Goal: Check status: Check status

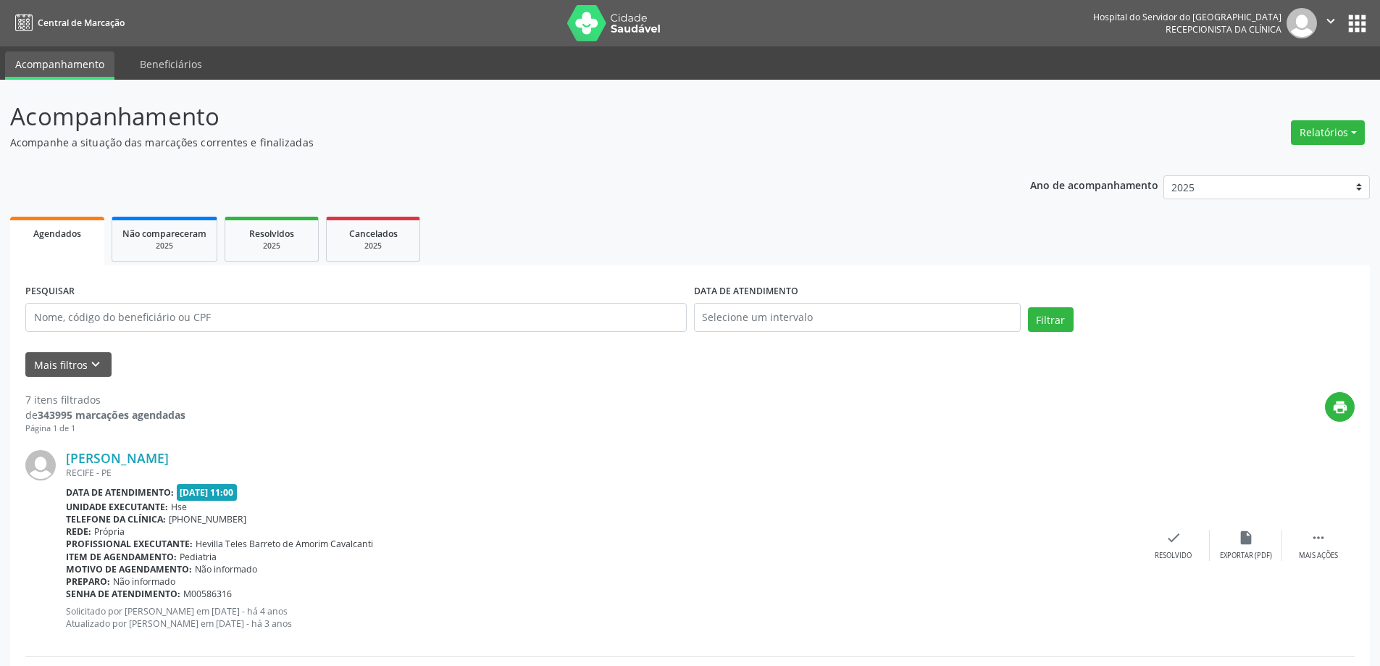
click at [72, 363] on button "Mais filtros keyboard_arrow_down" at bounding box center [68, 364] width 86 height 25
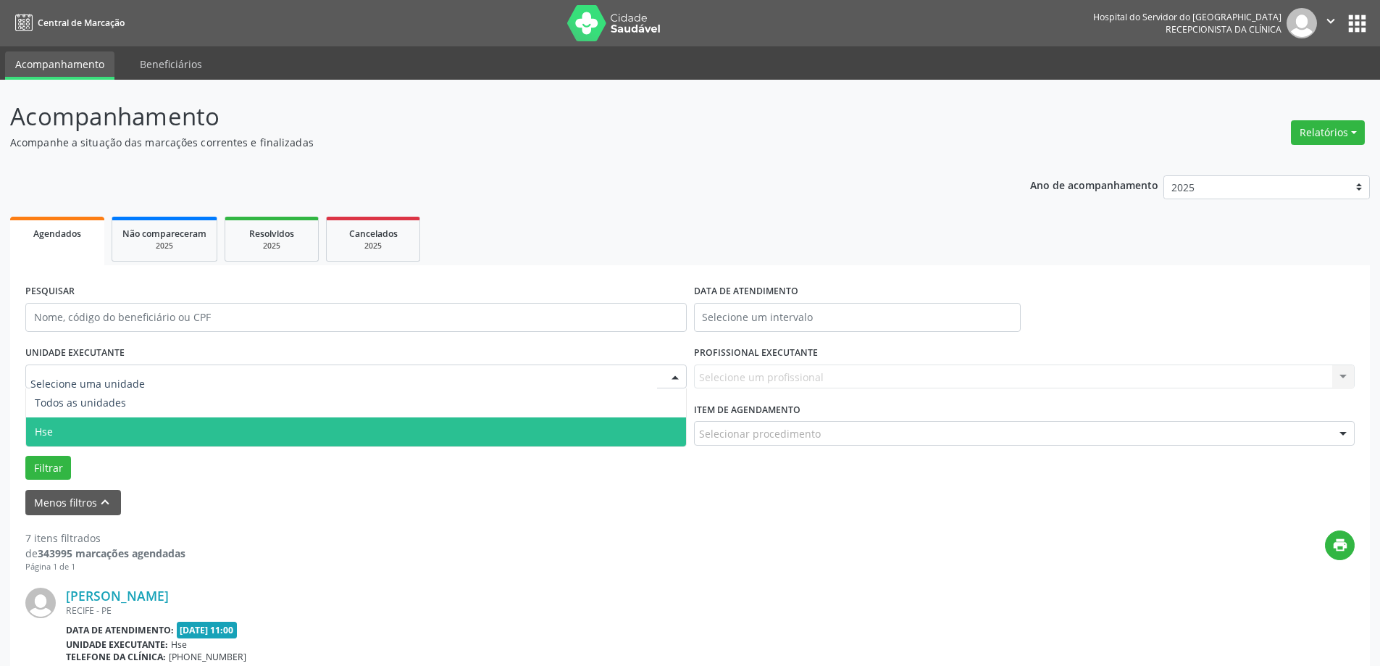
click at [80, 422] on span "Hse" at bounding box center [356, 431] width 660 height 29
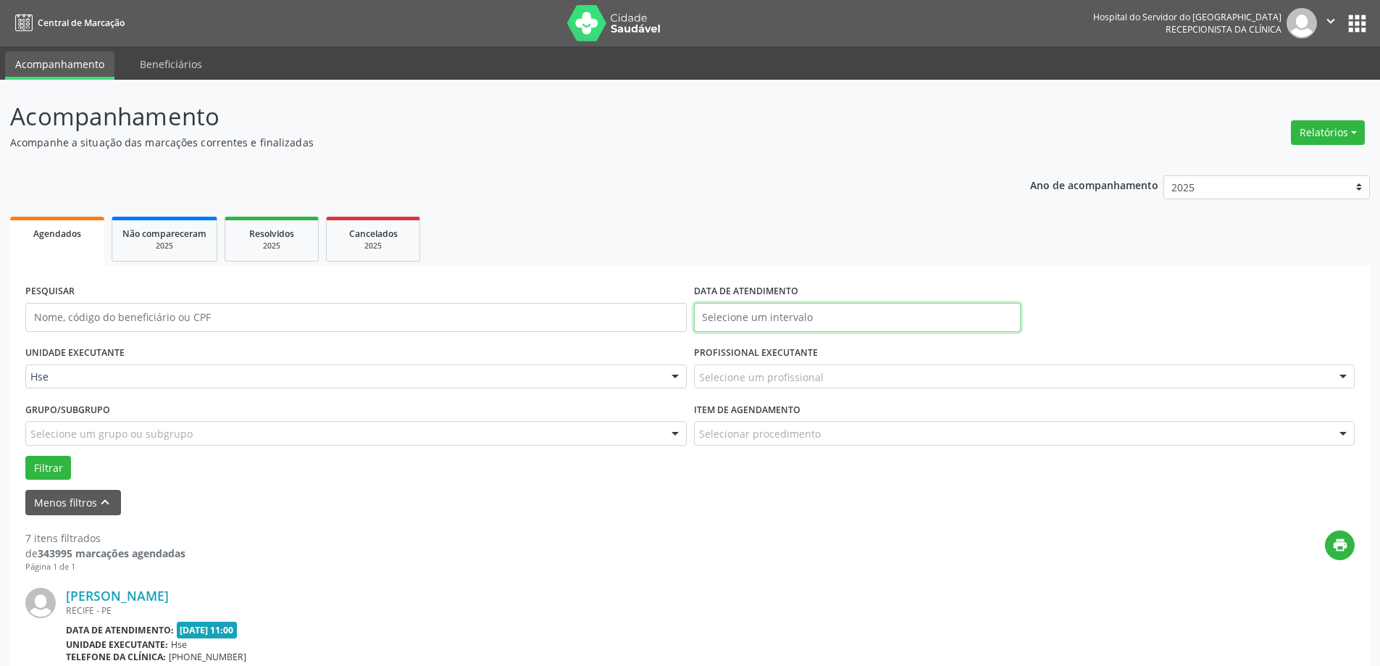
click at [818, 316] on input "text" at bounding box center [857, 317] width 327 height 29
click at [806, 414] on span "8" at bounding box center [805, 422] width 28 height 28
type input "08/10/2025"
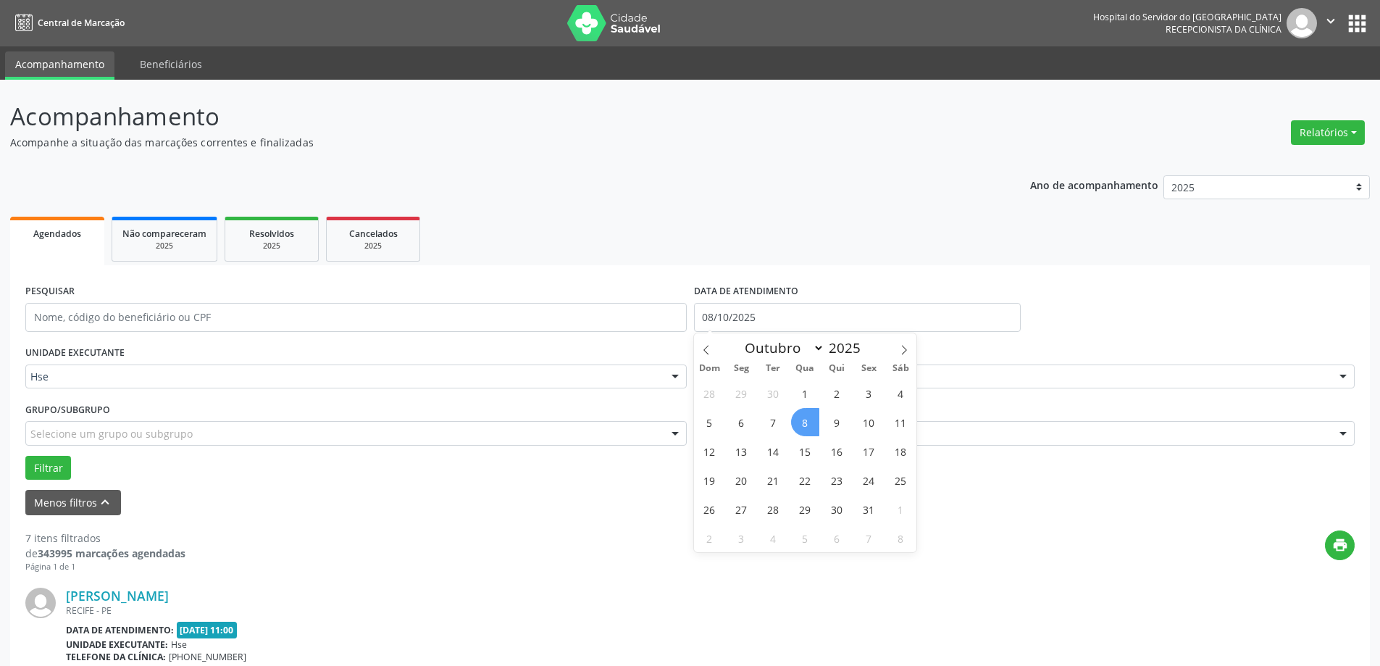
click at [806, 414] on span "8" at bounding box center [805, 422] width 28 height 28
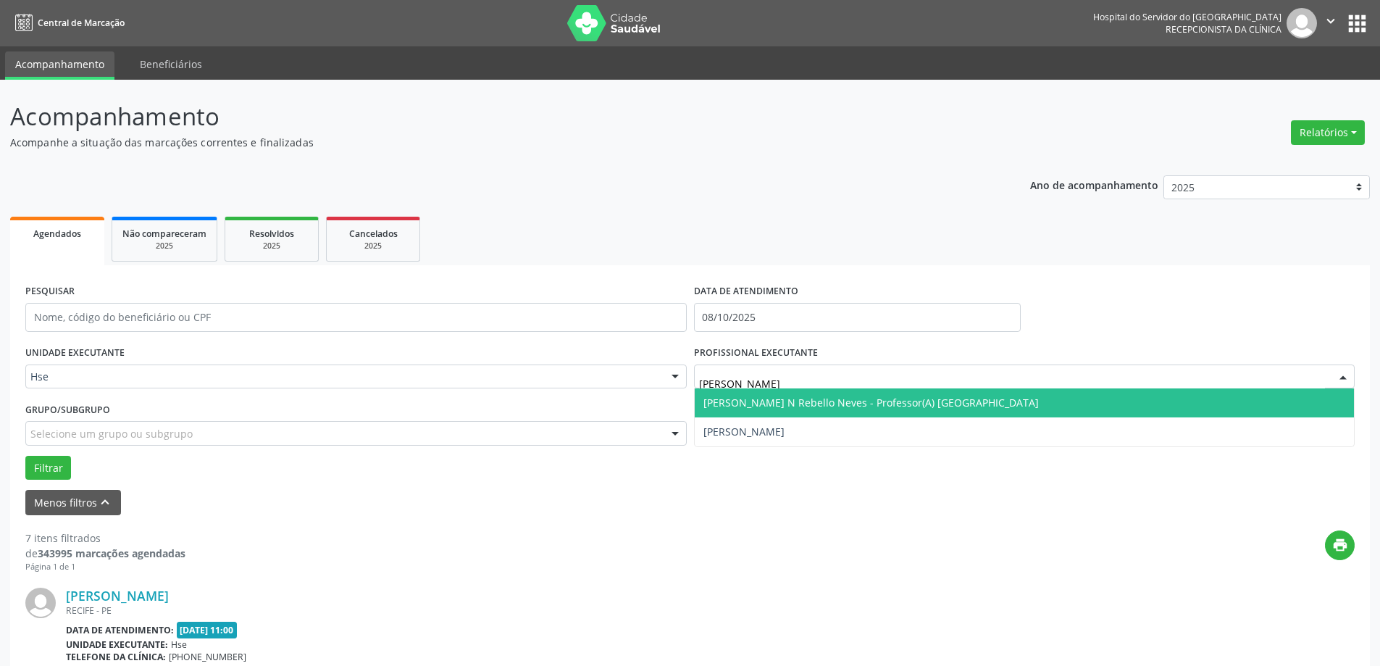
type input "[PERSON_NAME]"
click at [775, 411] on span "[PERSON_NAME]" at bounding box center [1025, 402] width 660 height 29
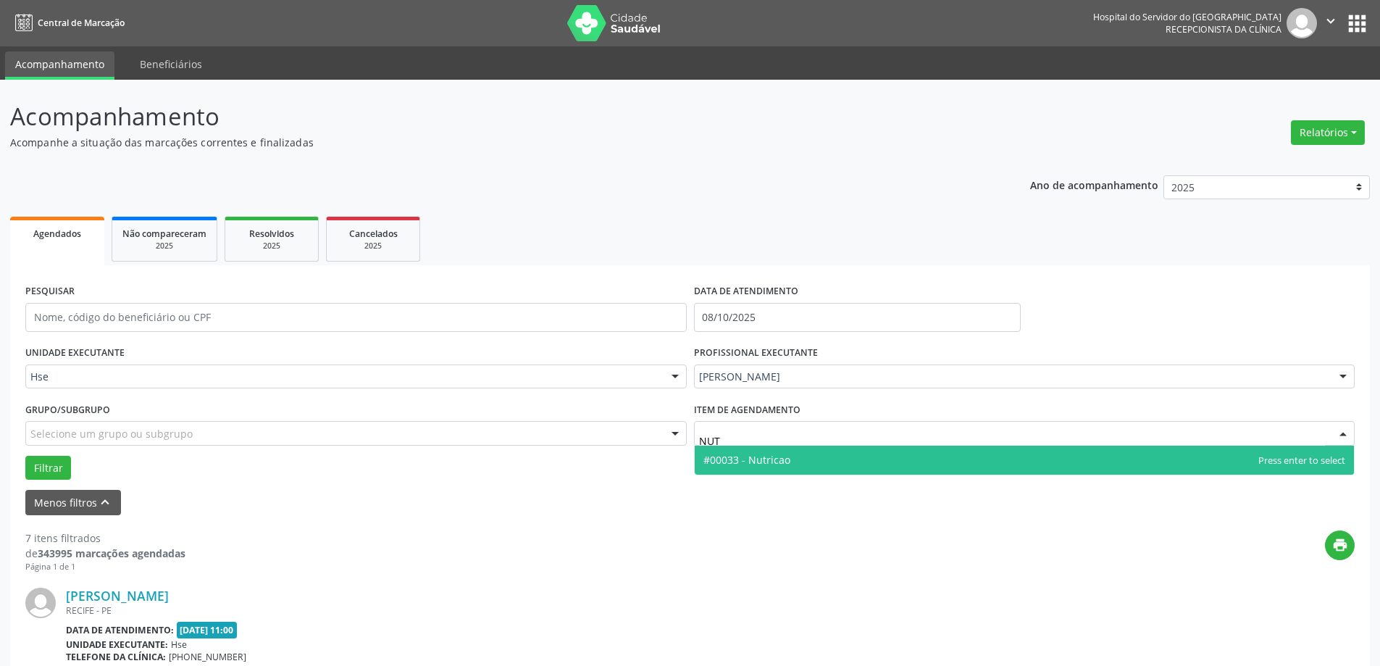
type input "NUTR"
click at [767, 469] on span "#00033 - Nutricao" at bounding box center [1025, 460] width 660 height 29
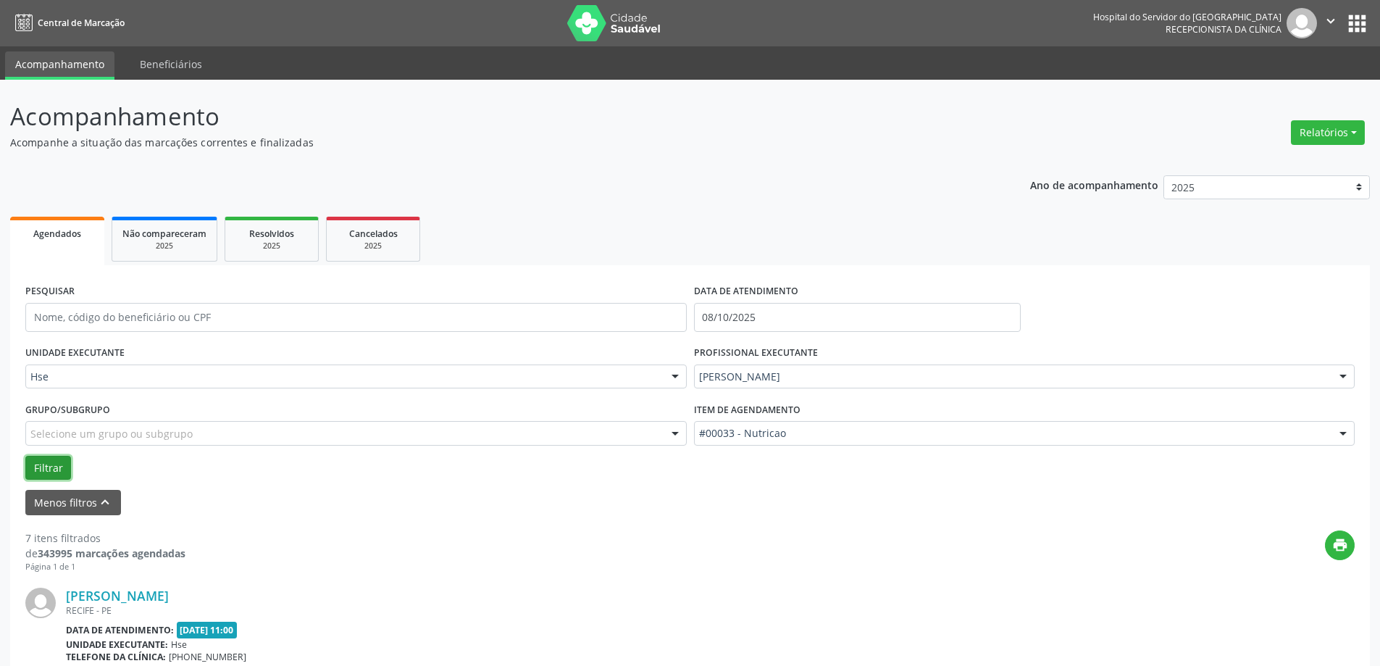
click at [52, 473] on button "Filtrar" at bounding box center [48, 468] width 46 height 25
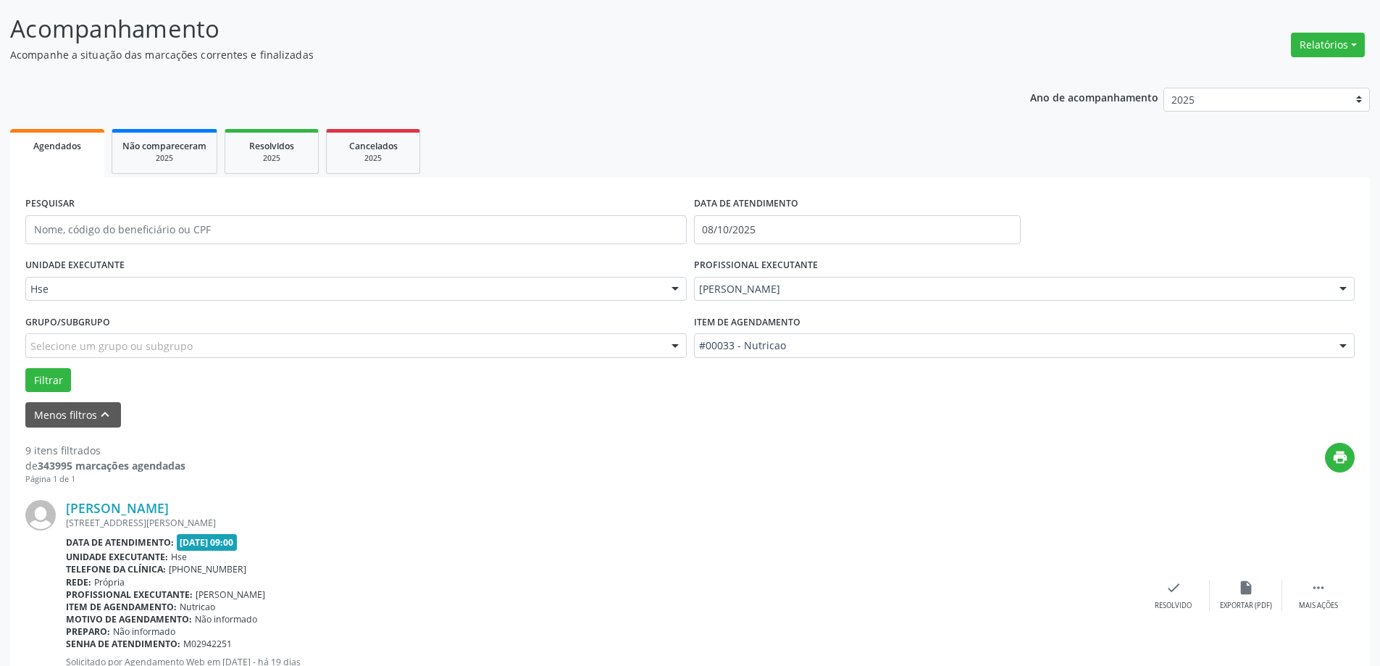
scroll to position [217, 0]
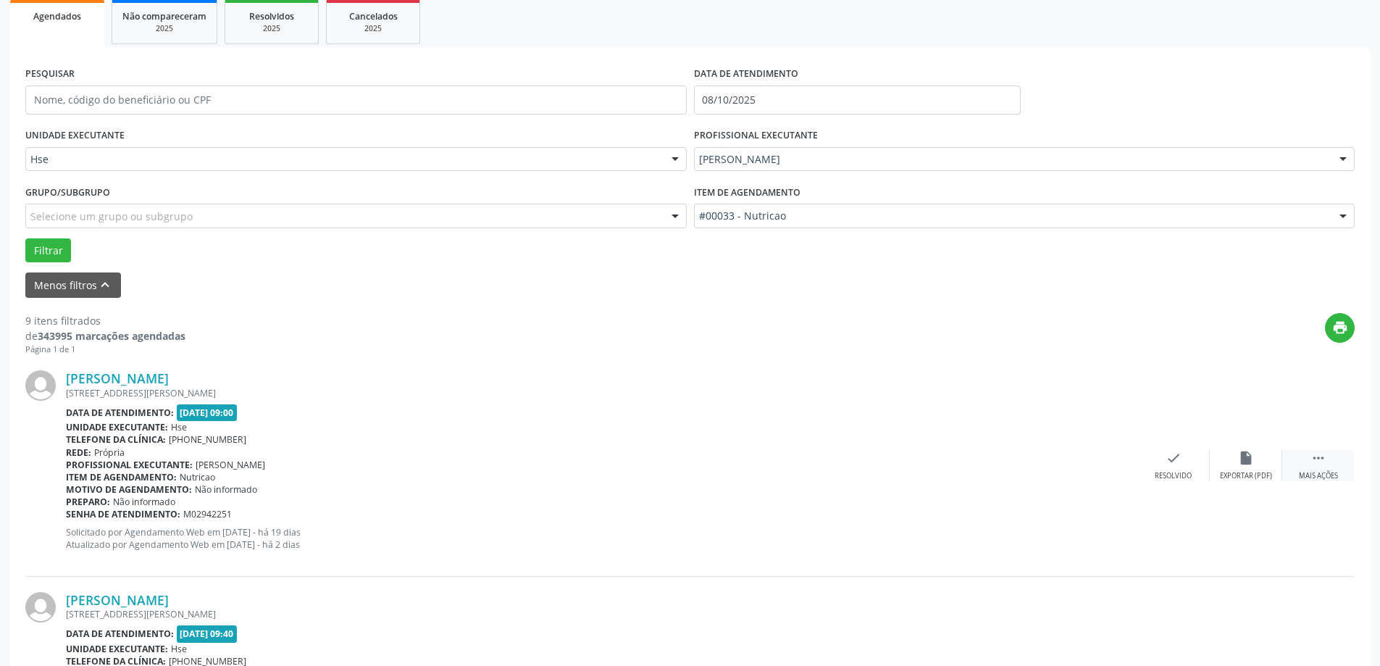
click at [1324, 469] on div " Mais ações" at bounding box center [1318, 465] width 72 height 31
click at [1248, 456] on icon "alarm_off" at bounding box center [1246, 458] width 16 height 16
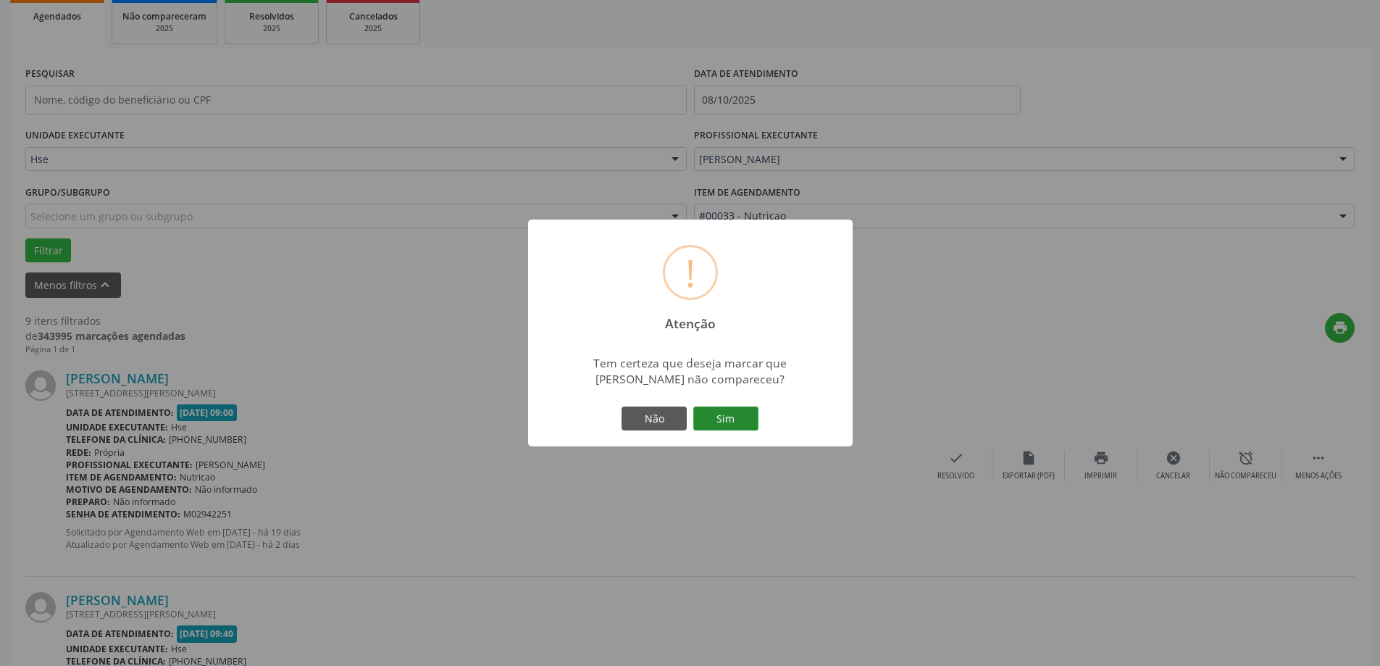
click at [754, 424] on button "Sim" at bounding box center [725, 418] width 65 height 25
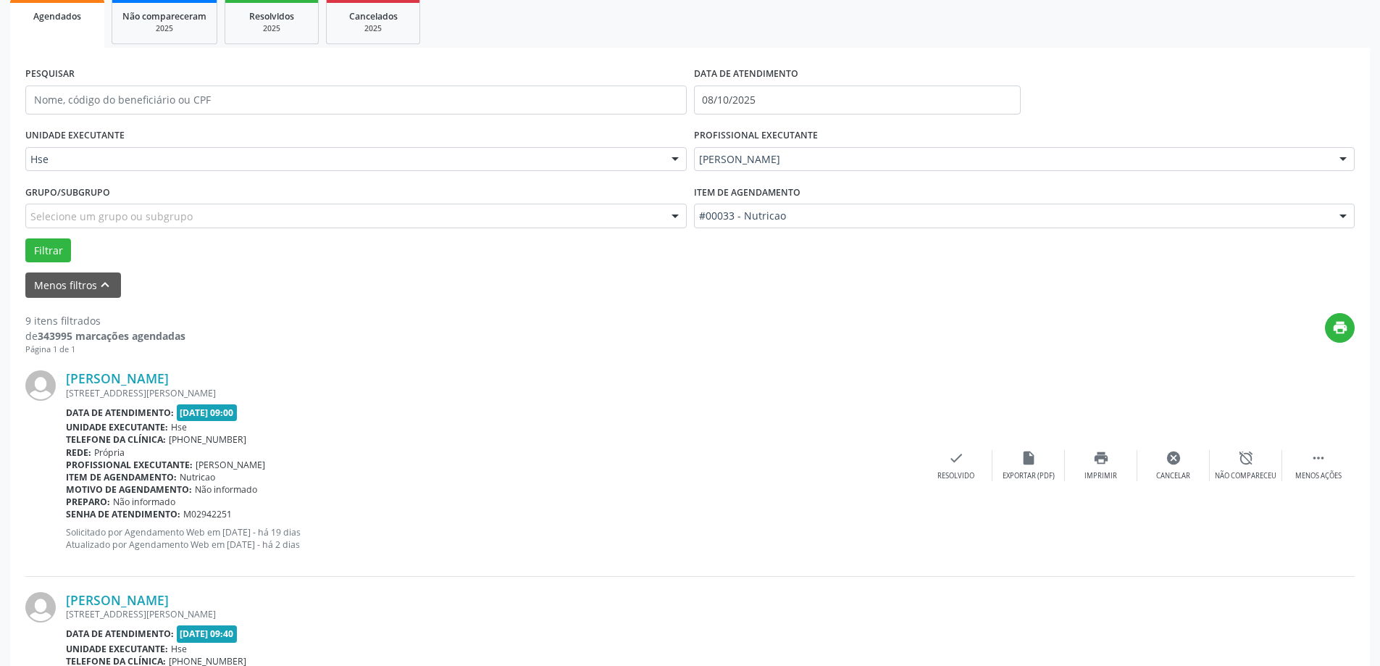
scroll to position [0, 0]
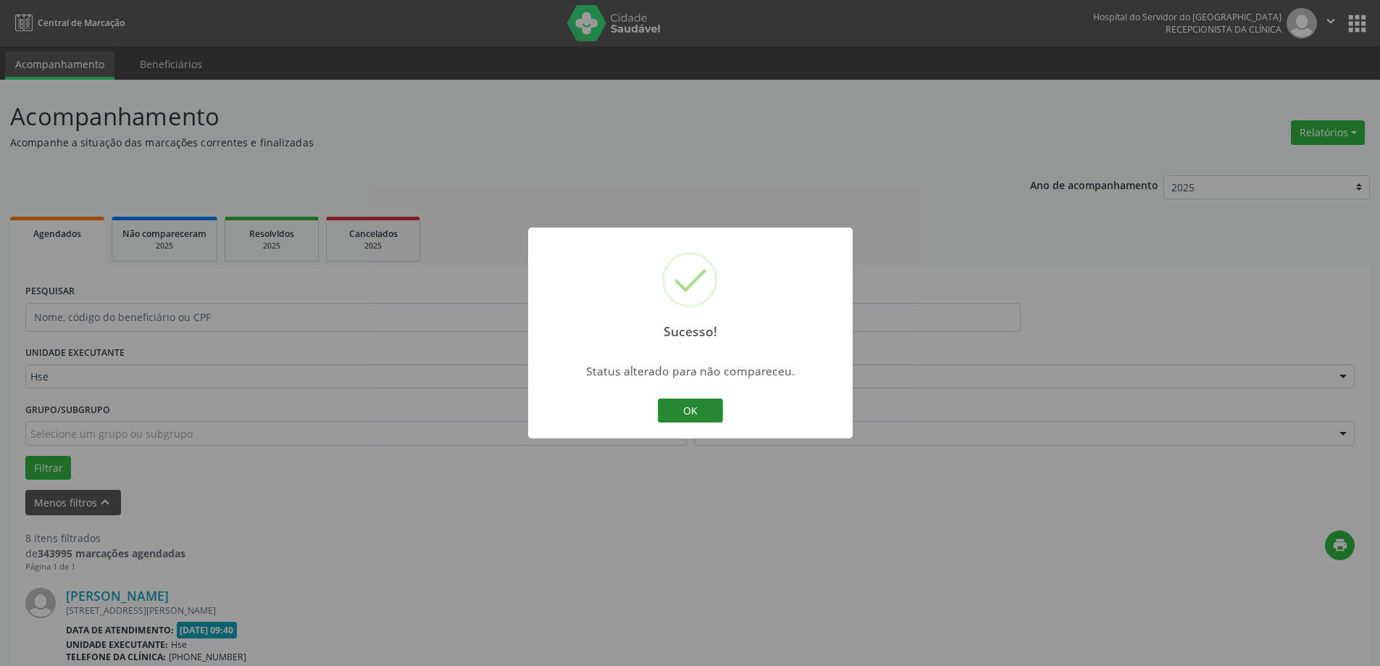
click at [696, 410] on button "OK" at bounding box center [690, 410] width 65 height 25
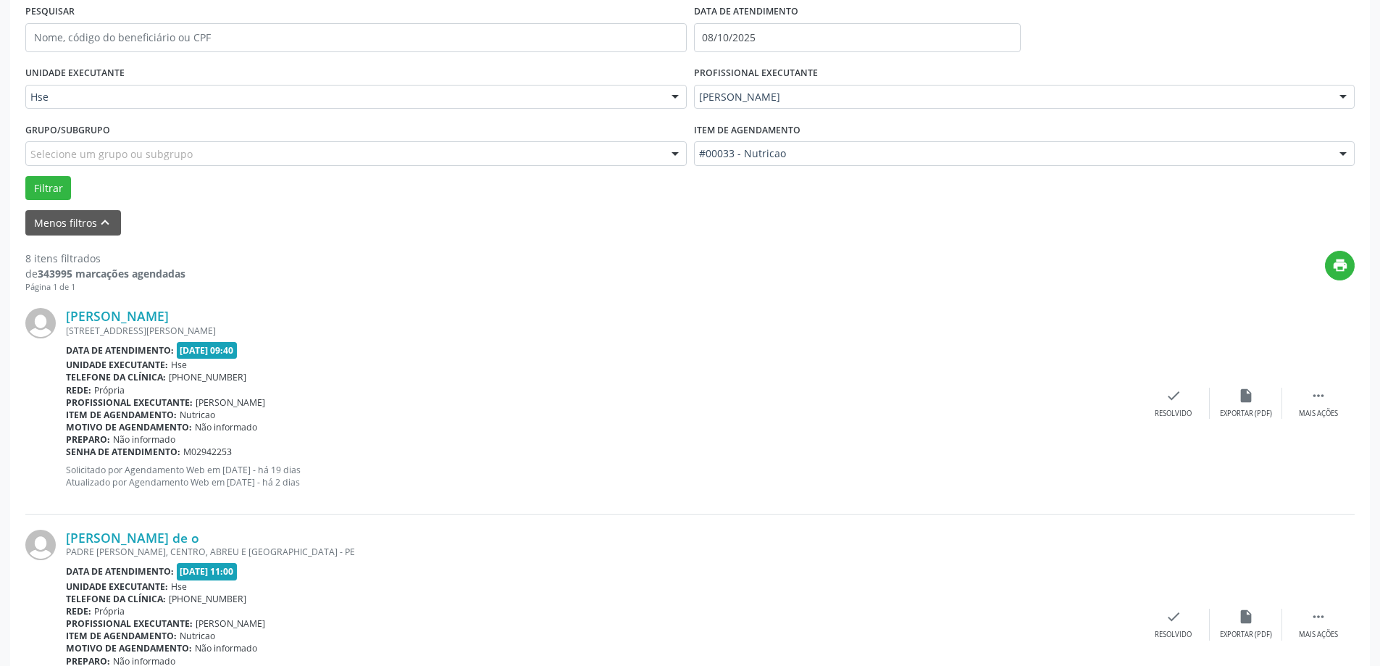
scroll to position [290, 0]
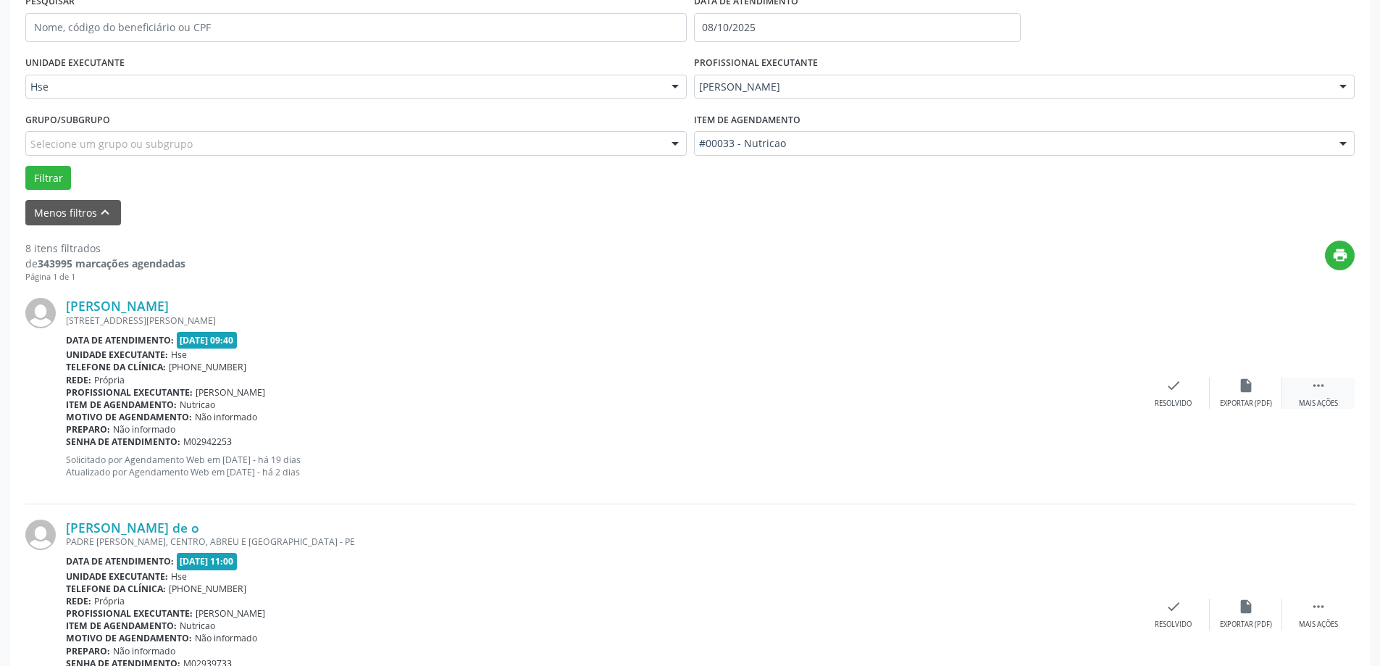
click at [1318, 398] on div "Mais ações" at bounding box center [1318, 403] width 39 height 10
click at [1245, 398] on div "alarm_off Não compareceu" at bounding box center [1246, 392] width 72 height 31
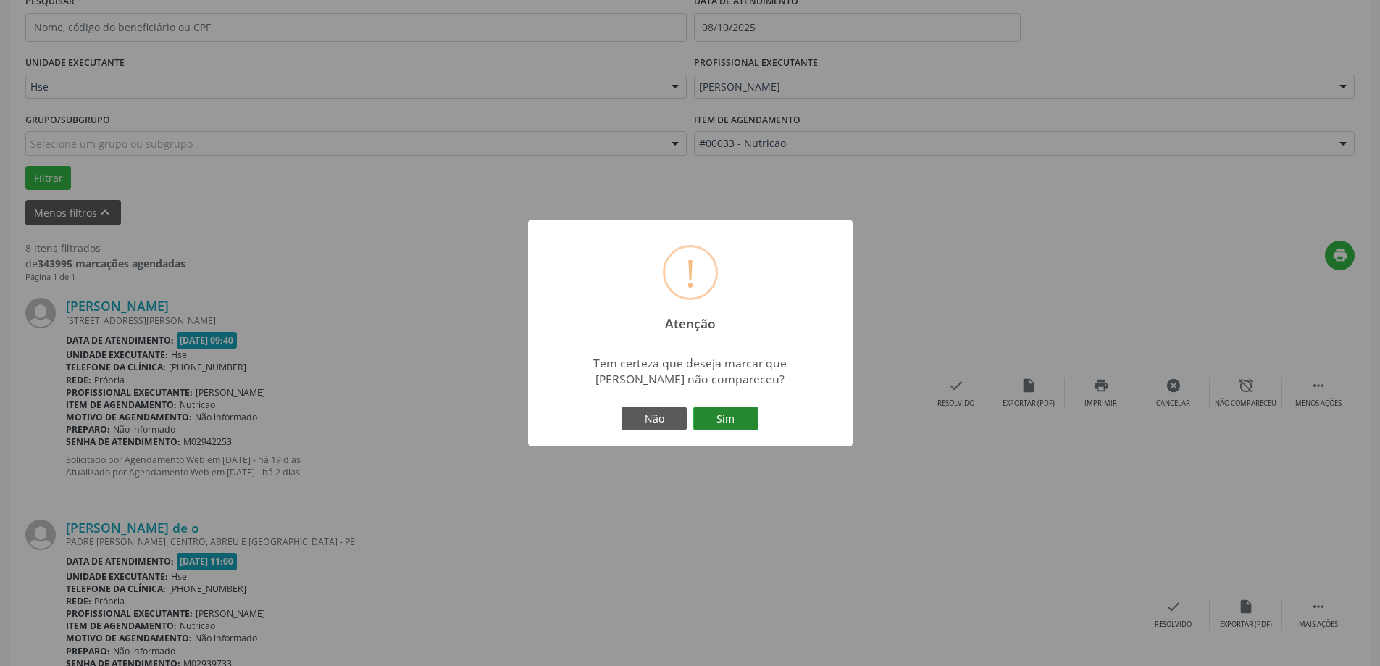
click at [727, 419] on button "Sim" at bounding box center [725, 418] width 65 height 25
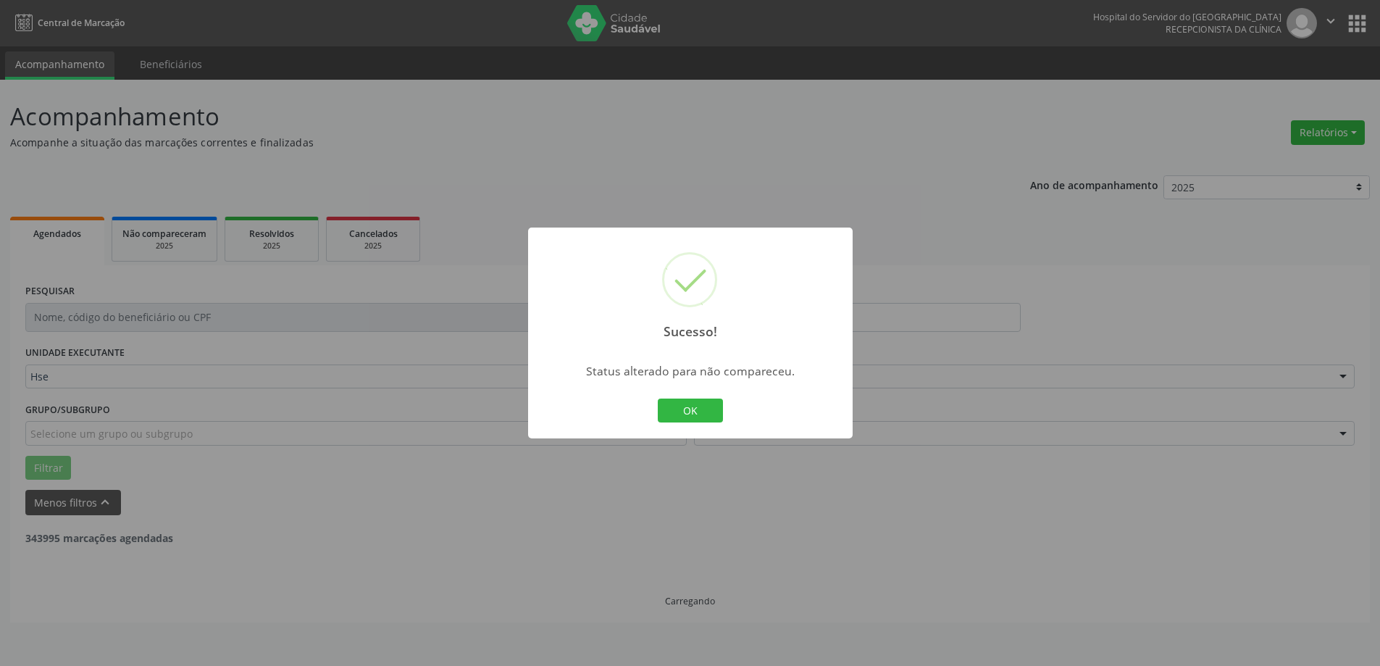
scroll to position [0, 0]
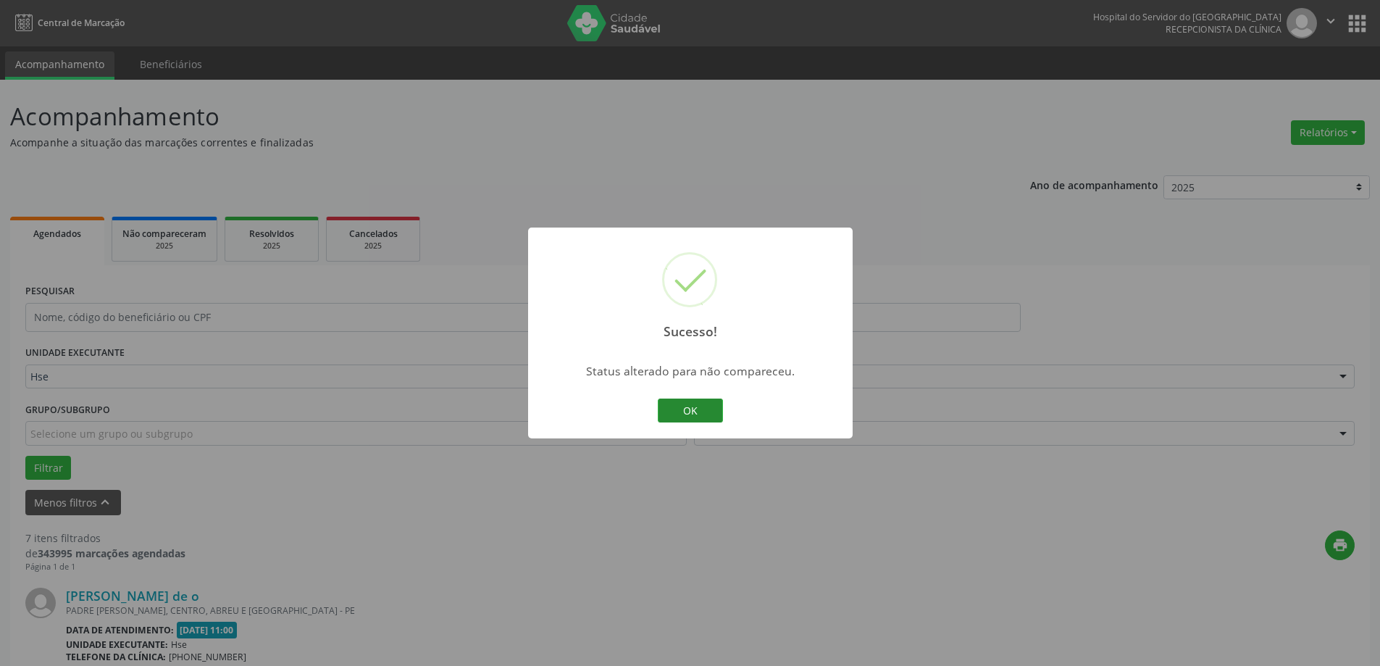
click at [701, 408] on button "OK" at bounding box center [690, 410] width 65 height 25
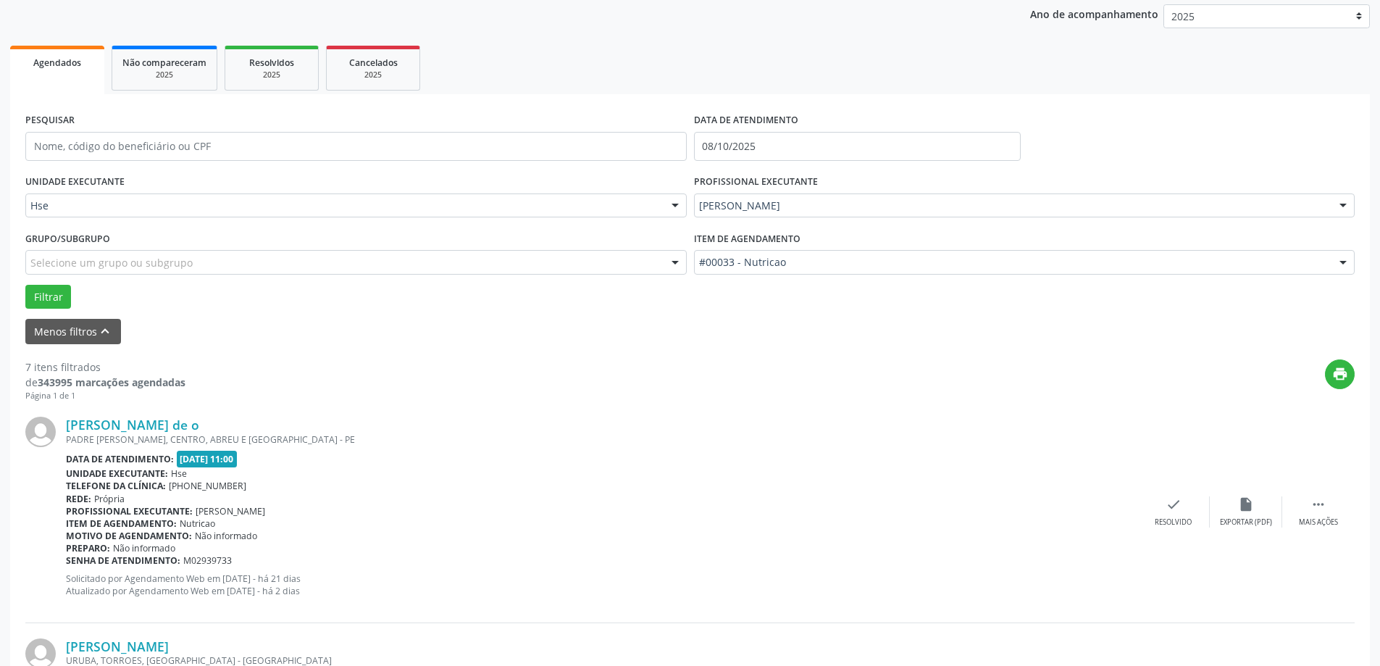
scroll to position [217, 0]
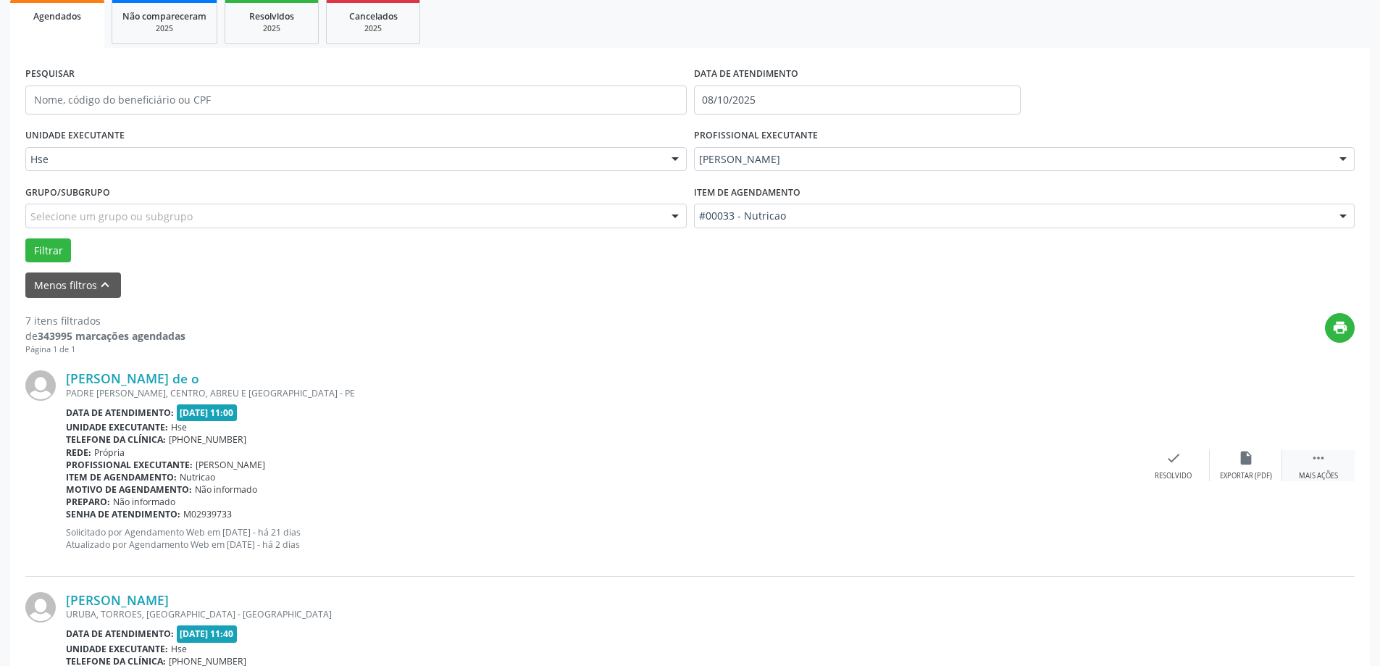
click at [1327, 468] on div " Mais ações" at bounding box center [1318, 465] width 72 height 31
click at [1245, 468] on div "alarm_off Não compareceu" at bounding box center [1246, 465] width 72 height 31
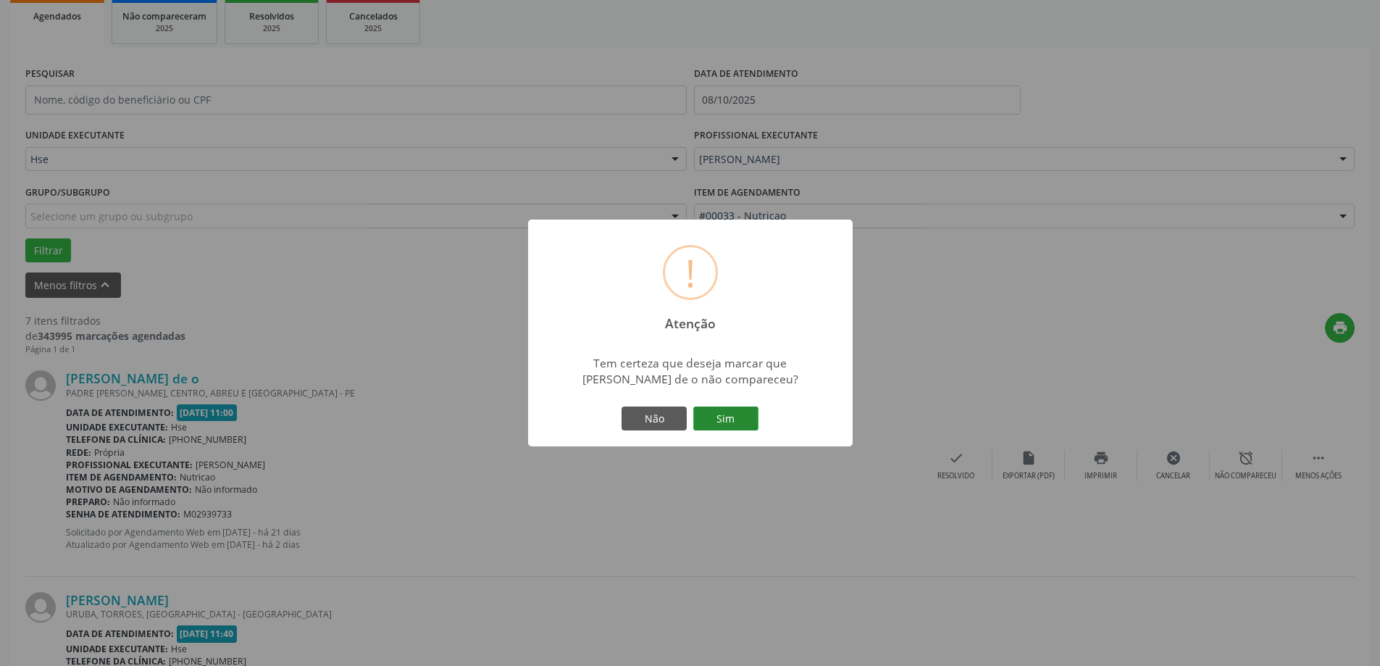
click at [716, 425] on button "Sim" at bounding box center [725, 418] width 65 height 25
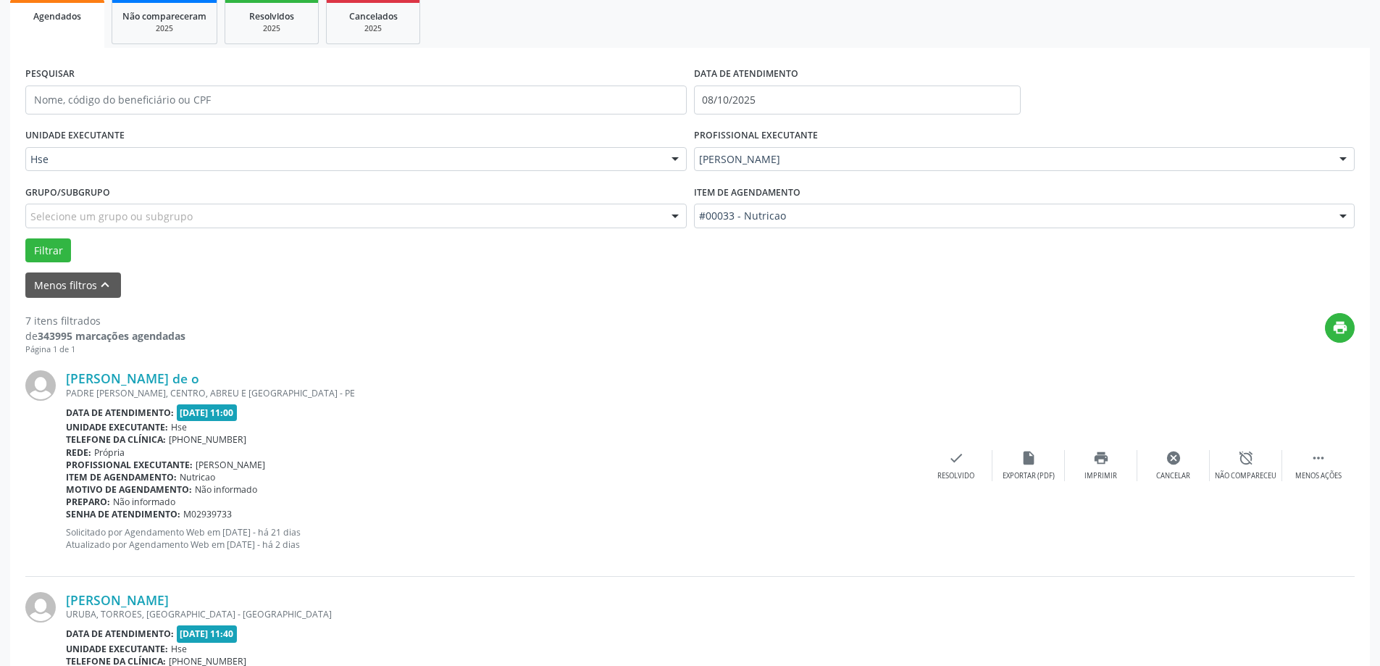
scroll to position [0, 0]
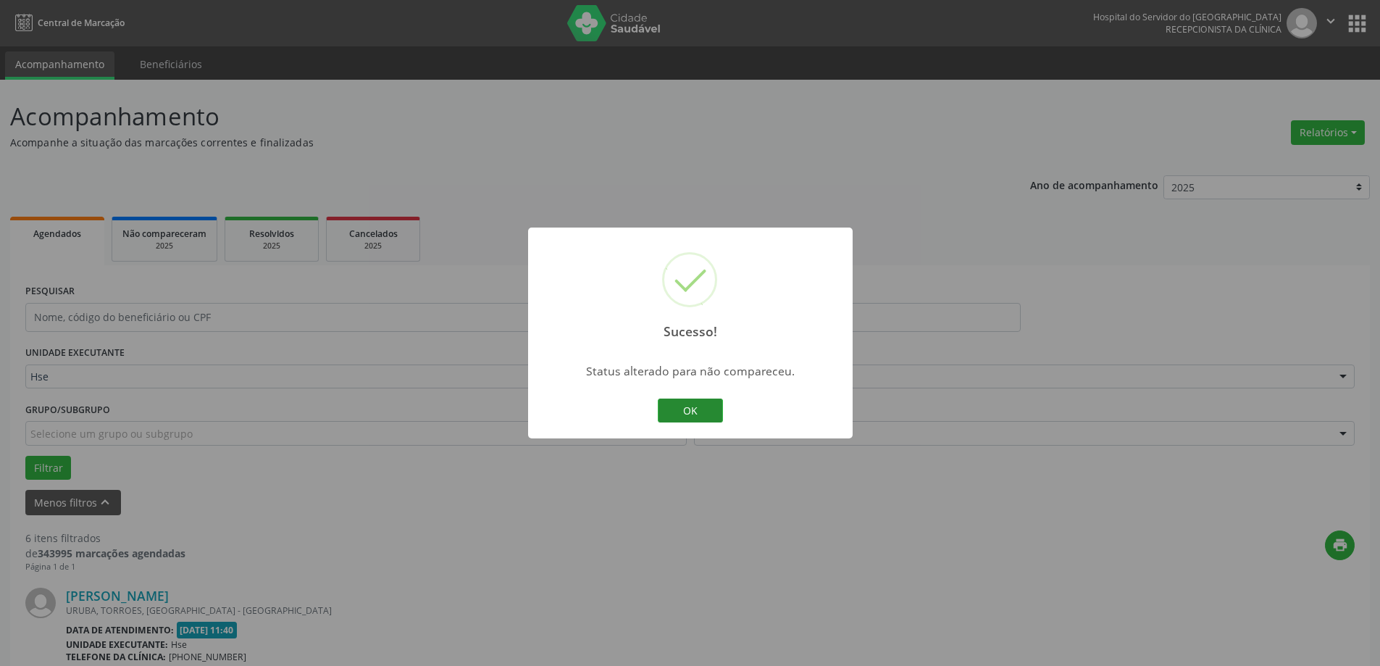
click at [684, 417] on button "OK" at bounding box center [690, 410] width 65 height 25
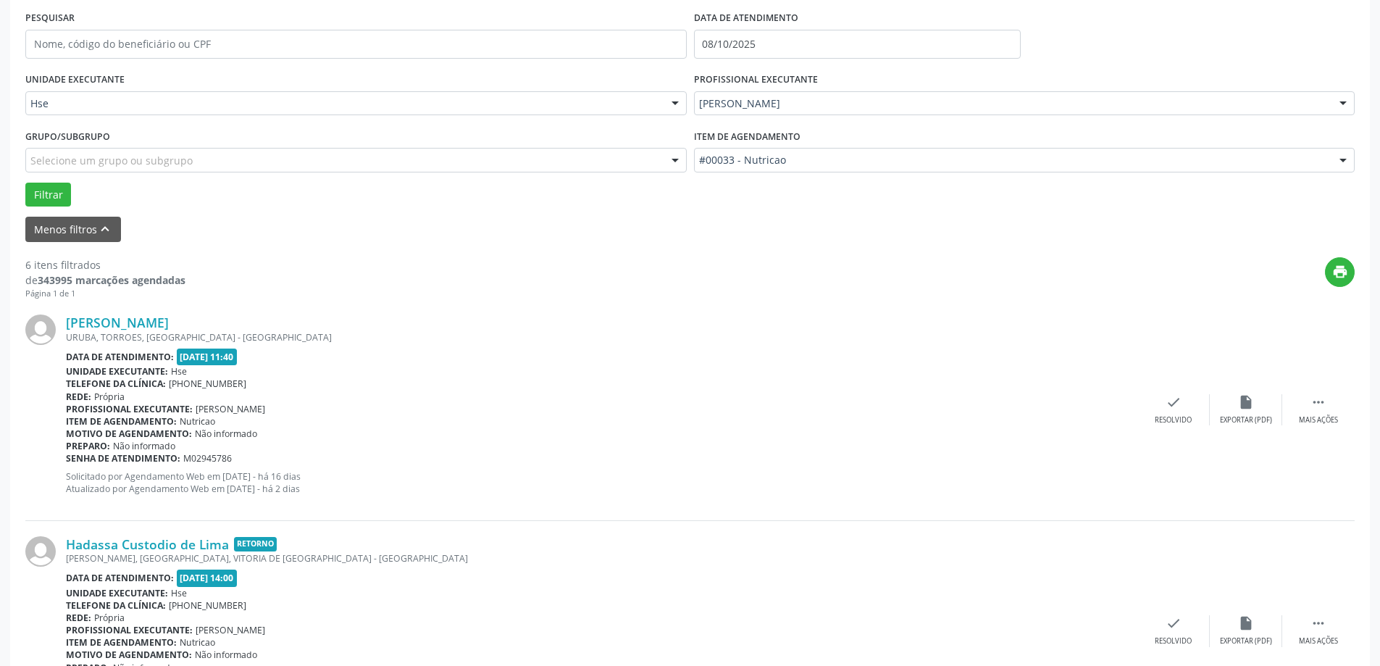
scroll to position [290, 0]
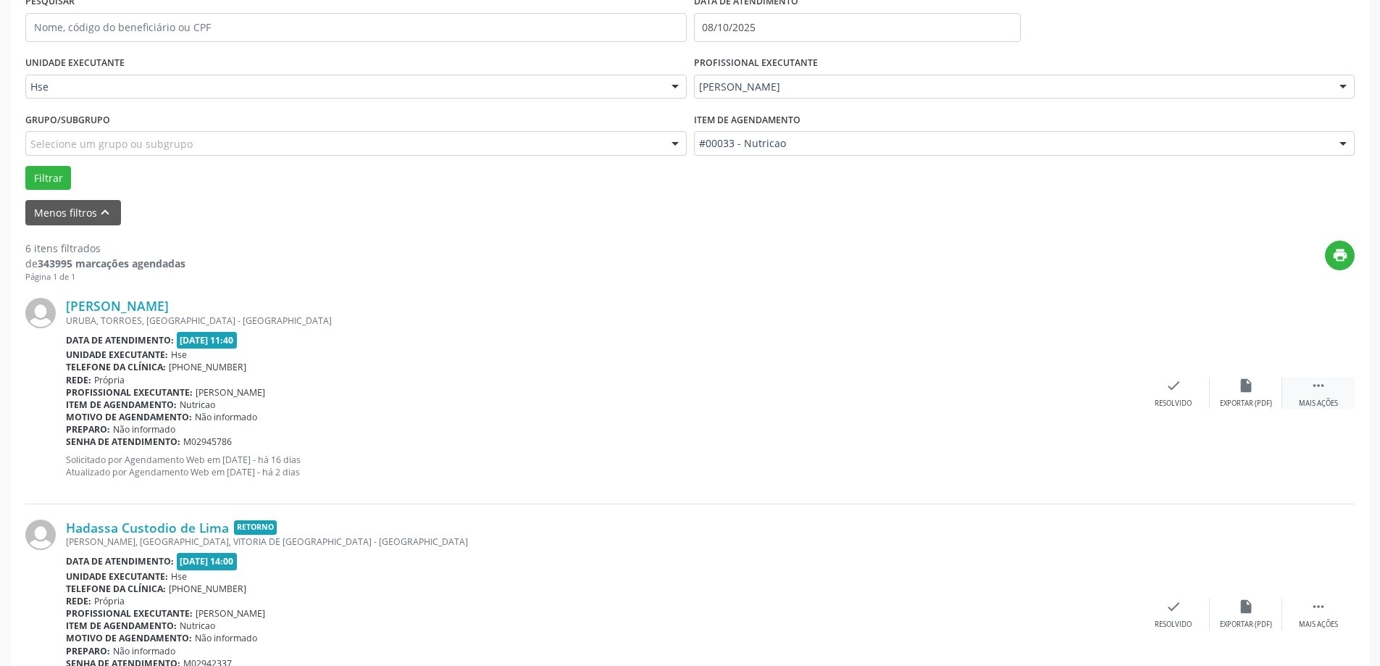
click at [1314, 396] on div " Mais ações" at bounding box center [1318, 392] width 72 height 31
click at [1249, 394] on div "alarm_off Não compareceu" at bounding box center [1246, 392] width 72 height 31
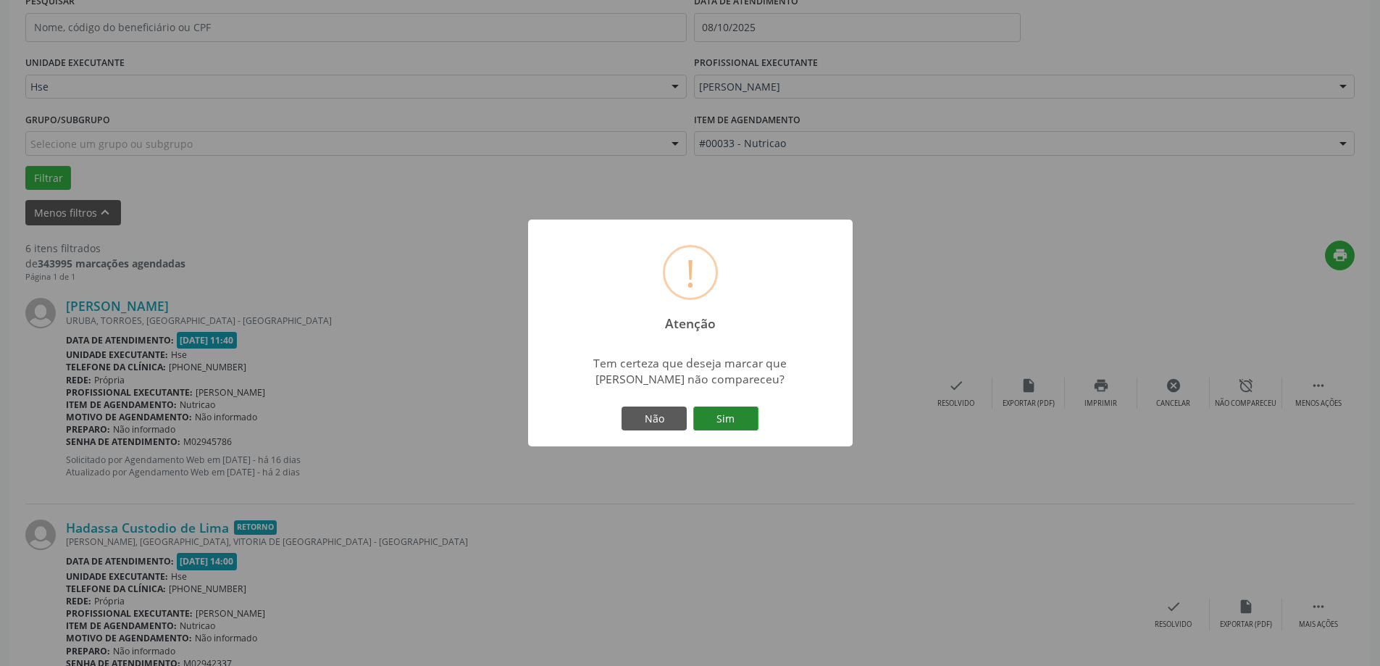
click at [754, 421] on button "Sim" at bounding box center [725, 418] width 65 height 25
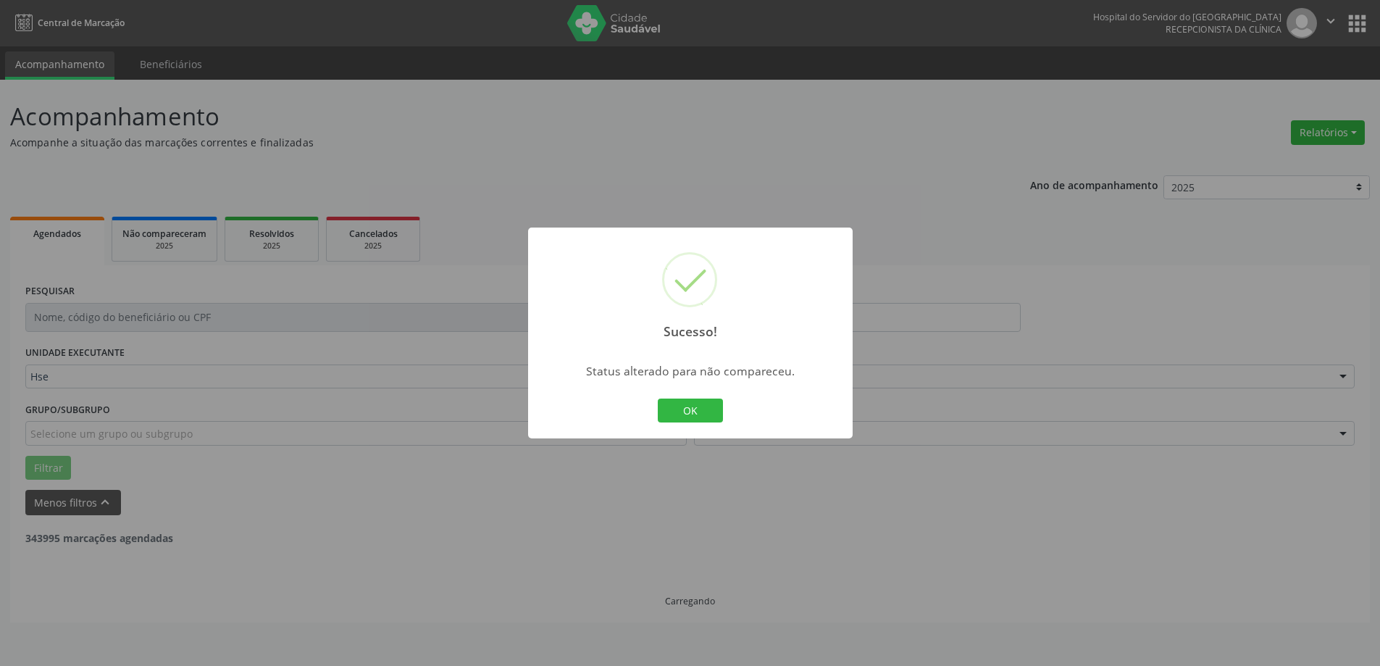
scroll to position [0, 0]
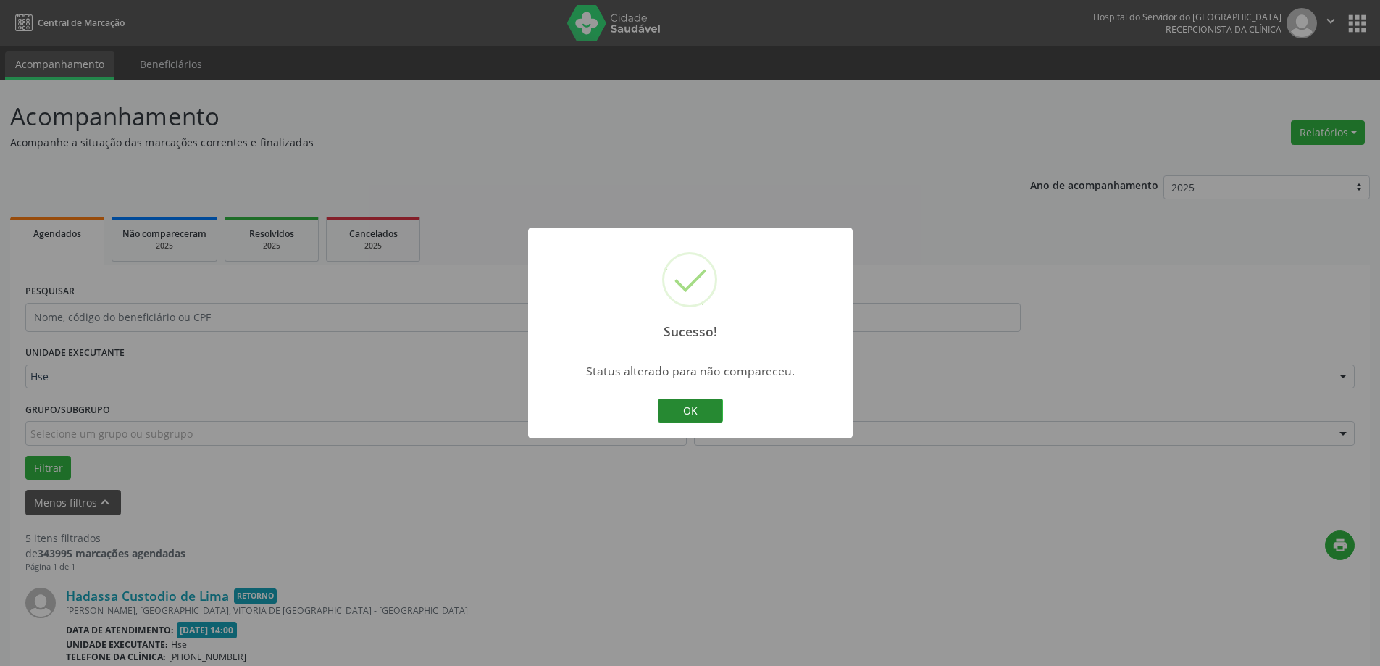
click at [686, 401] on button "OK" at bounding box center [690, 410] width 65 height 25
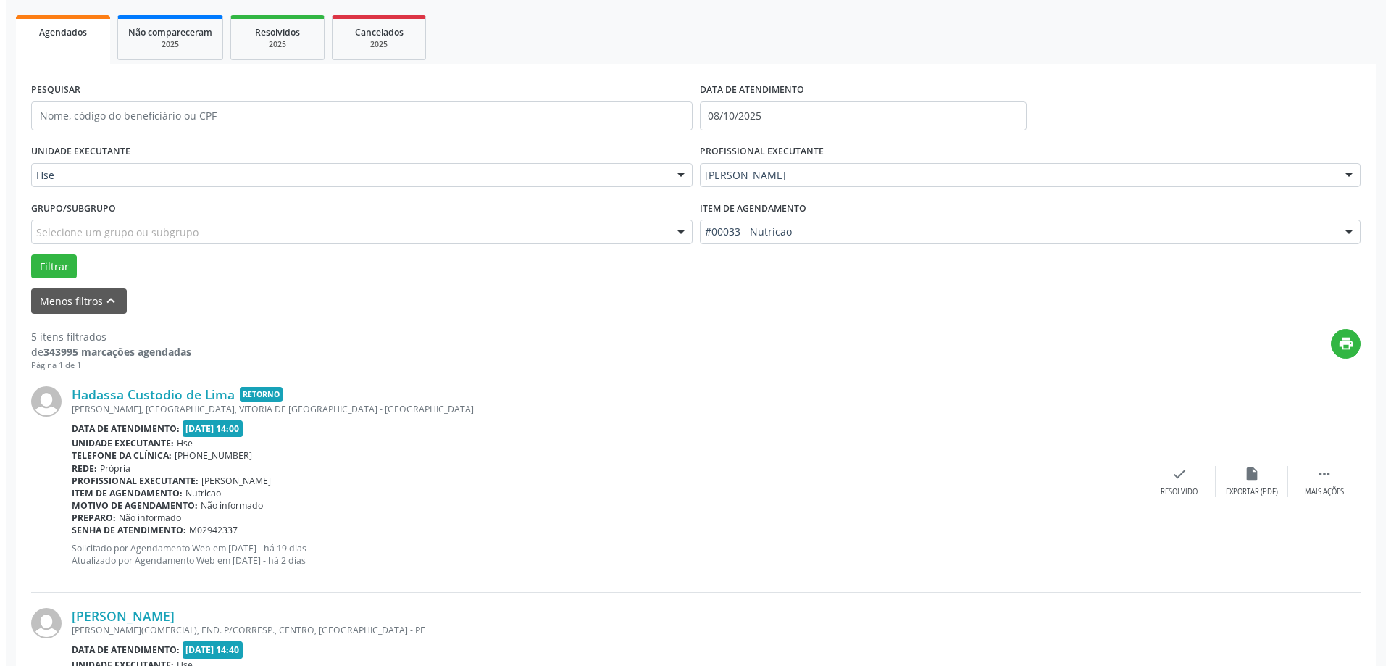
scroll to position [217, 0]
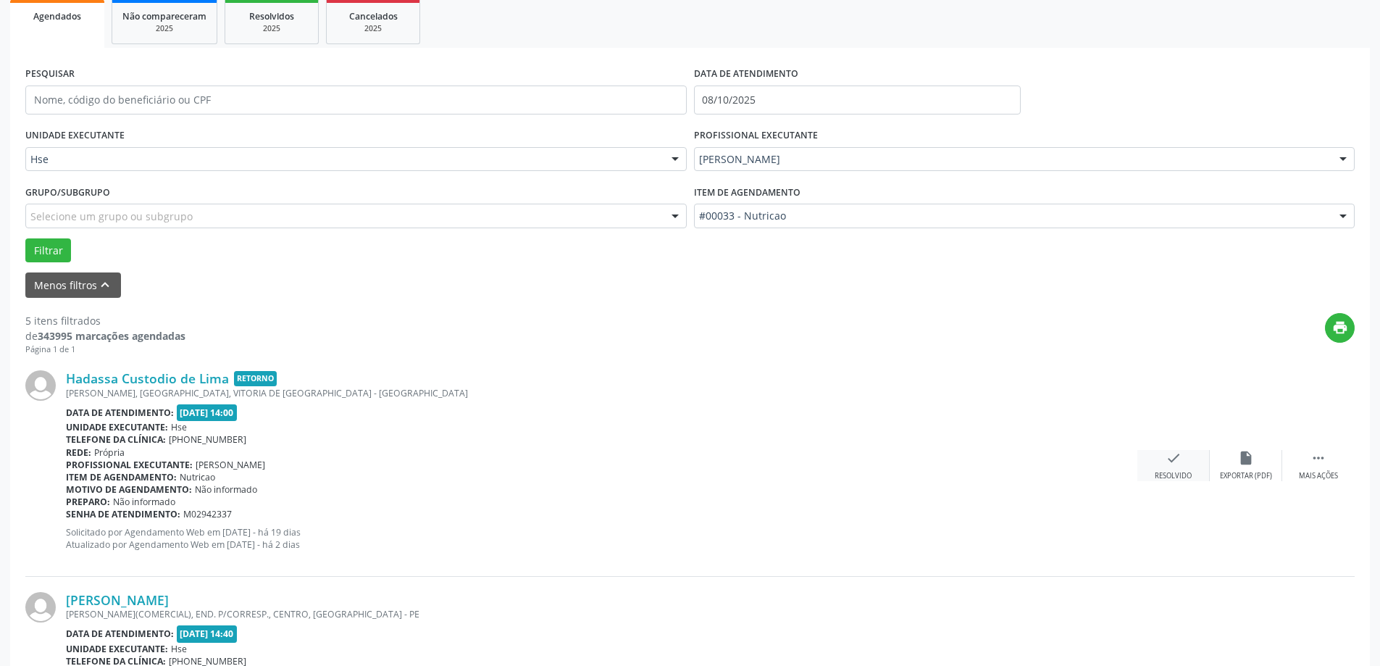
click at [1177, 472] on div "Resolvido" at bounding box center [1173, 476] width 37 height 10
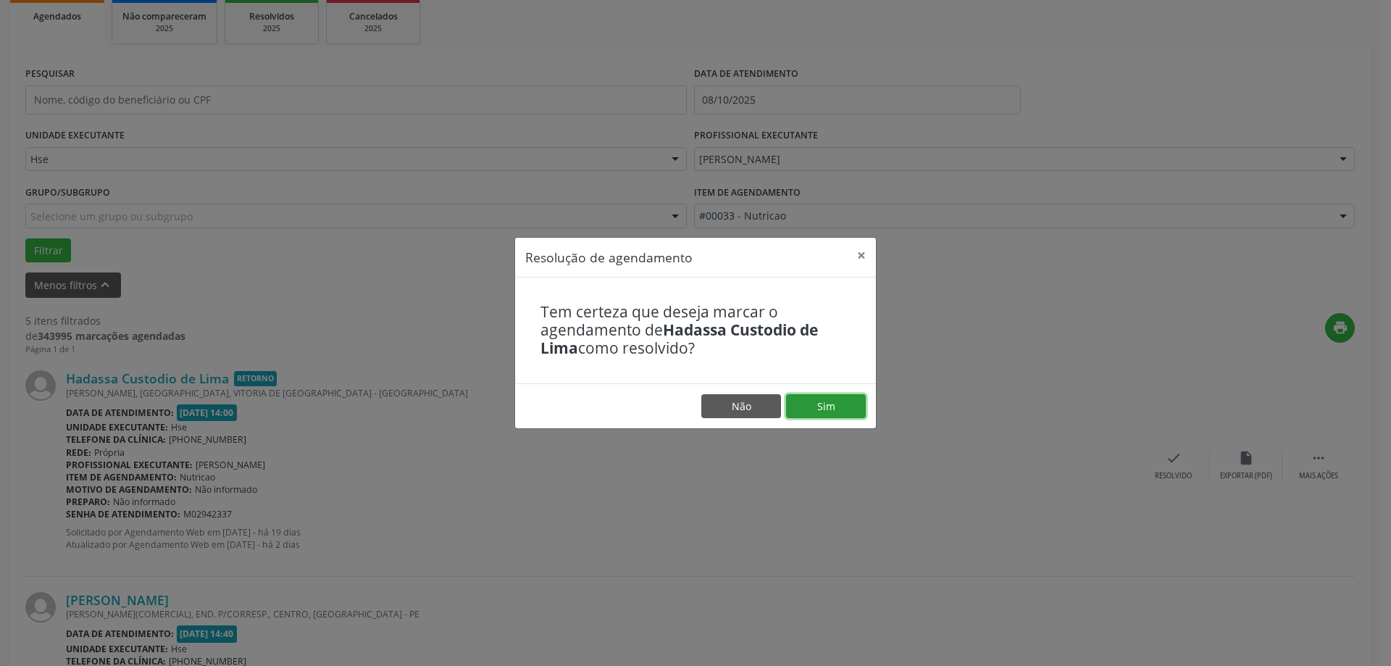
click at [851, 409] on button "Sim" at bounding box center [826, 406] width 80 height 25
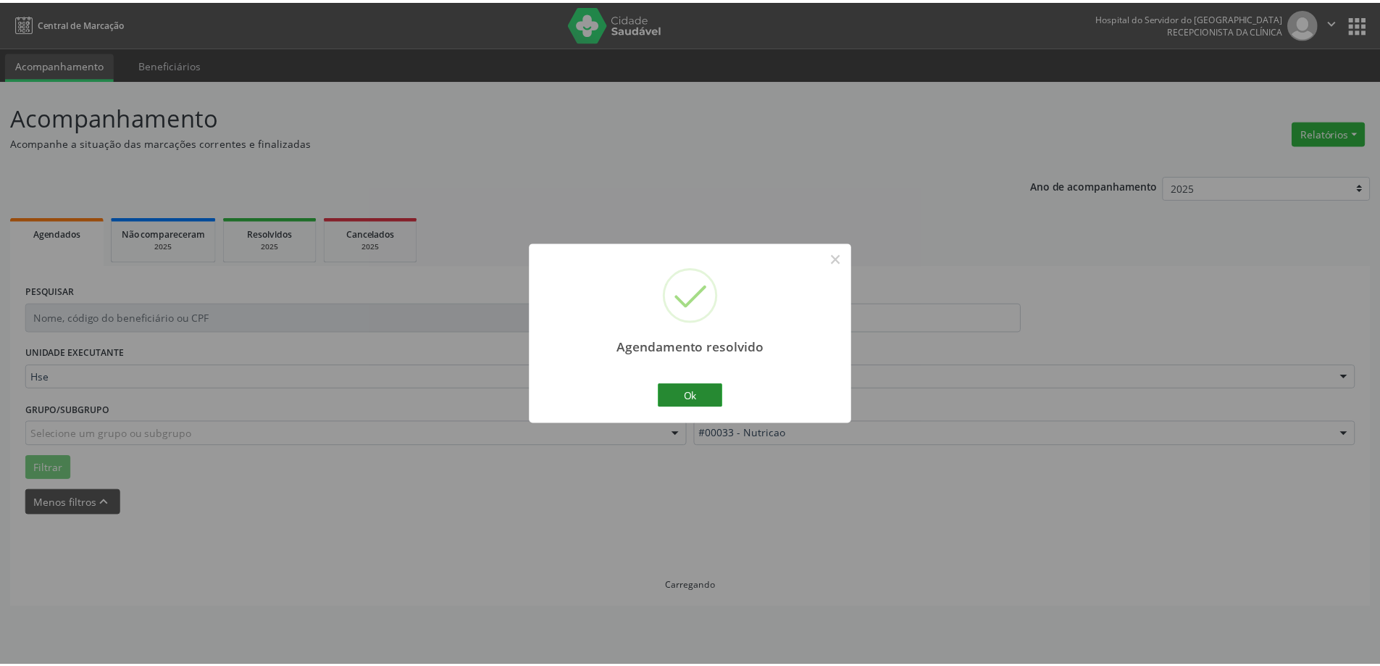
scroll to position [0, 0]
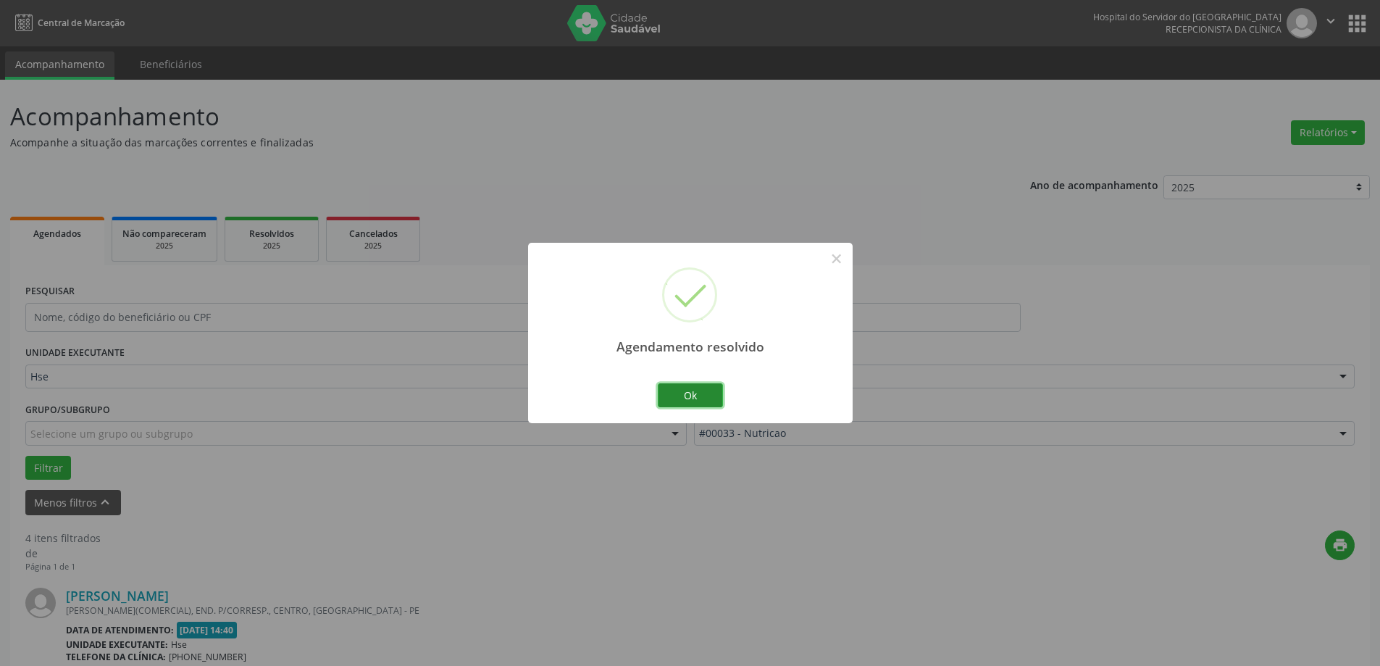
click at [706, 387] on button "Ok" at bounding box center [690, 395] width 65 height 25
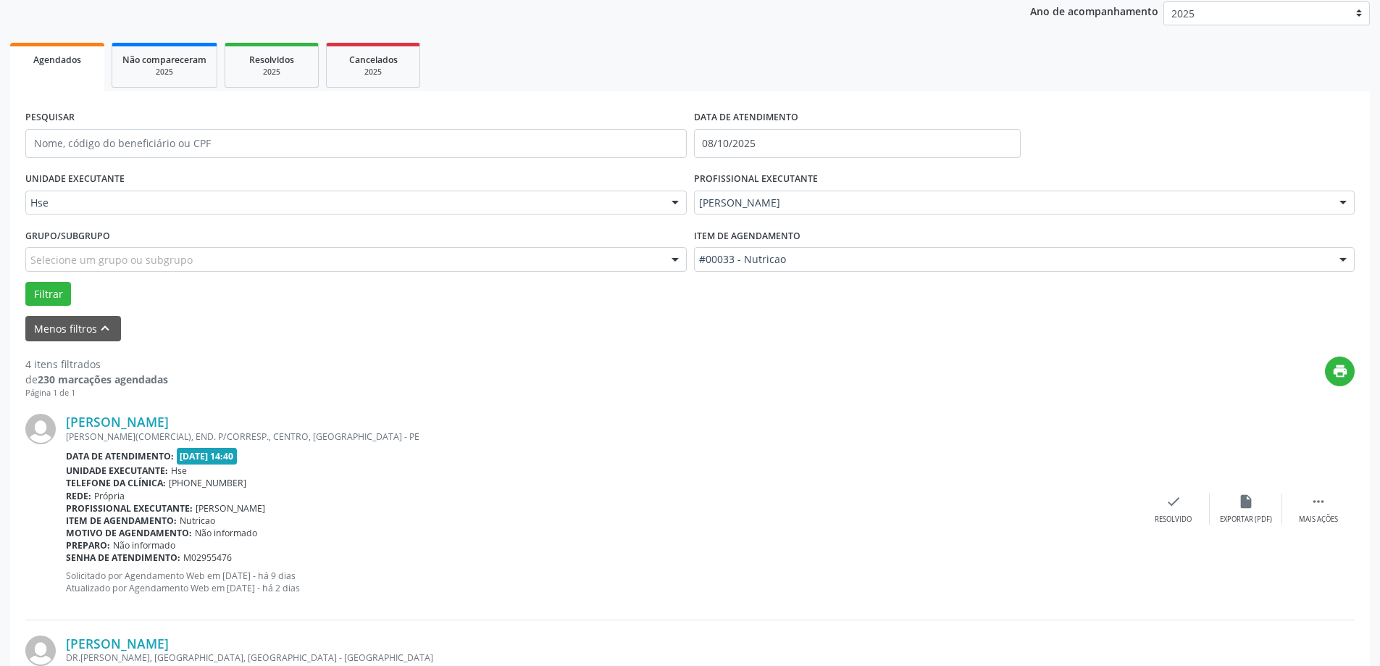
scroll to position [217, 0]
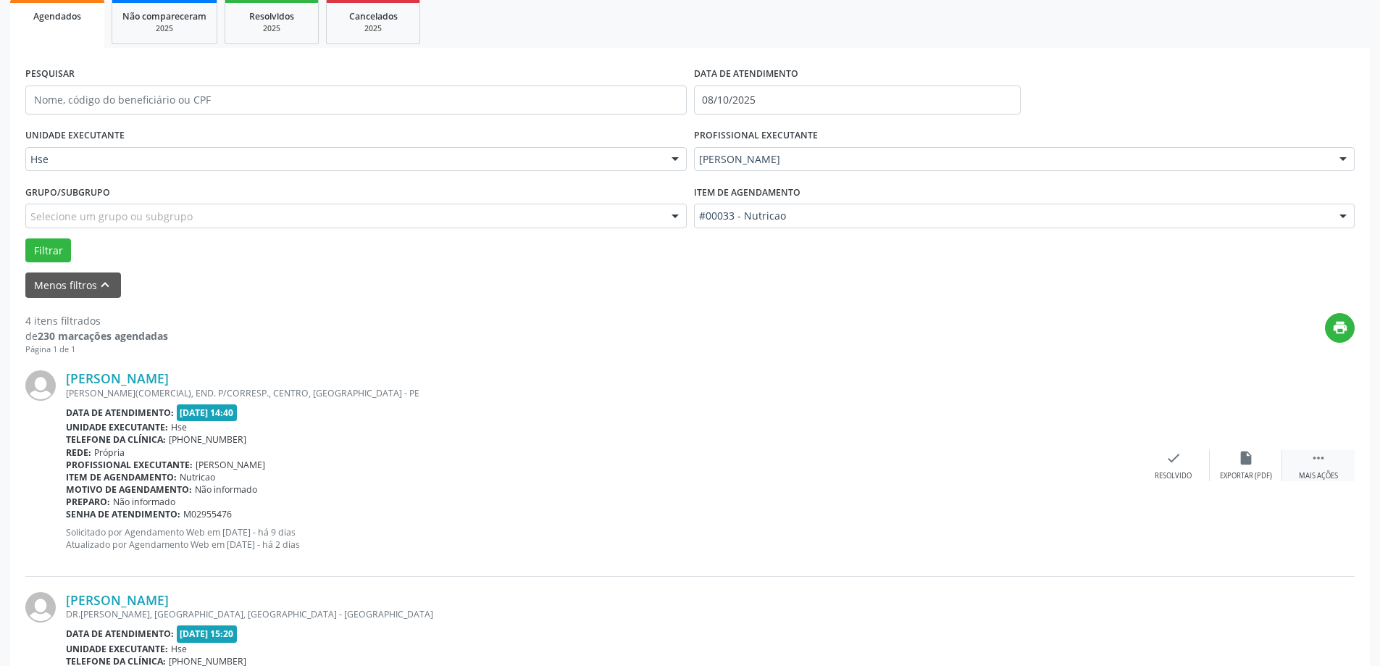
click at [1327, 457] on div " Mais ações" at bounding box center [1318, 465] width 72 height 31
click at [1268, 464] on div "alarm_off Não compareceu" at bounding box center [1246, 465] width 72 height 31
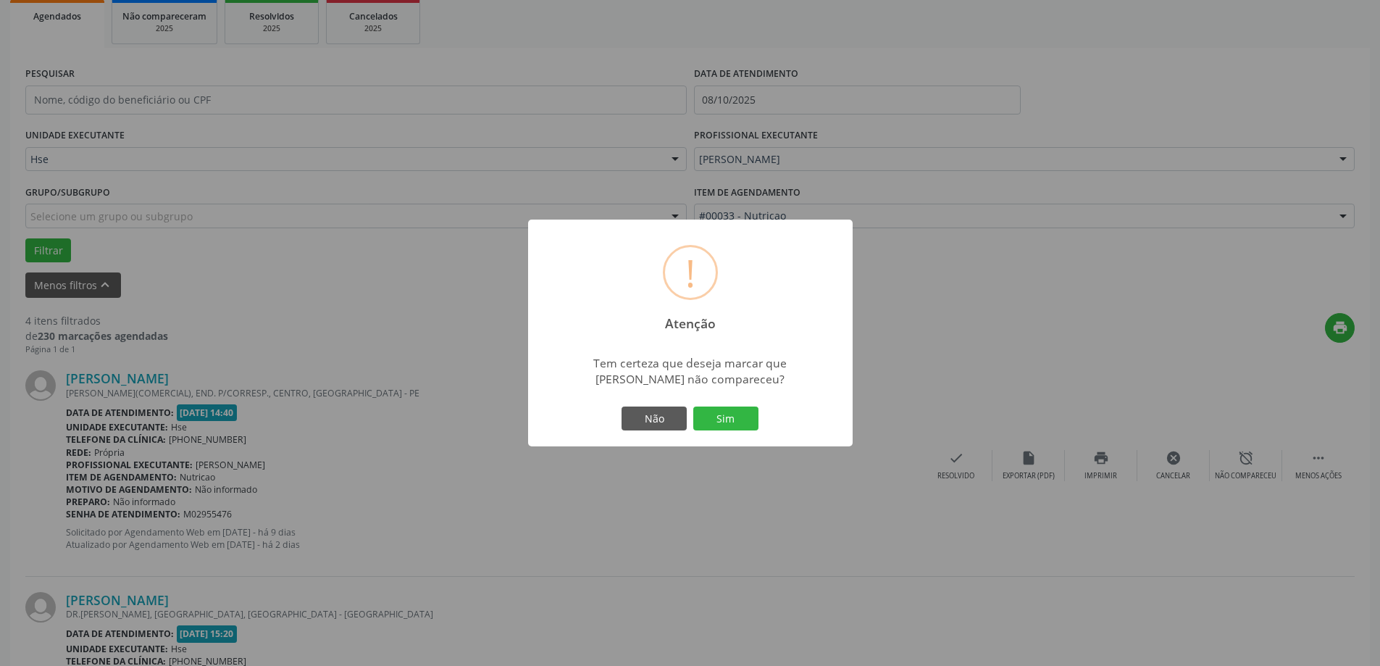
click at [759, 426] on div "Não Sim" at bounding box center [690, 419] width 143 height 30
click at [748, 421] on button "Sim" at bounding box center [725, 418] width 65 height 25
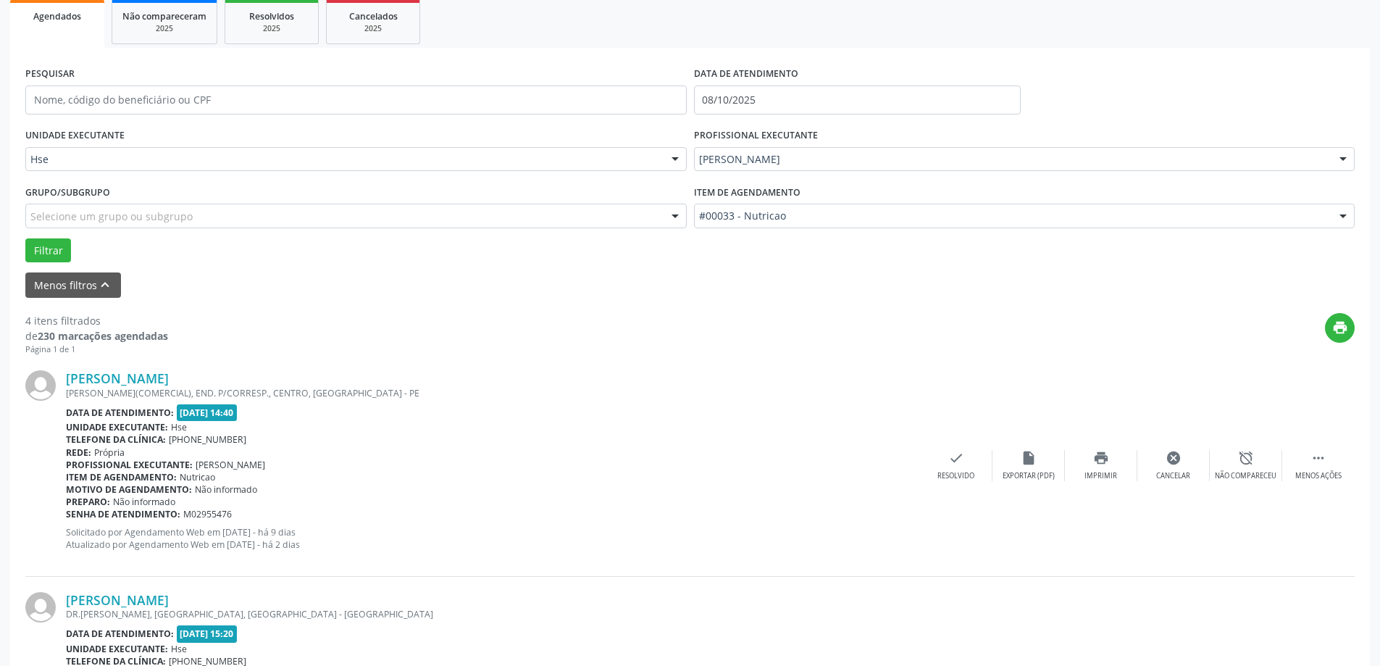
scroll to position [0, 0]
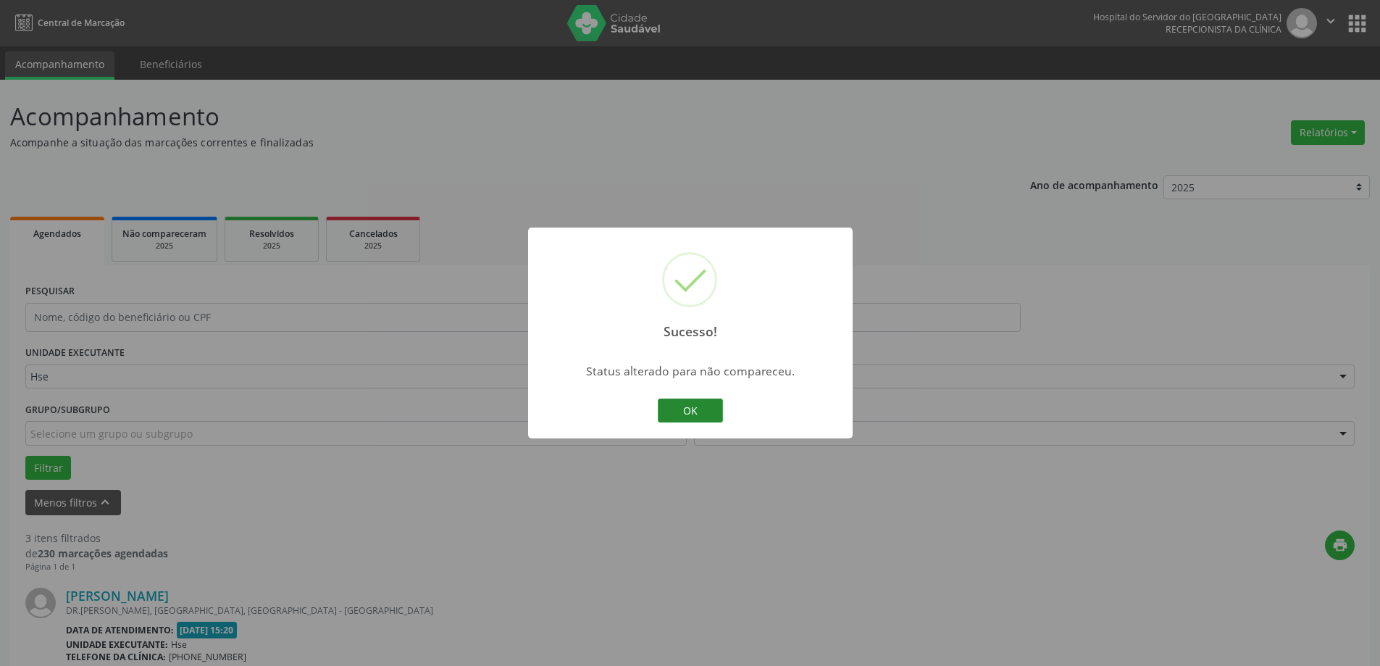
click at [676, 409] on button "OK" at bounding box center [690, 410] width 65 height 25
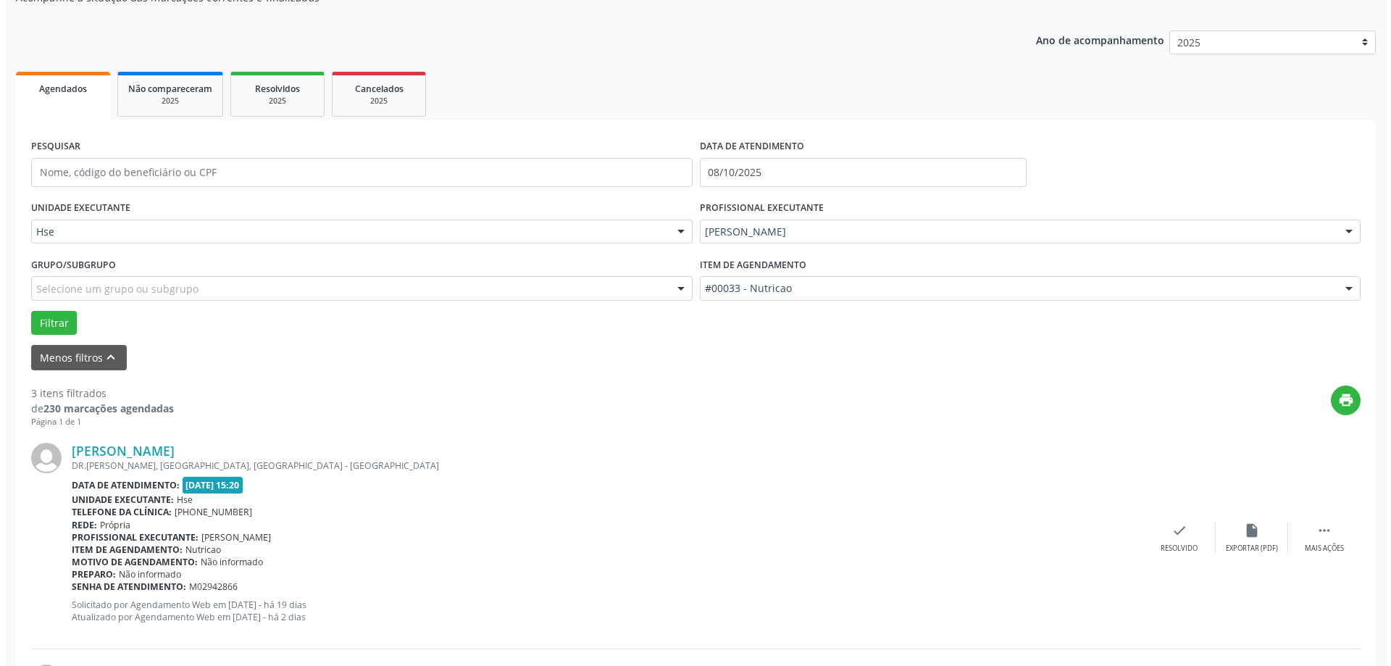
scroll to position [217, 0]
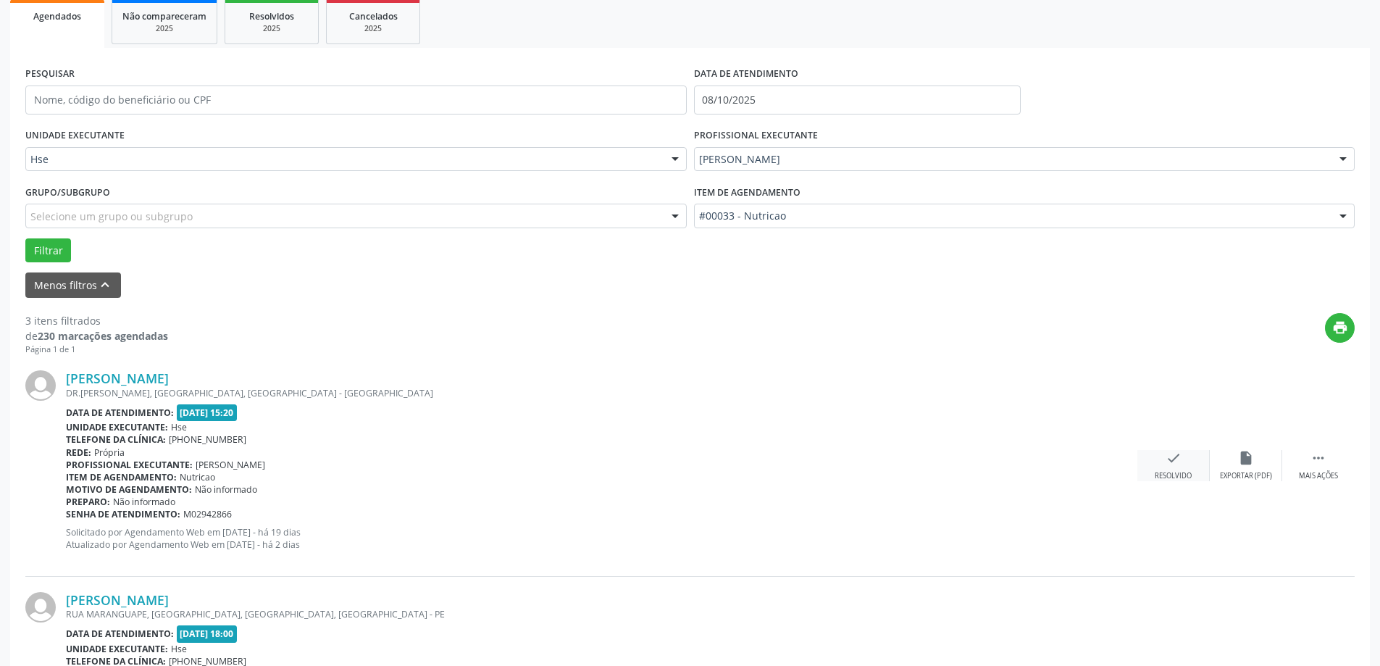
click at [1166, 459] on icon "check" at bounding box center [1174, 458] width 16 height 16
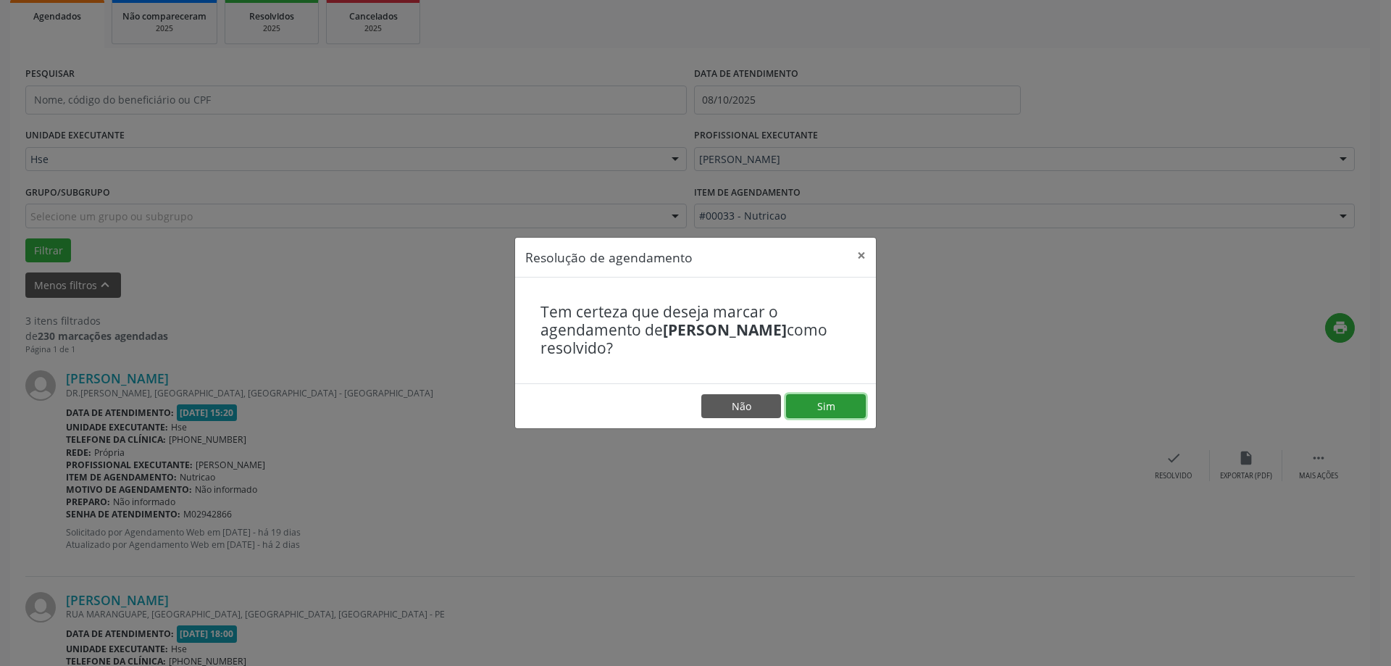
click at [828, 411] on button "Sim" at bounding box center [826, 406] width 80 height 25
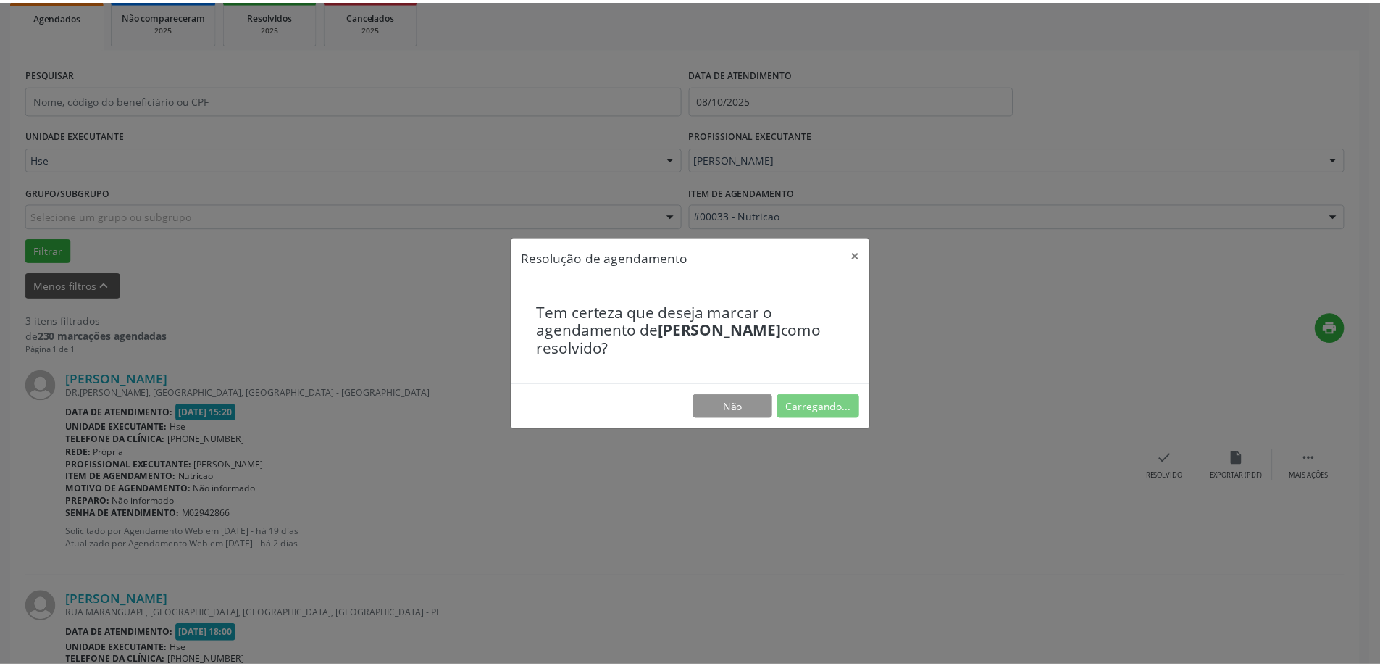
scroll to position [0, 0]
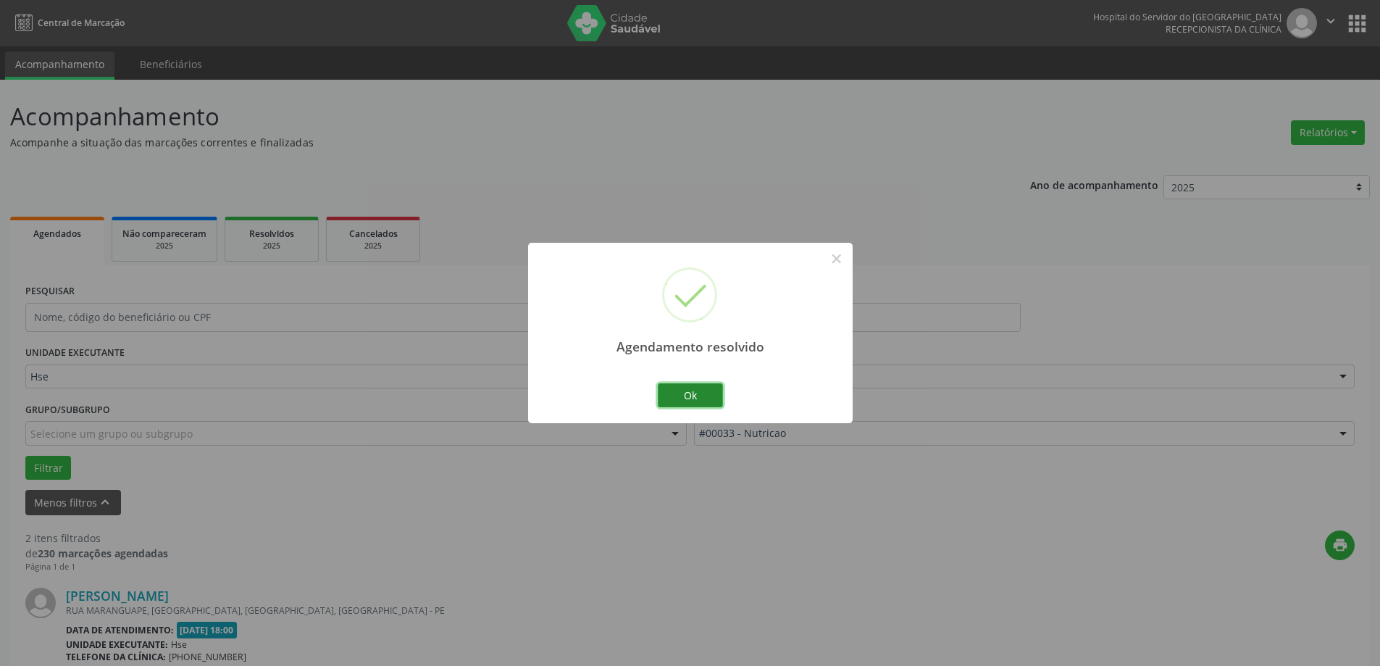
click at [677, 393] on button "Ok" at bounding box center [690, 395] width 65 height 25
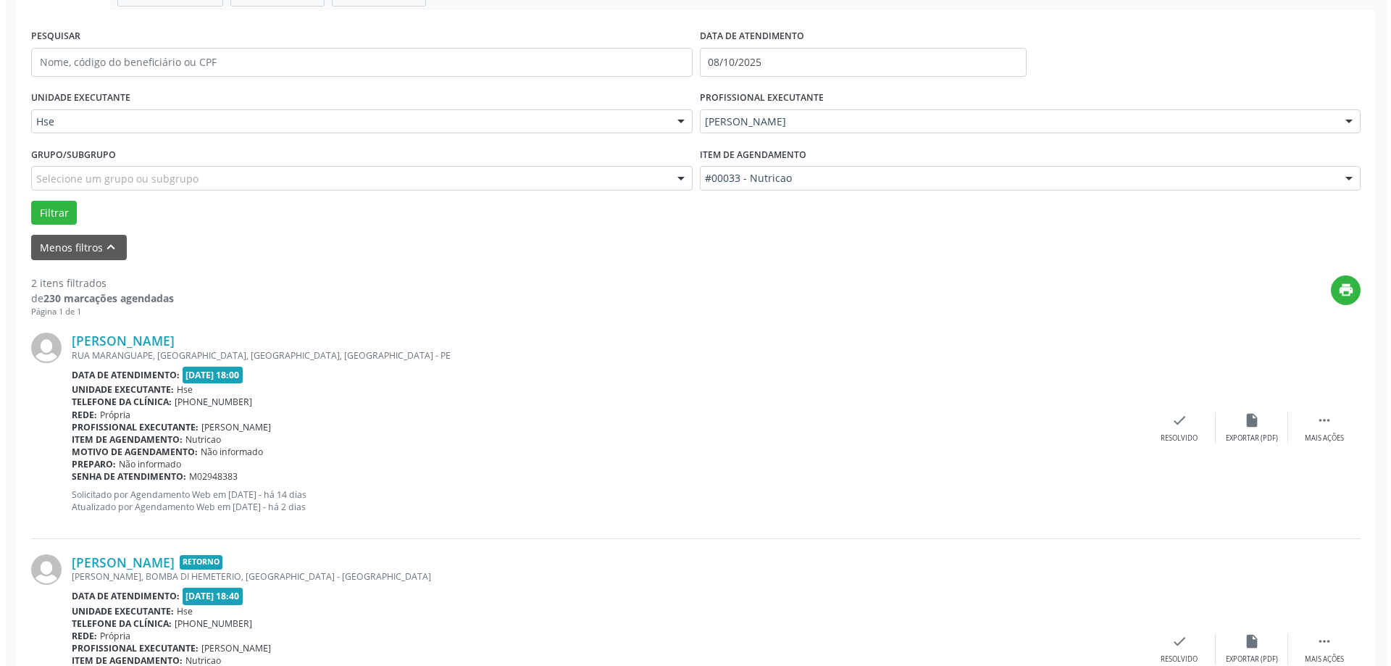
scroll to position [290, 0]
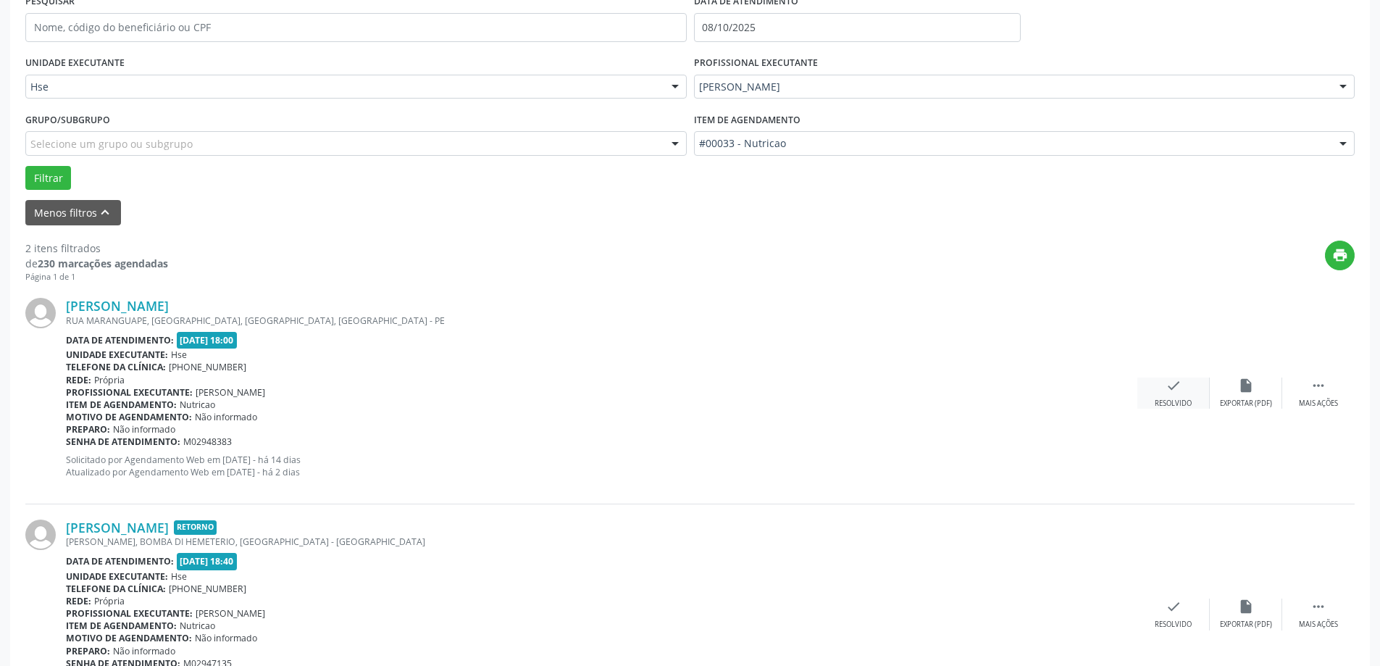
click at [1161, 396] on div "check Resolvido" at bounding box center [1173, 392] width 72 height 31
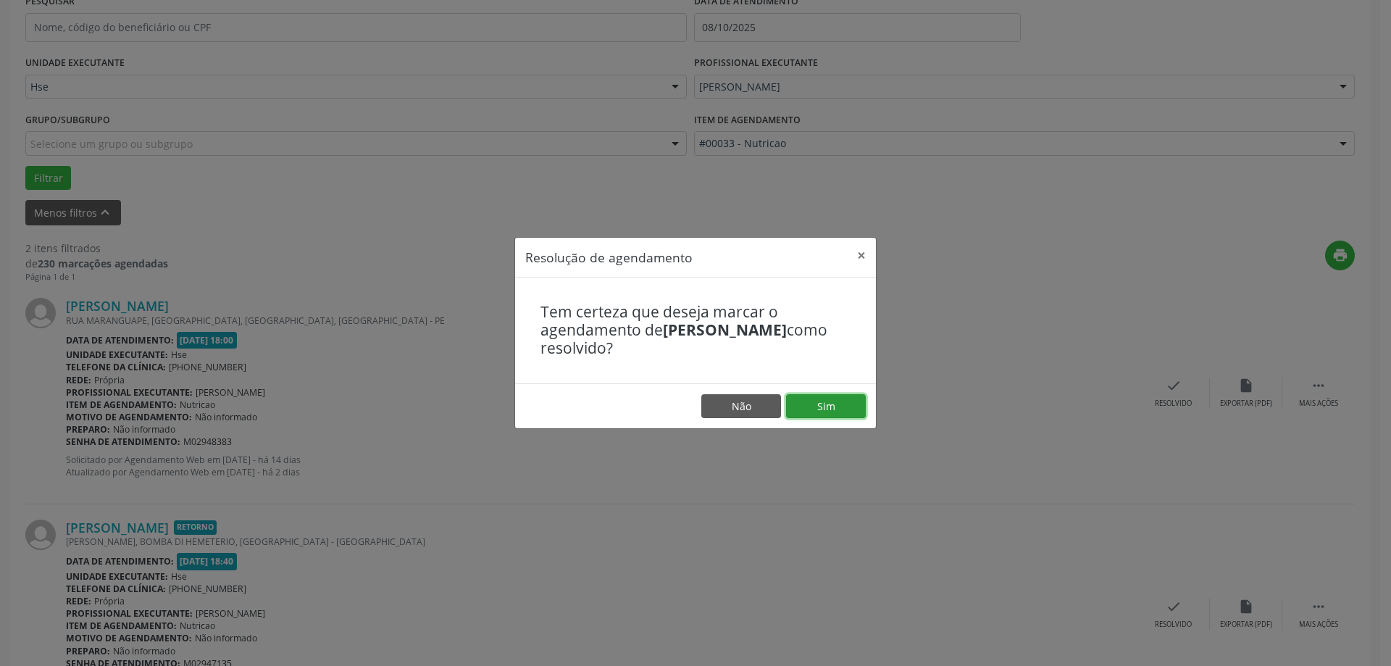
click at [820, 402] on button "Sim" at bounding box center [826, 406] width 80 height 25
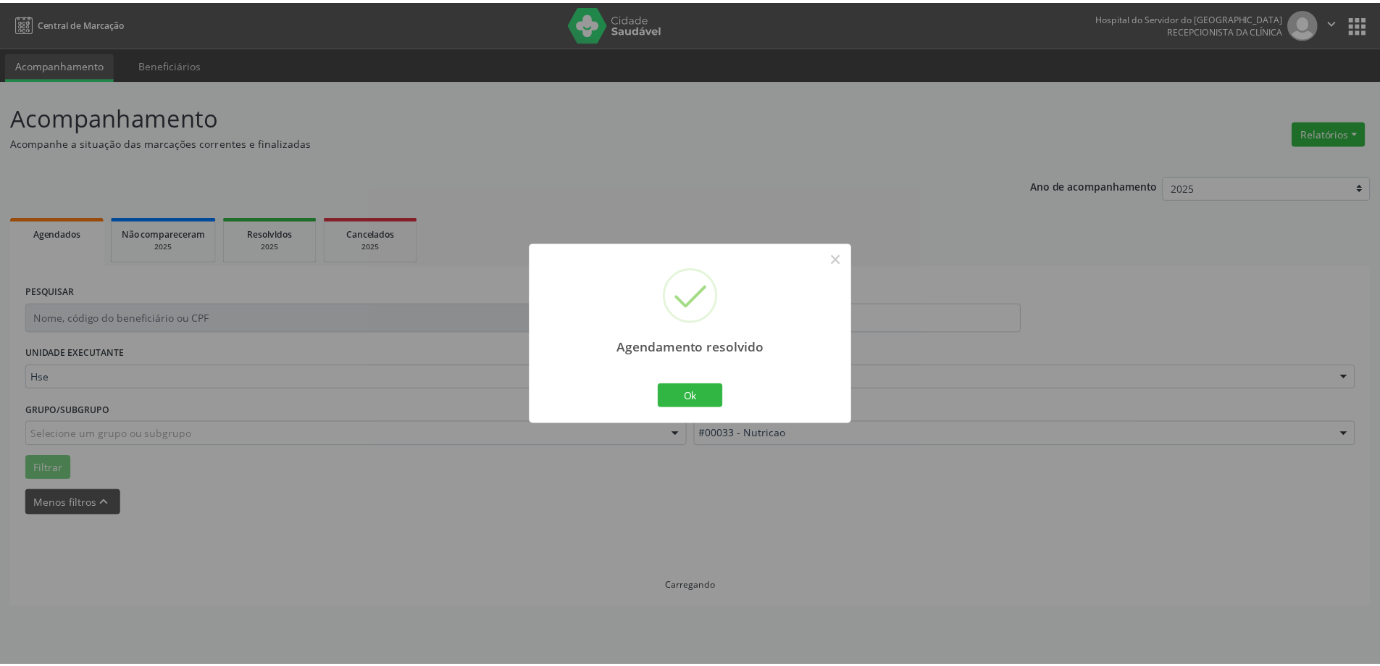
scroll to position [0, 0]
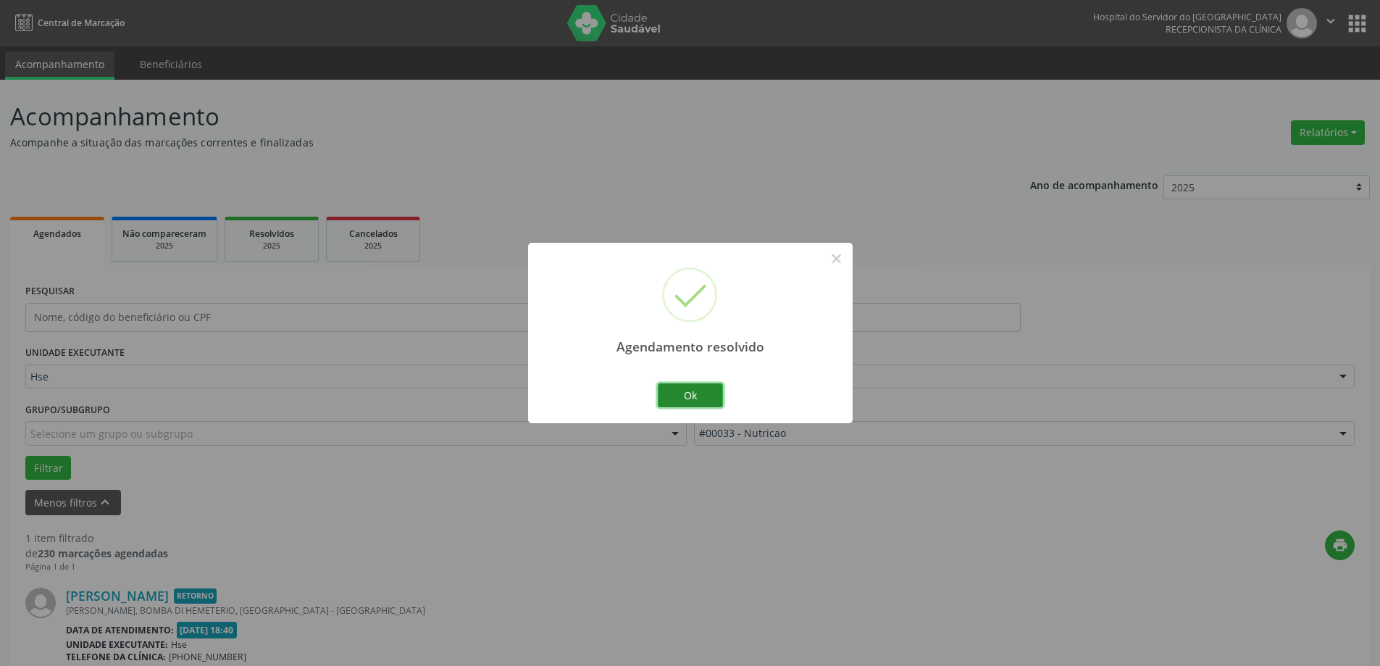
click at [692, 389] on button "Ok" at bounding box center [690, 395] width 65 height 25
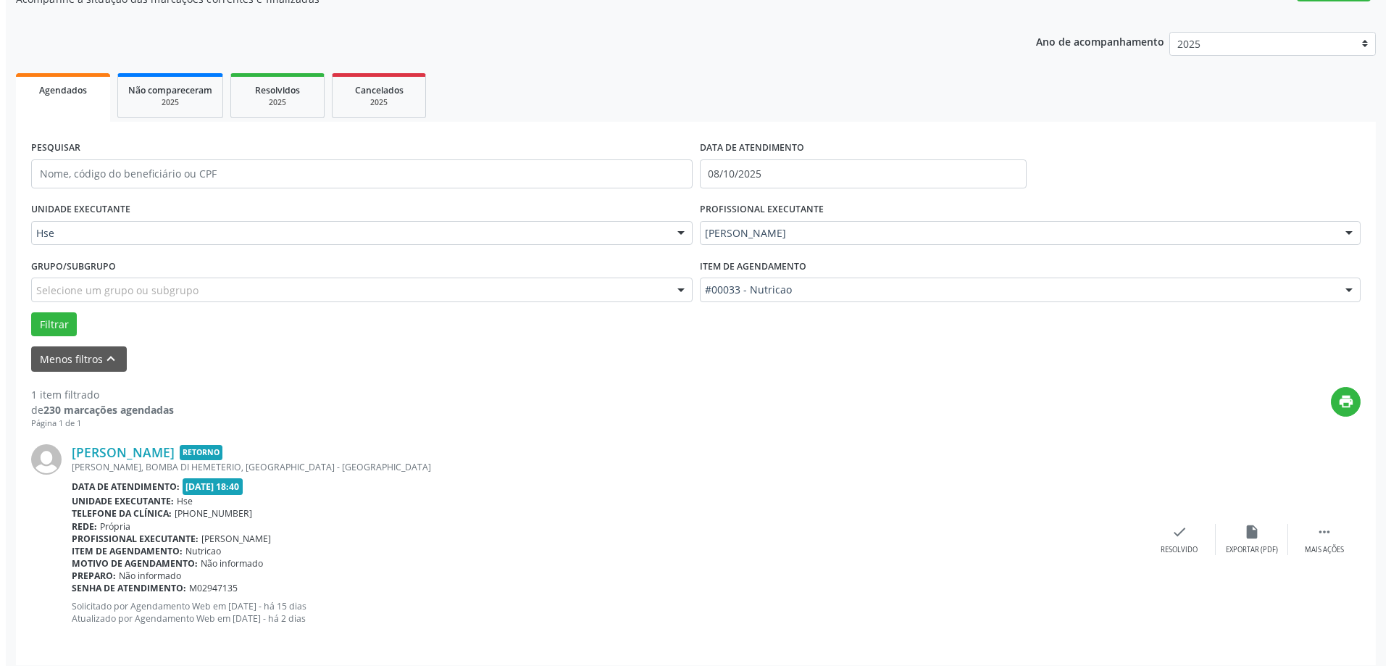
scroll to position [145, 0]
click at [1169, 538] on icon "check" at bounding box center [1174, 530] width 16 height 16
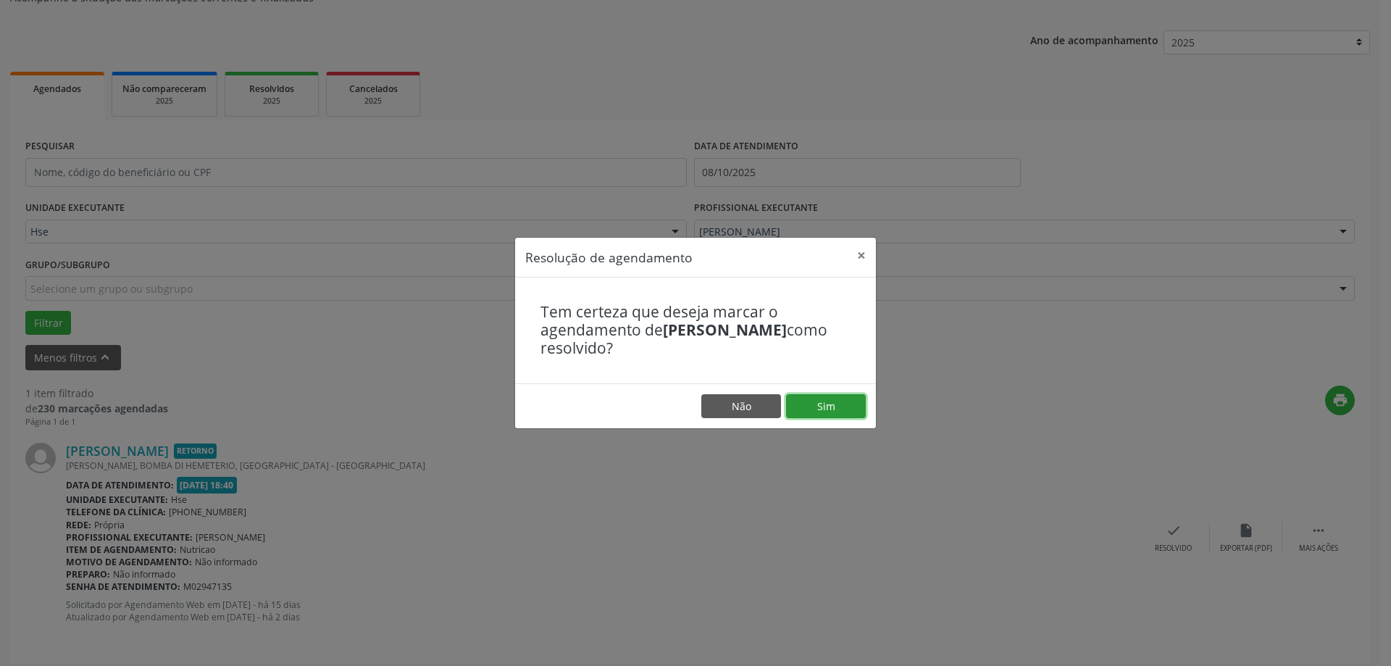
click at [832, 403] on button "Sim" at bounding box center [826, 406] width 80 height 25
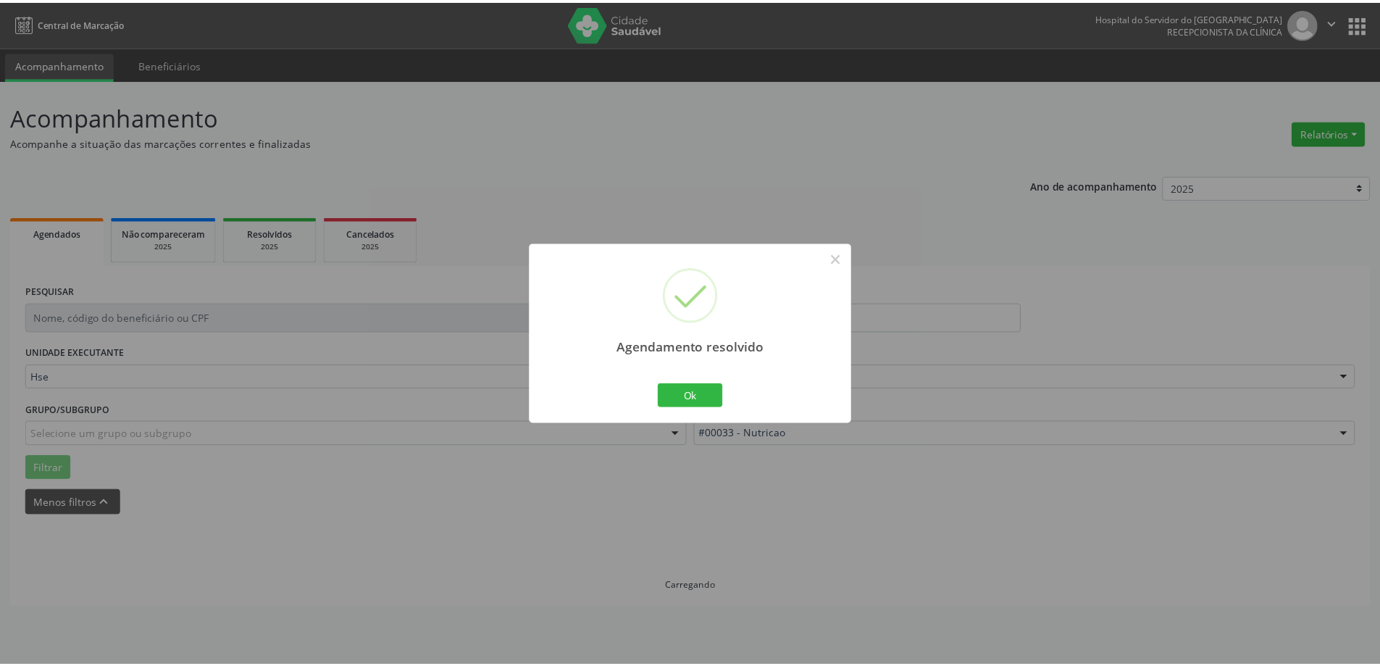
scroll to position [0, 0]
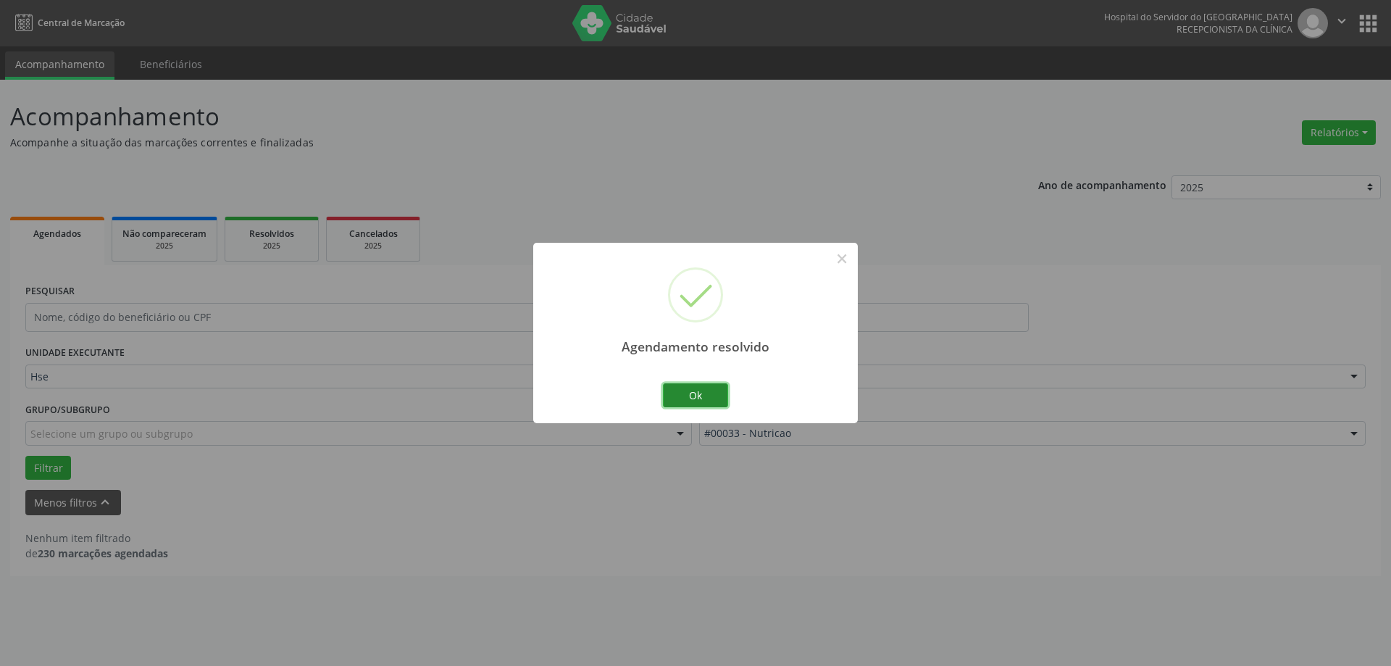
click at [701, 397] on button "Ok" at bounding box center [695, 395] width 65 height 25
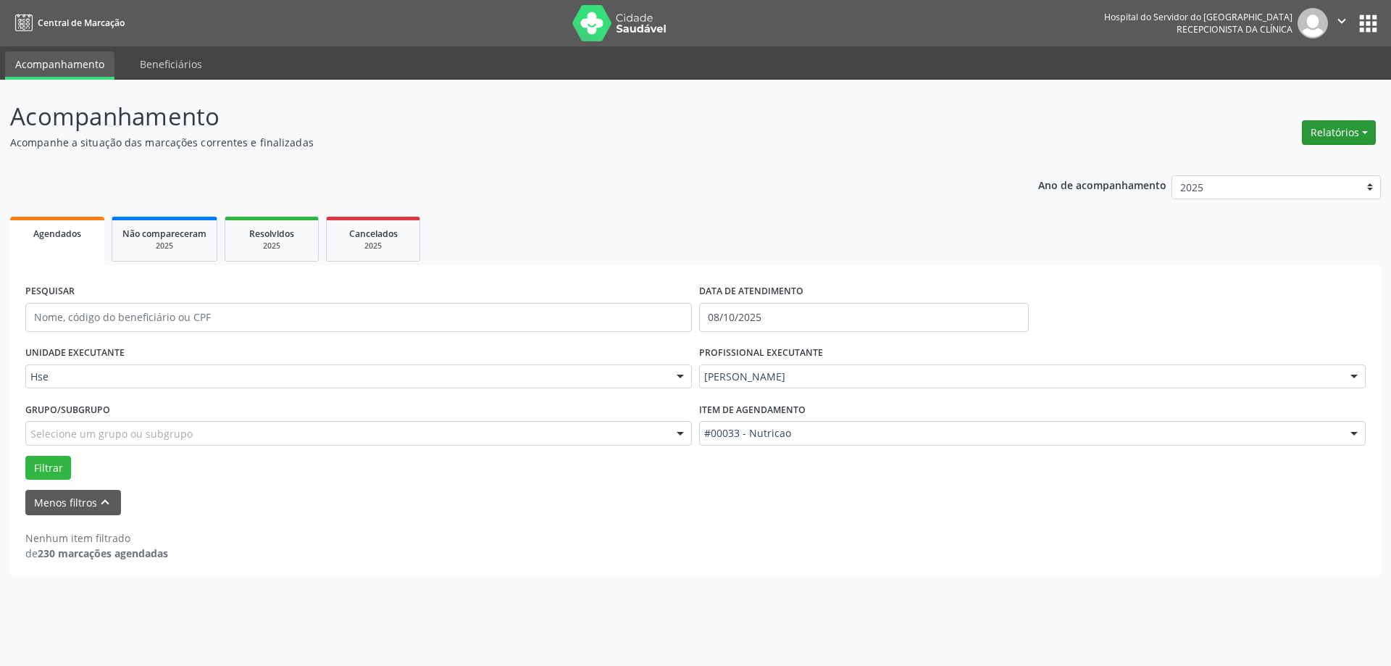
click at [1337, 135] on button "Relatórios" at bounding box center [1339, 132] width 74 height 25
click at [1298, 164] on link "Agendamentos" at bounding box center [1299, 164] width 156 height 20
select select "9"
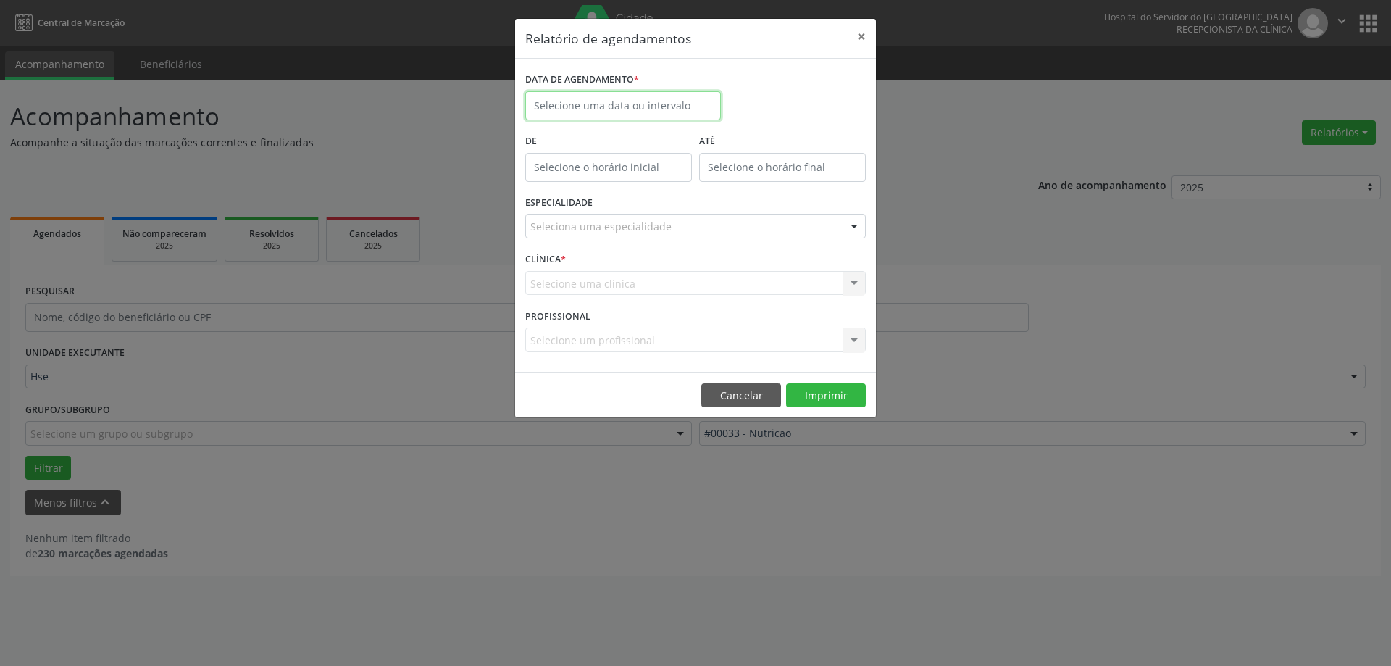
click at [647, 113] on input "text" at bounding box center [623, 105] width 196 height 29
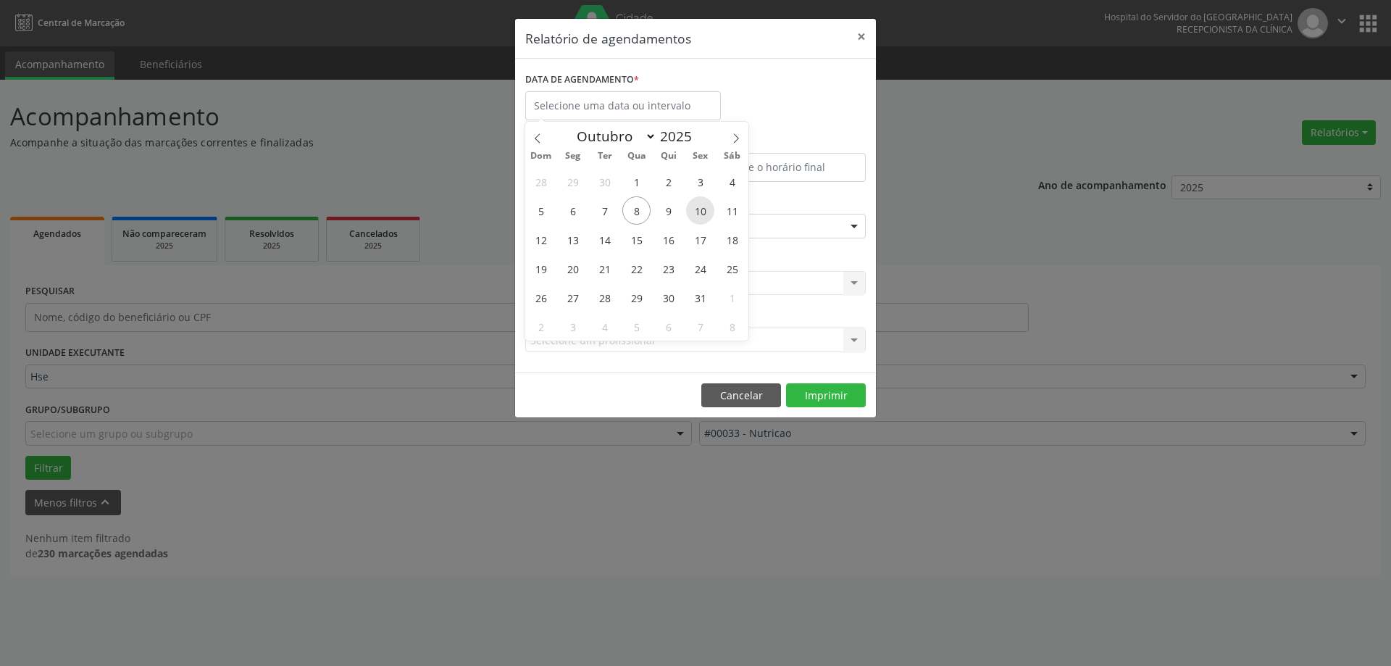
click at [698, 215] on span "10" at bounding box center [700, 210] width 28 height 28
type input "[DATE]"
click at [698, 215] on span "10" at bounding box center [700, 210] width 28 height 28
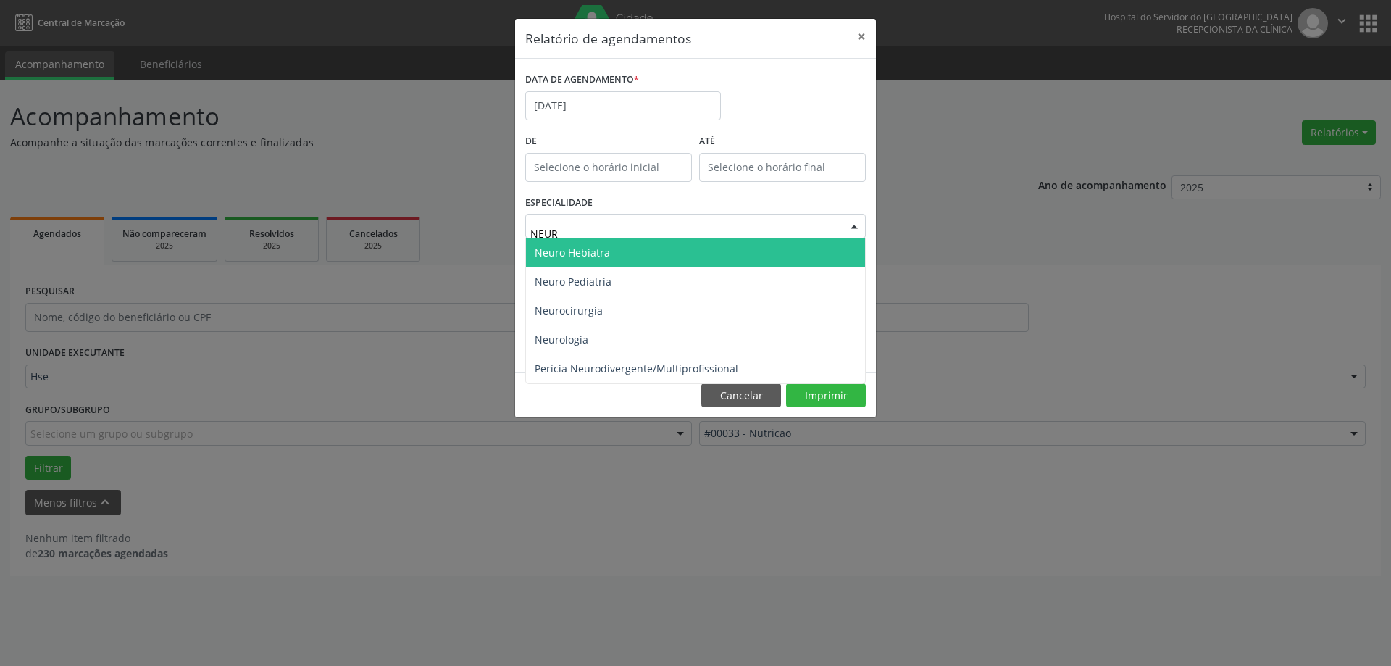
type input "NEURO"
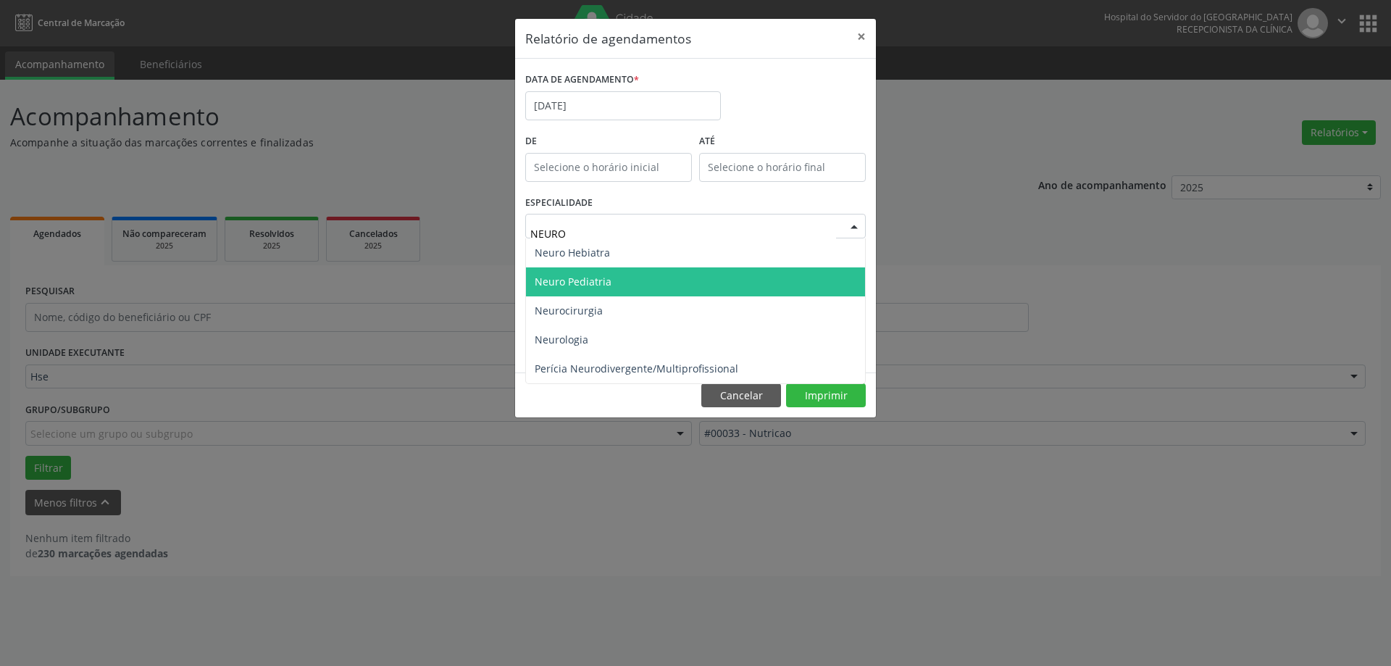
click at [609, 286] on span "Neuro Pediatria" at bounding box center [573, 282] width 77 height 14
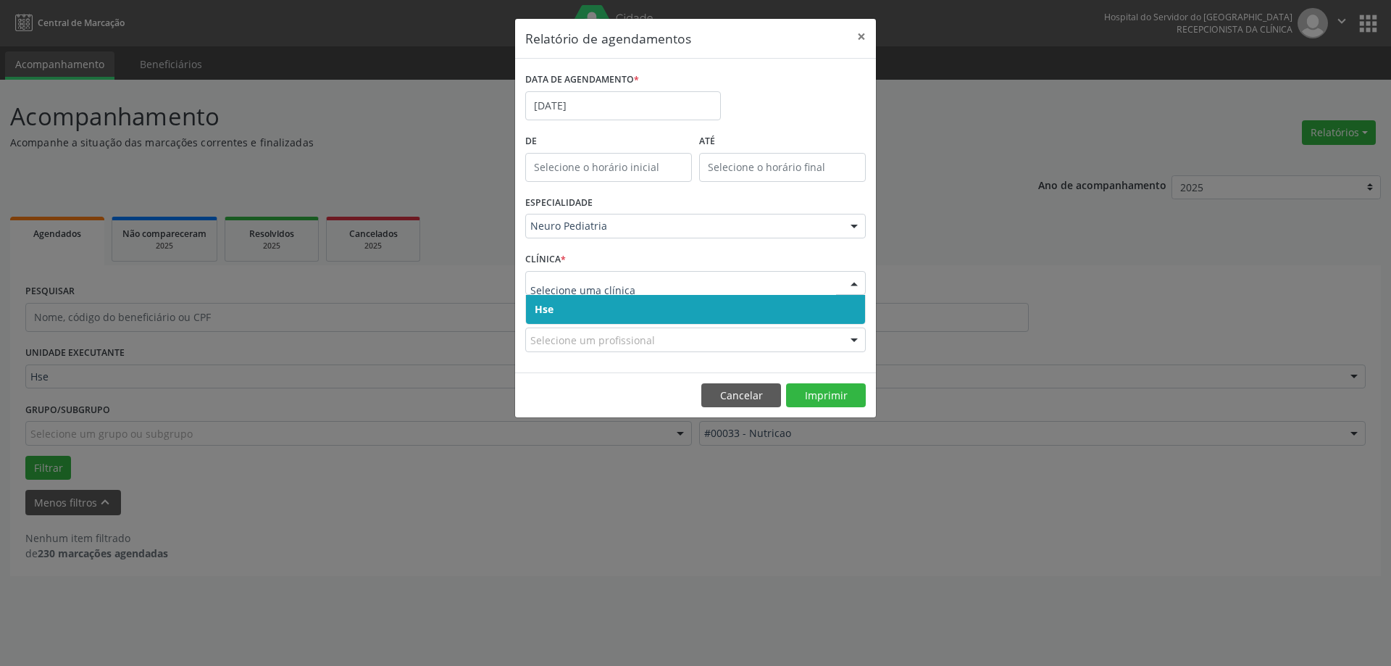
click at [590, 303] on span "Hse" at bounding box center [695, 309] width 339 height 29
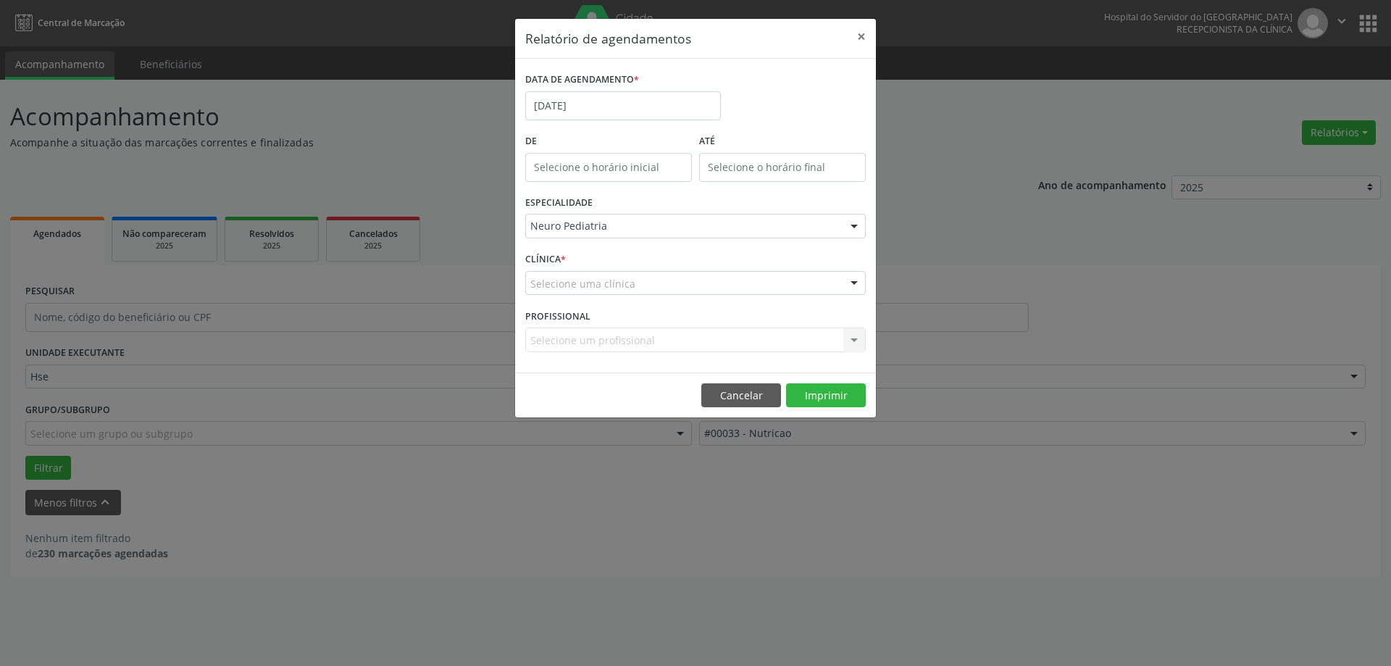
click at [590, 294] on div "Selecione uma clínica" at bounding box center [695, 283] width 341 height 25
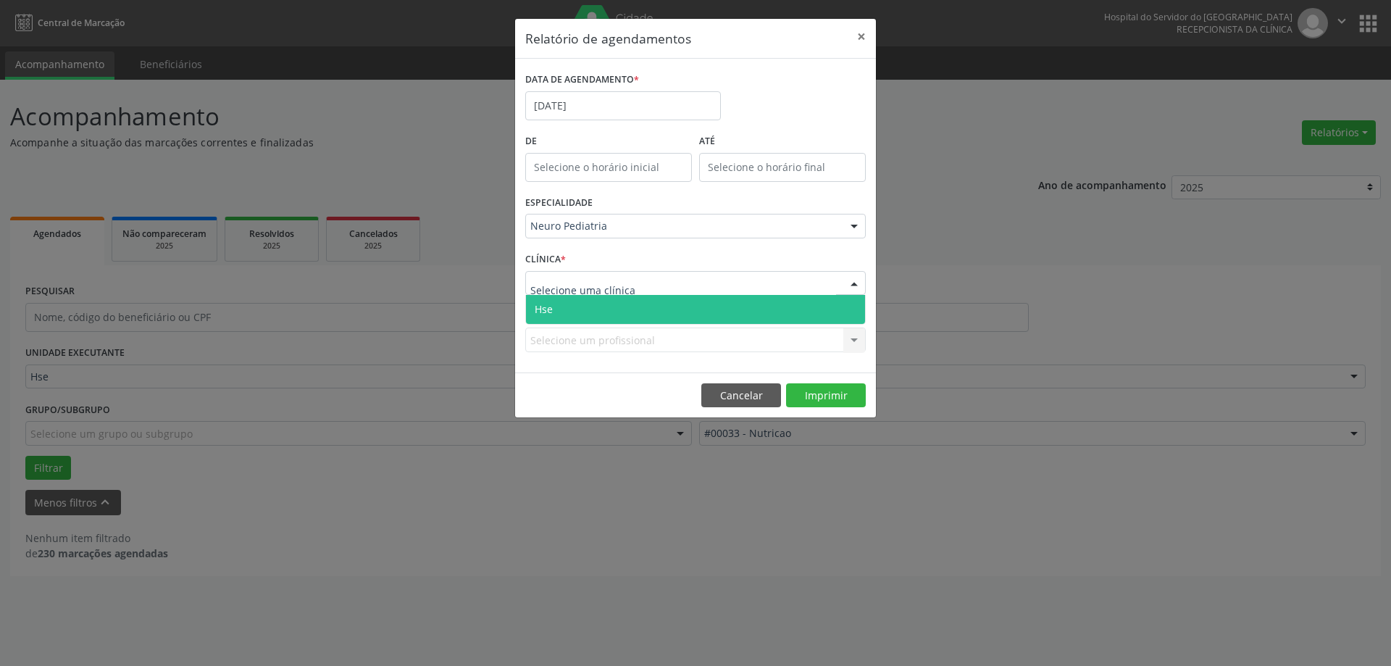
click at [588, 309] on span "Hse" at bounding box center [695, 309] width 339 height 29
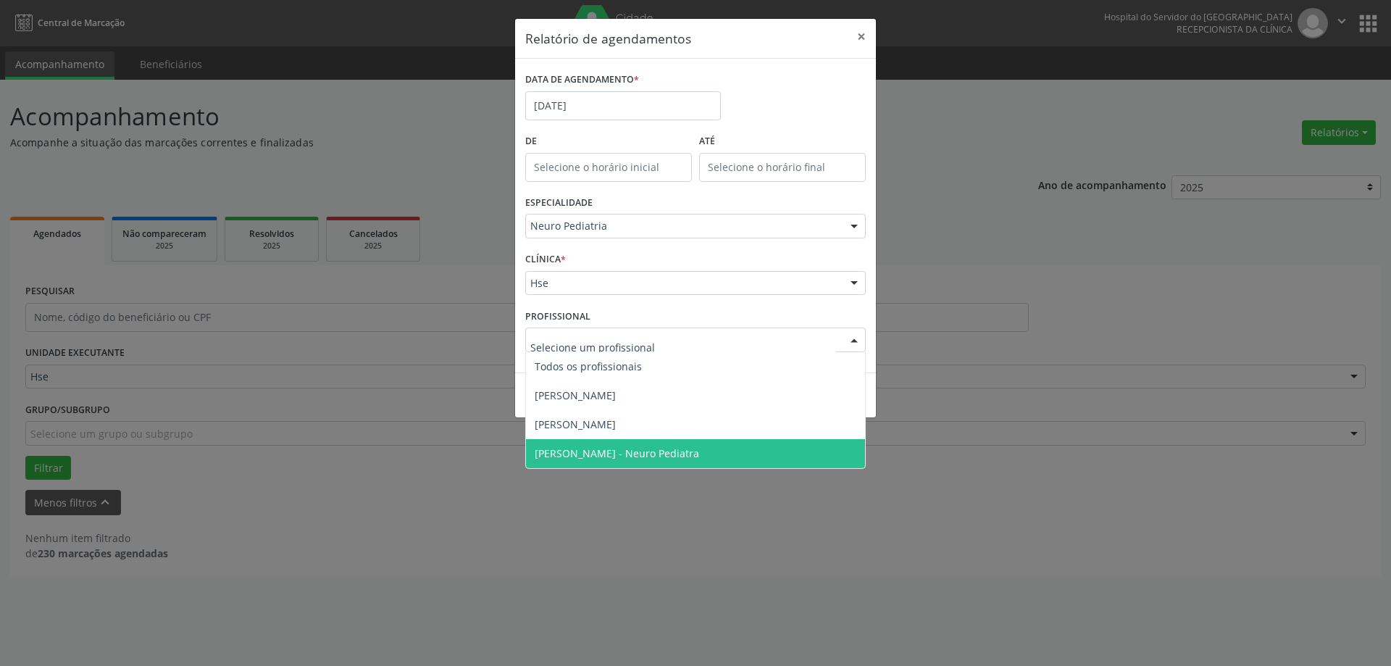
click at [595, 453] on span "[PERSON_NAME] - Neuro Pediatra" at bounding box center [617, 453] width 164 height 14
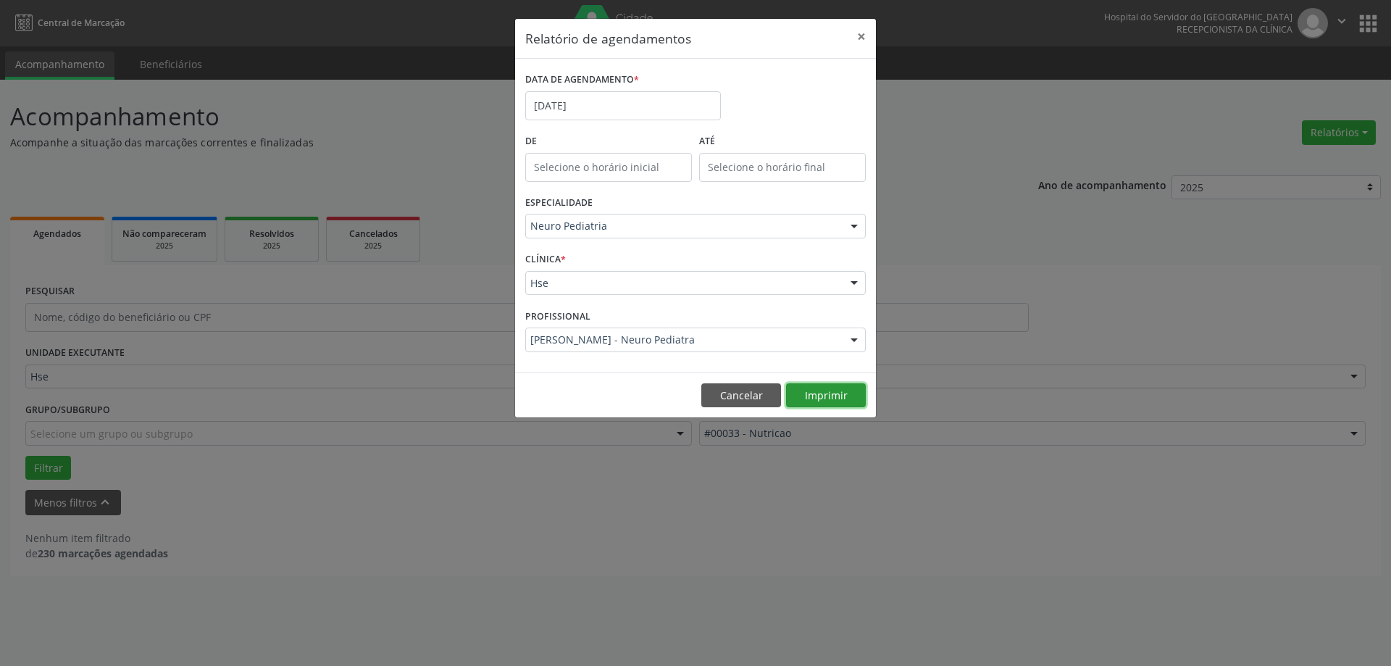
click at [818, 394] on button "Imprimir" at bounding box center [826, 395] width 80 height 25
click at [861, 30] on button "×" at bounding box center [861, 37] width 29 height 36
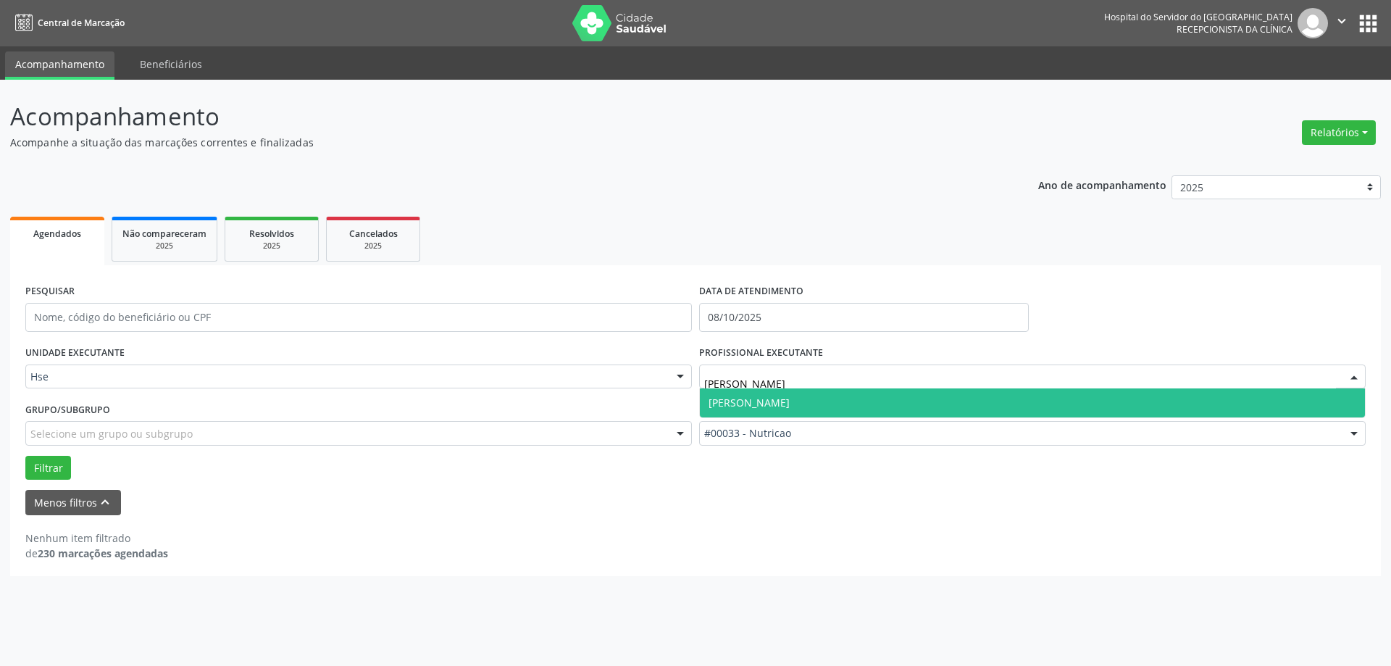
type input "[PERSON_NAME]"
click at [766, 396] on span "[PERSON_NAME]" at bounding box center [749, 403] width 81 height 14
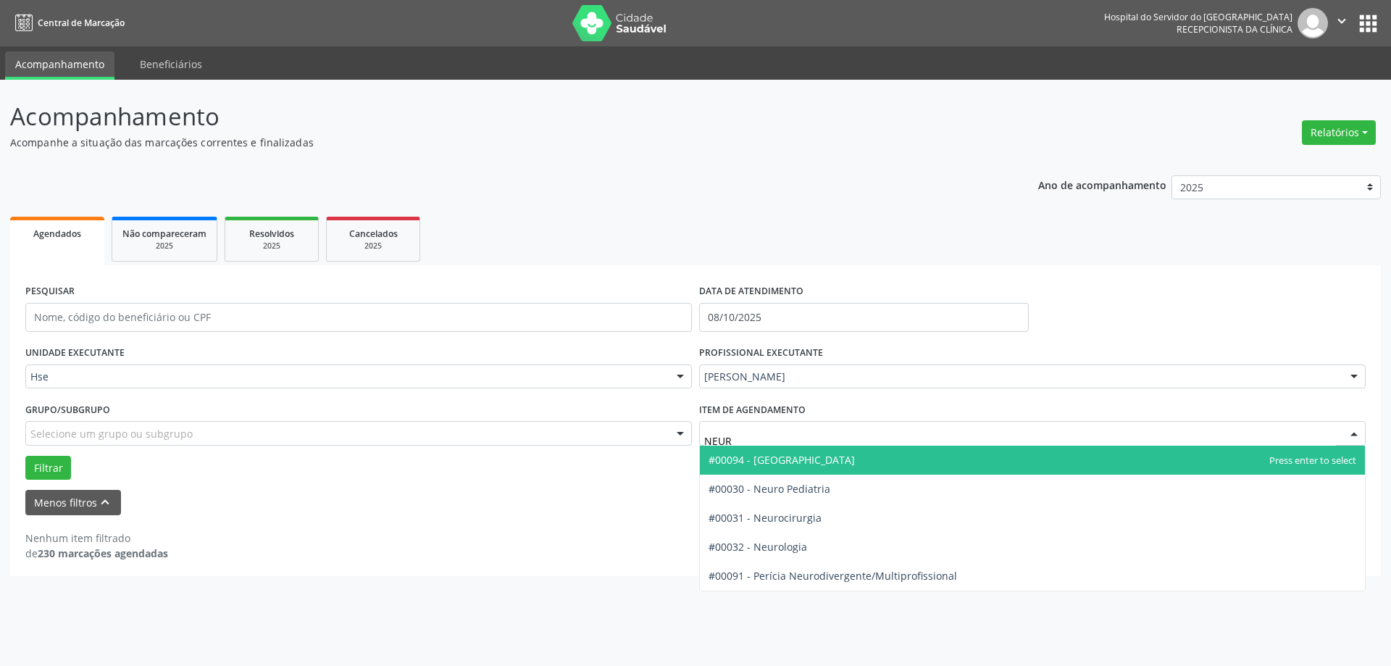
type input "NEURO"
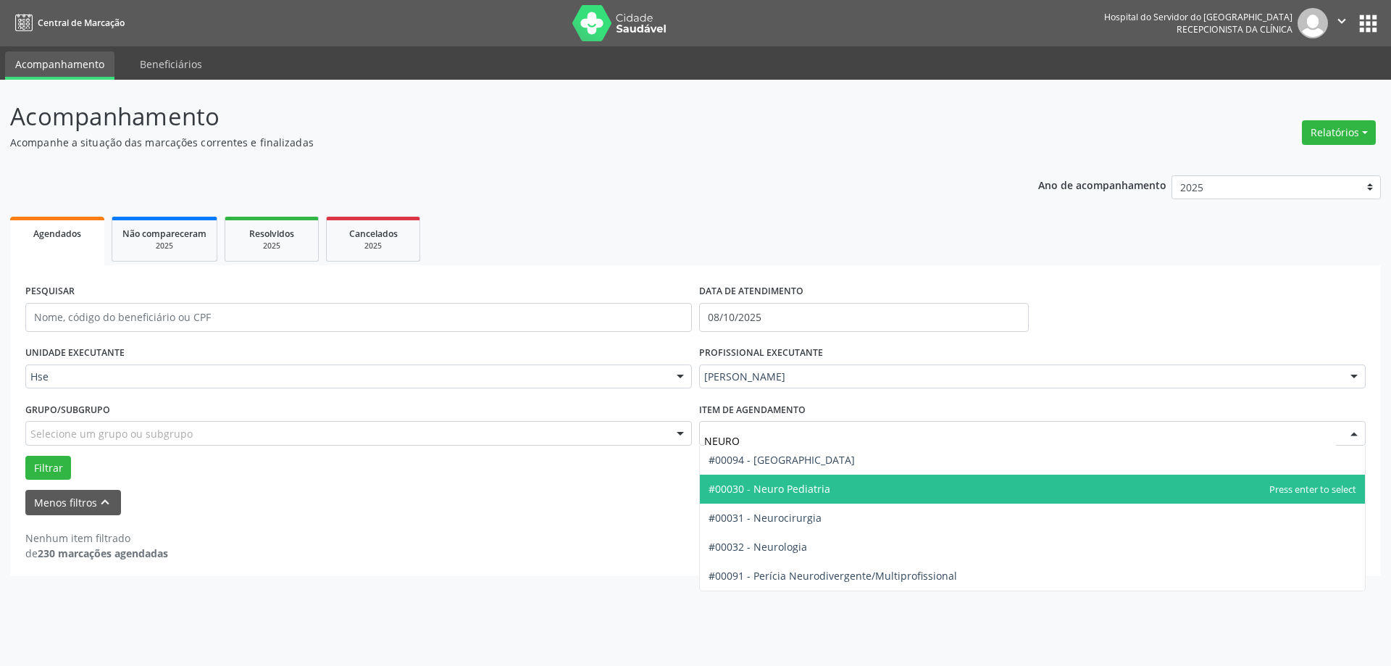
click at [808, 493] on span "#00030 - Neuro Pediatria" at bounding box center [770, 489] width 122 height 14
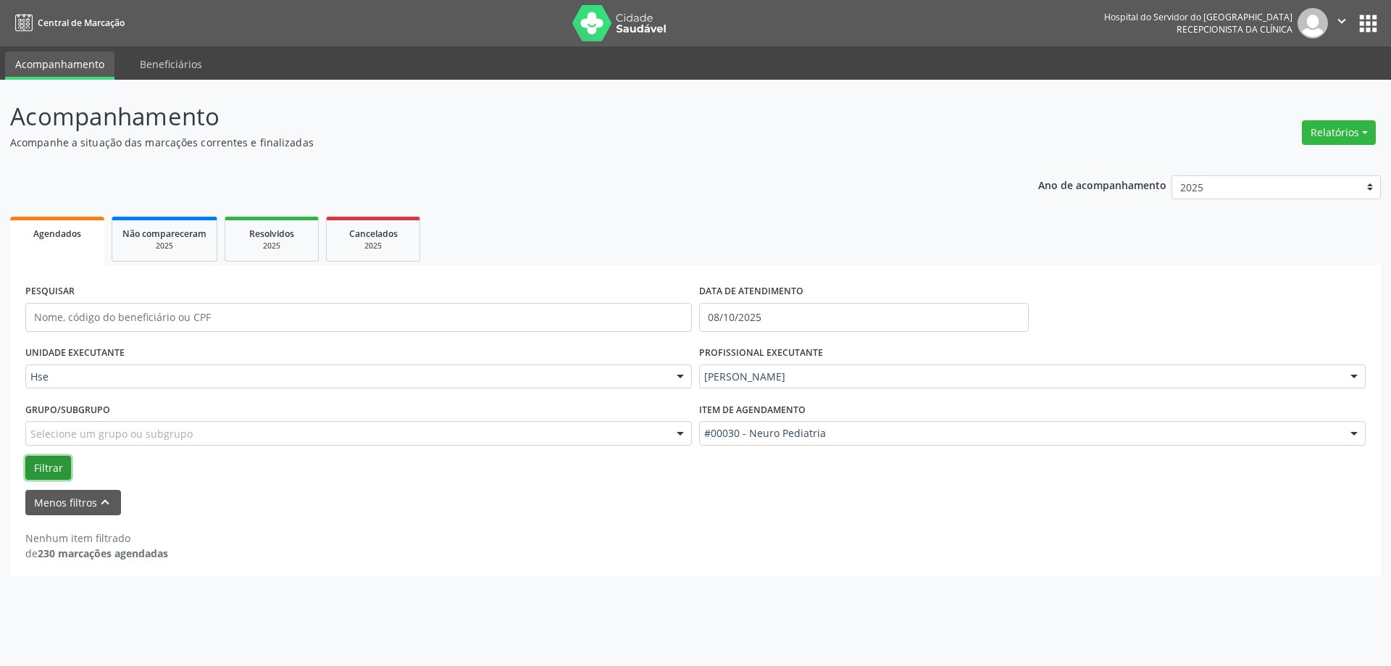
click at [41, 470] on button "Filtrar" at bounding box center [48, 468] width 46 height 25
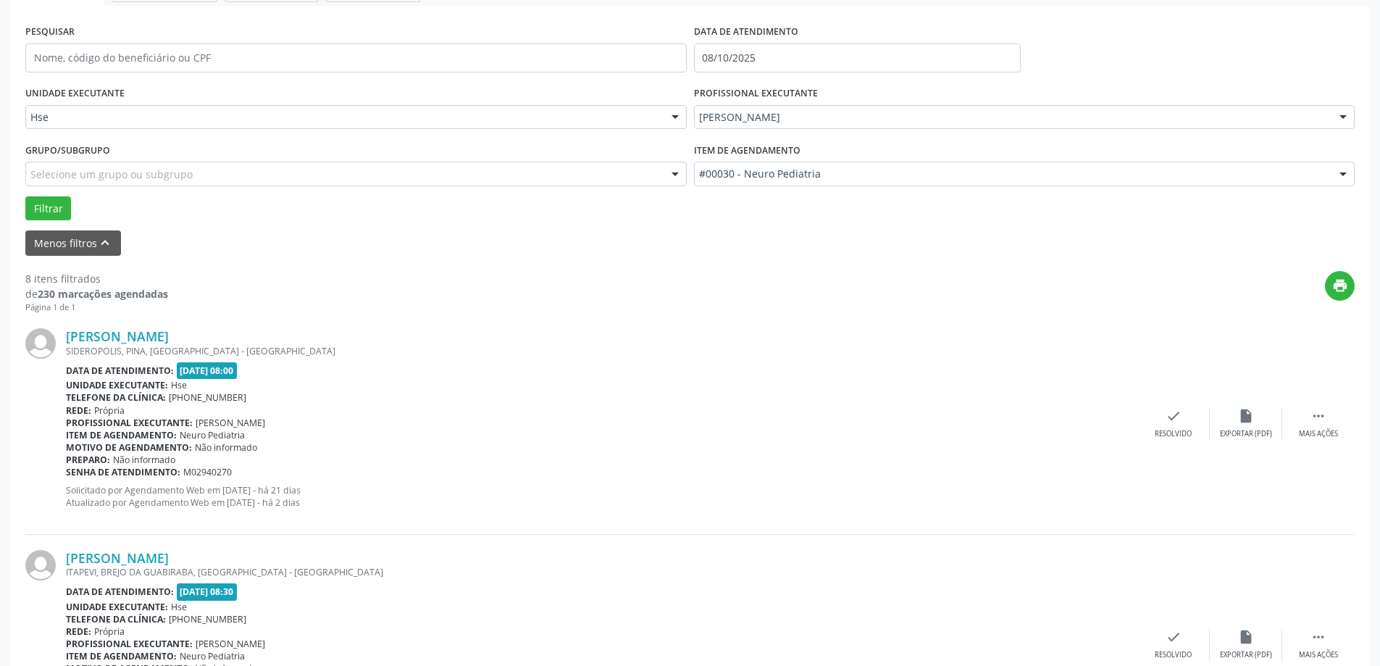
scroll to position [290, 0]
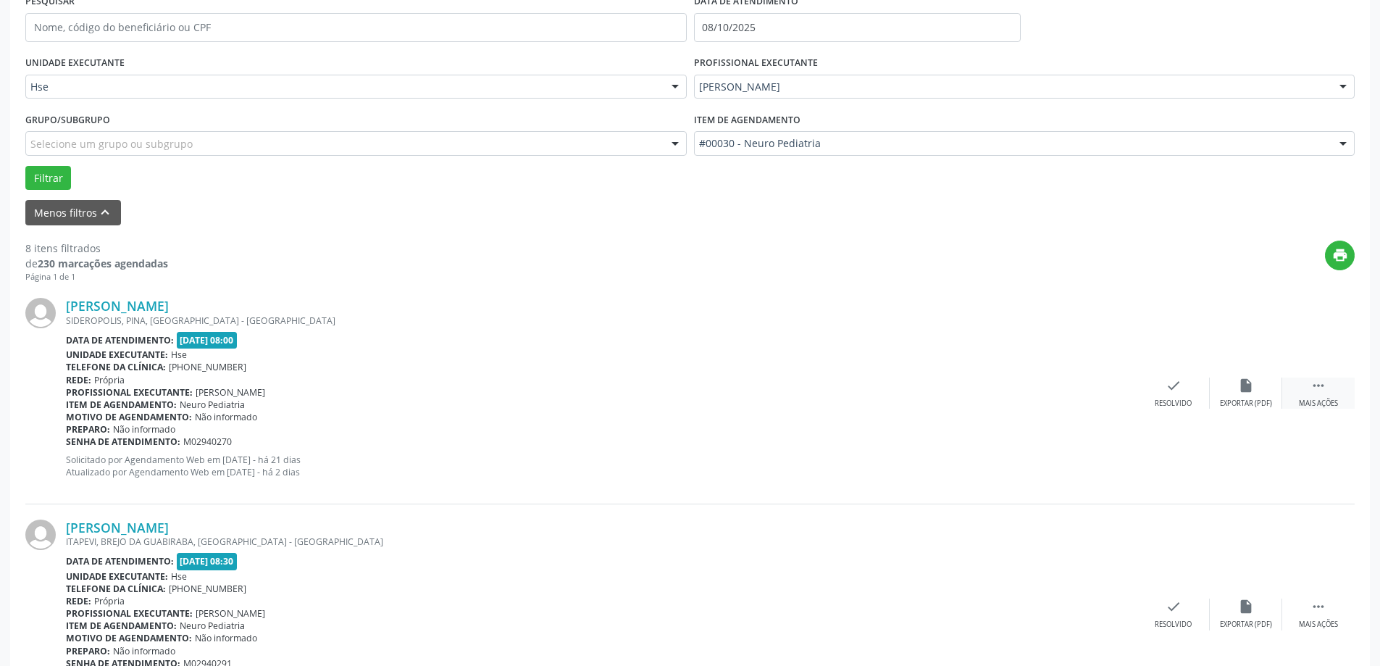
click at [1310, 391] on div " Mais ações" at bounding box center [1318, 392] width 72 height 31
click at [1259, 390] on div "alarm_off Não compareceu" at bounding box center [1246, 392] width 72 height 31
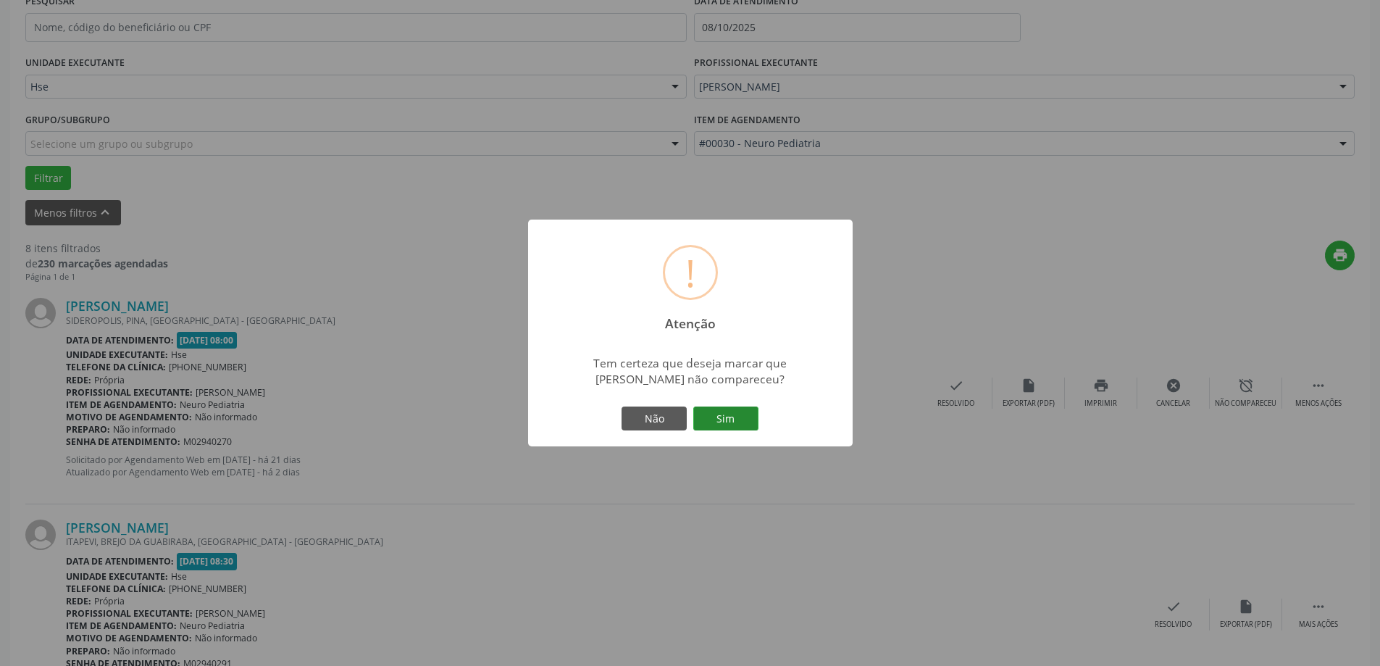
click at [743, 411] on button "Sim" at bounding box center [725, 418] width 65 height 25
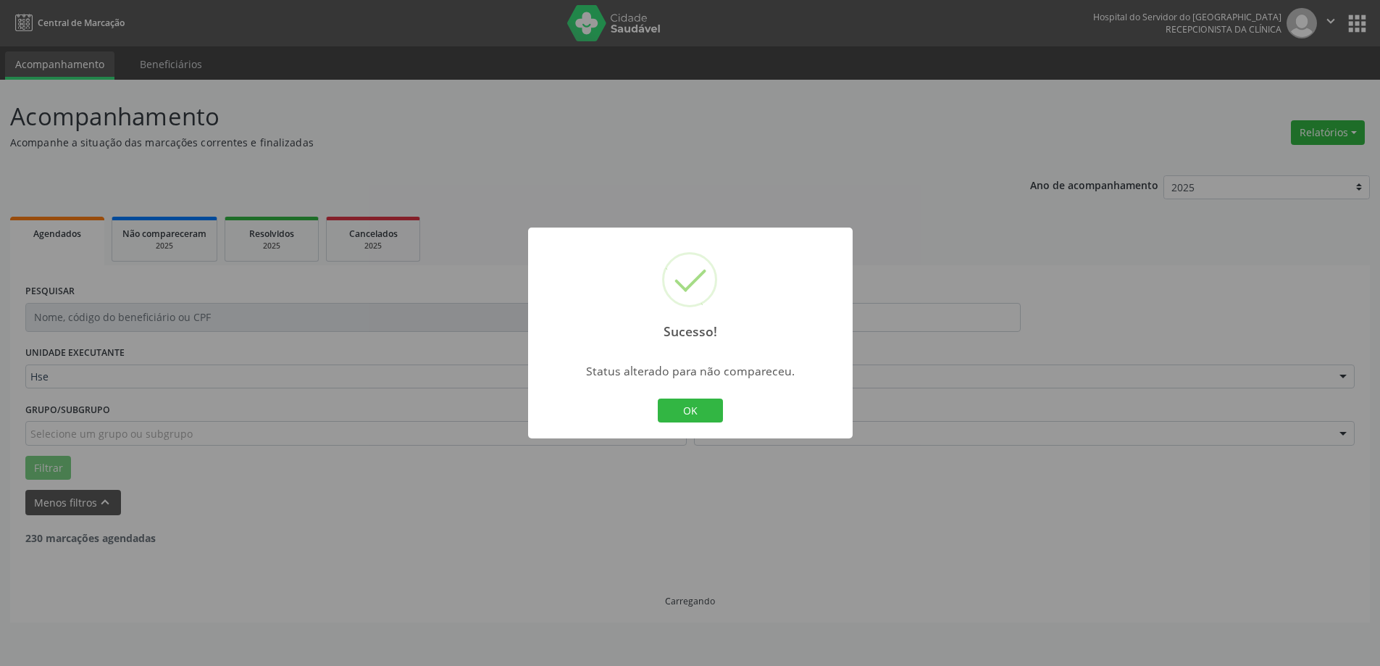
scroll to position [0, 0]
click at [699, 405] on button "OK" at bounding box center [695, 410] width 65 height 25
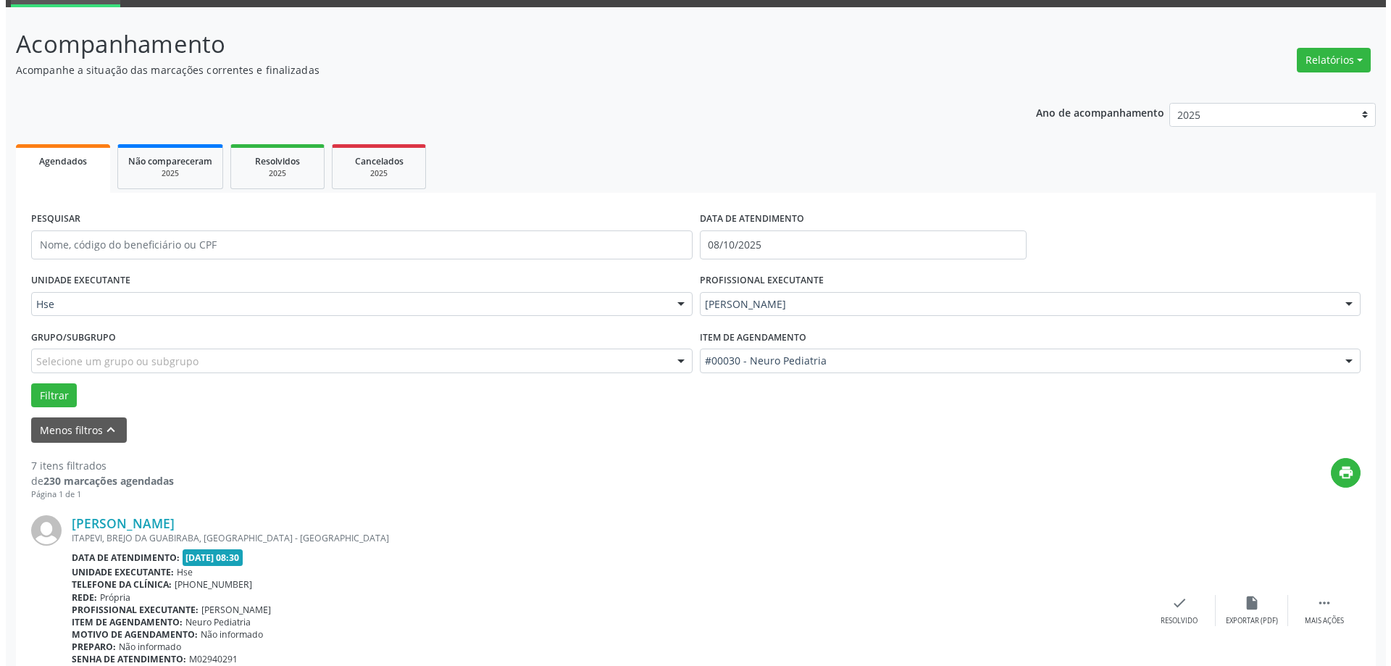
scroll to position [145, 0]
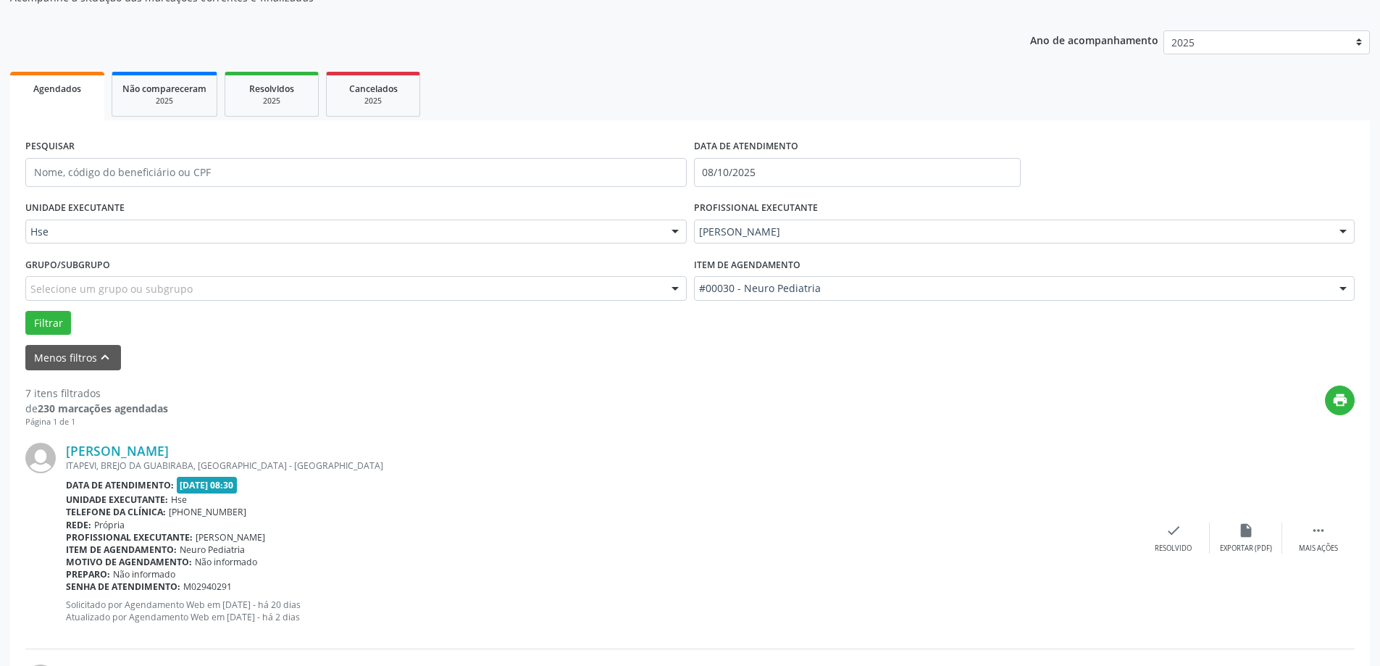
click at [1154, 522] on div "[PERSON_NAME] [GEOGRAPHIC_DATA], [GEOGRAPHIC_DATA], [GEOGRAPHIC_DATA] - [GEOGRA…" at bounding box center [689, 537] width 1329 height 221
click at [1166, 533] on icon "check" at bounding box center [1174, 530] width 16 height 16
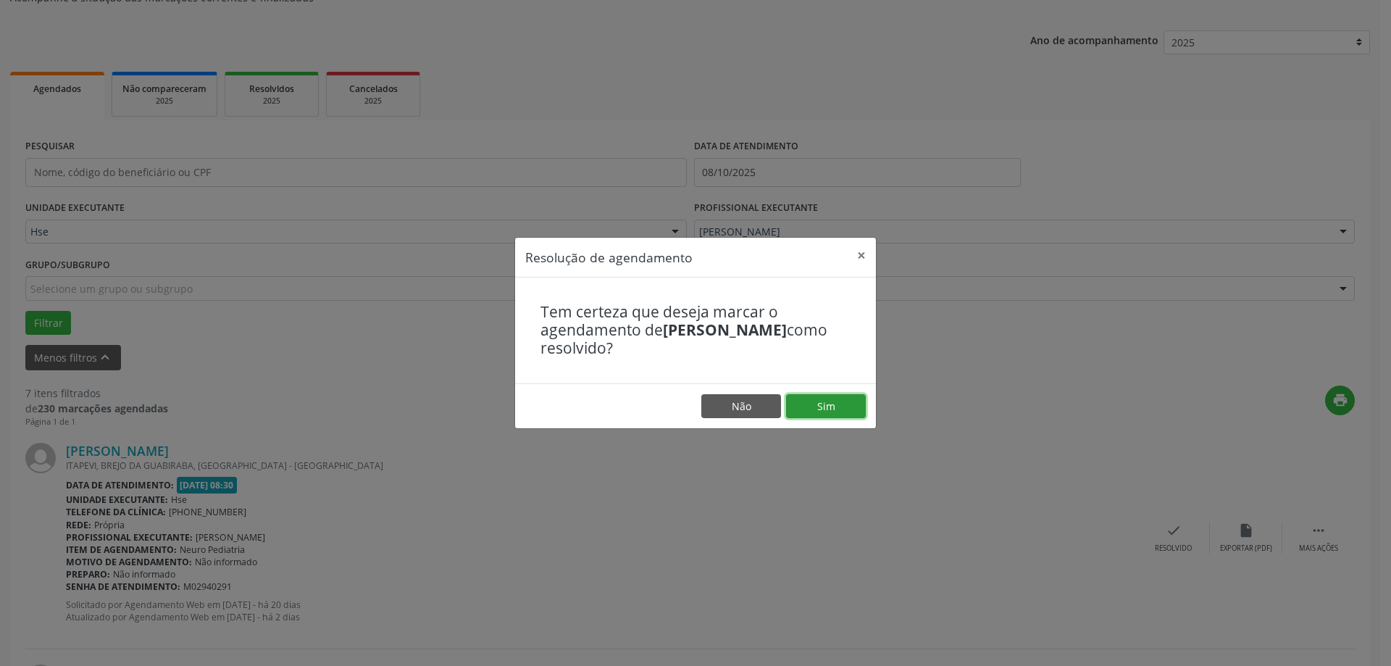
click at [811, 402] on button "Sim" at bounding box center [826, 406] width 80 height 25
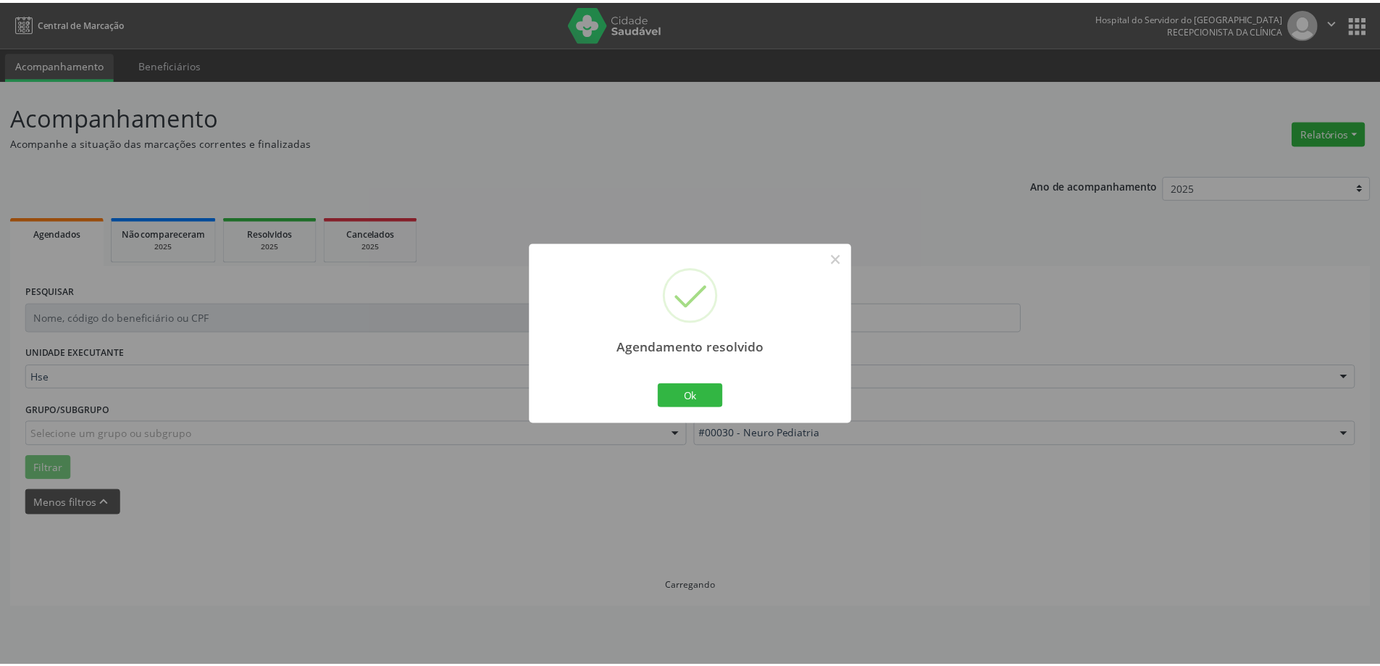
scroll to position [0, 0]
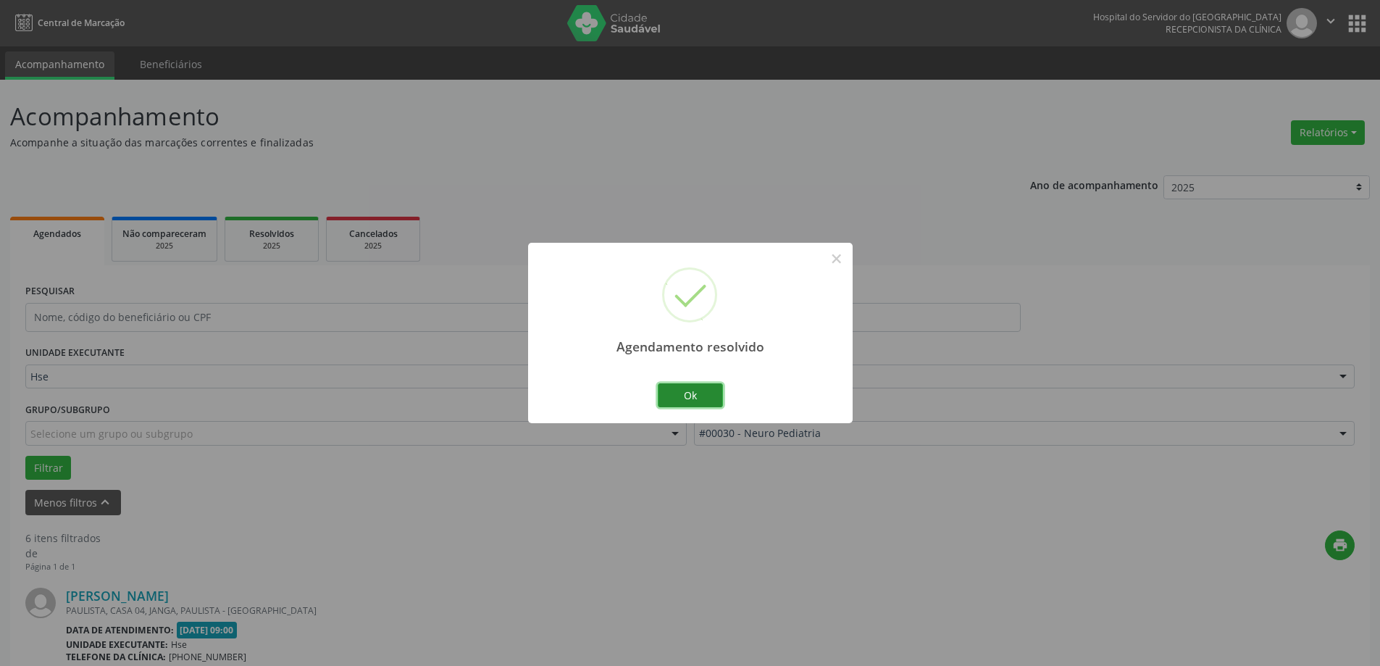
click at [715, 399] on button "Ok" at bounding box center [690, 395] width 65 height 25
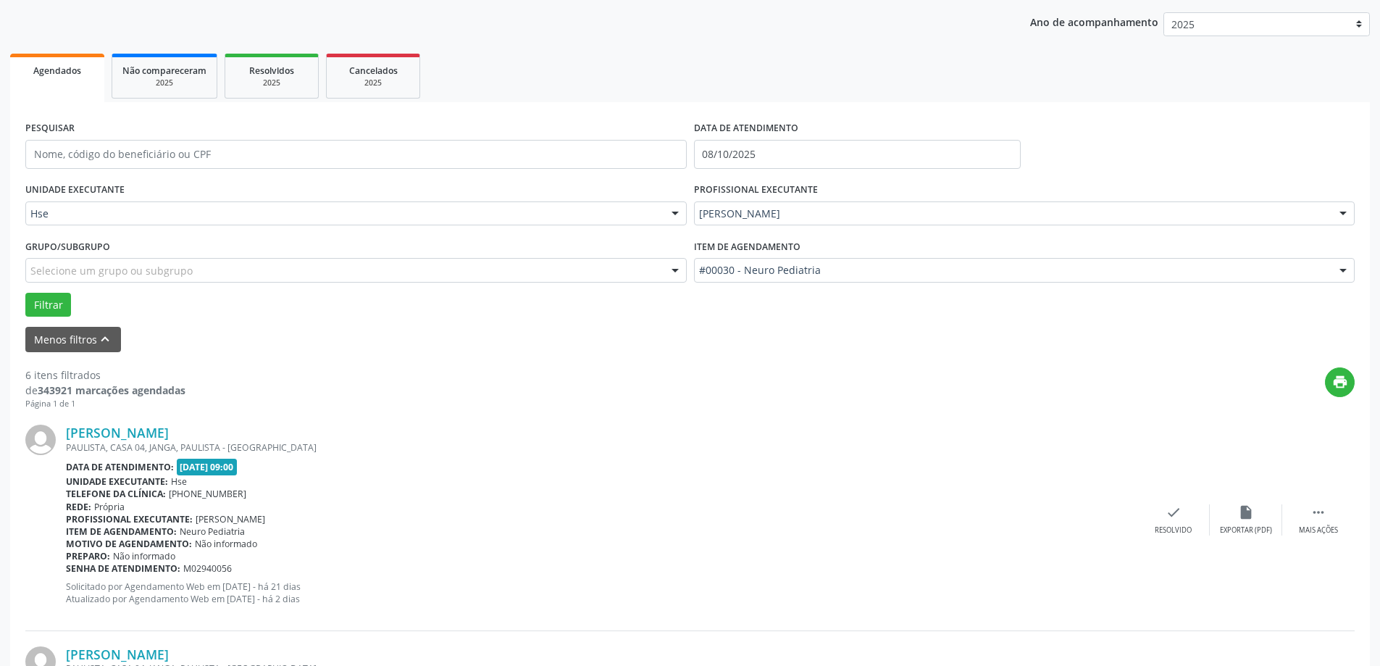
scroll to position [217, 0]
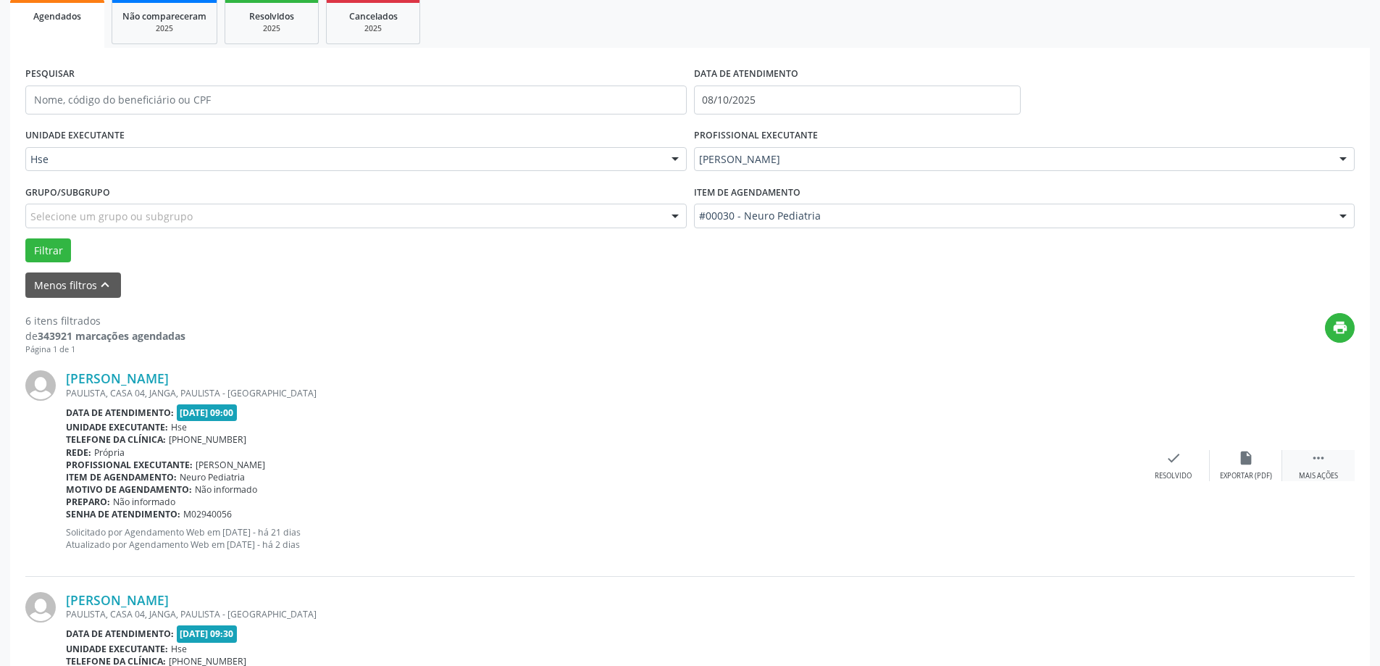
click at [1335, 467] on div " Mais ações" at bounding box center [1318, 465] width 72 height 31
click at [1232, 460] on div "alarm_off Não compareceu" at bounding box center [1246, 465] width 72 height 31
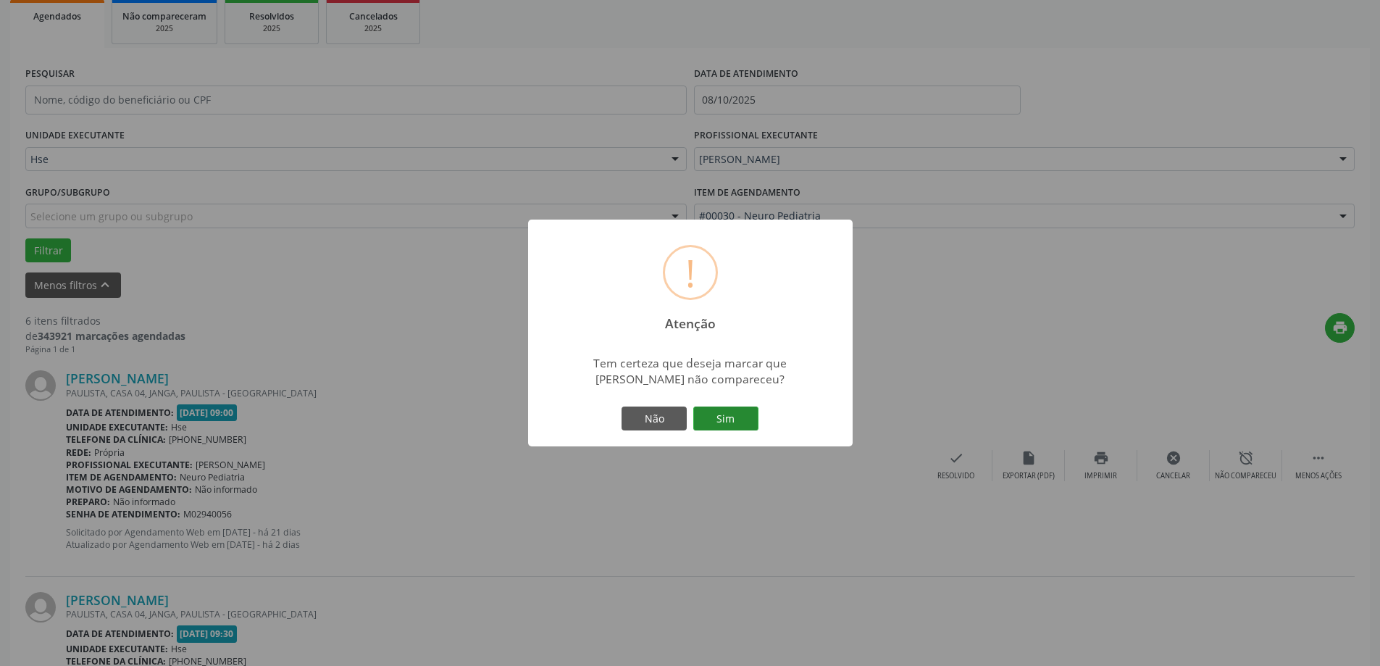
click at [717, 422] on button "Sim" at bounding box center [725, 418] width 65 height 25
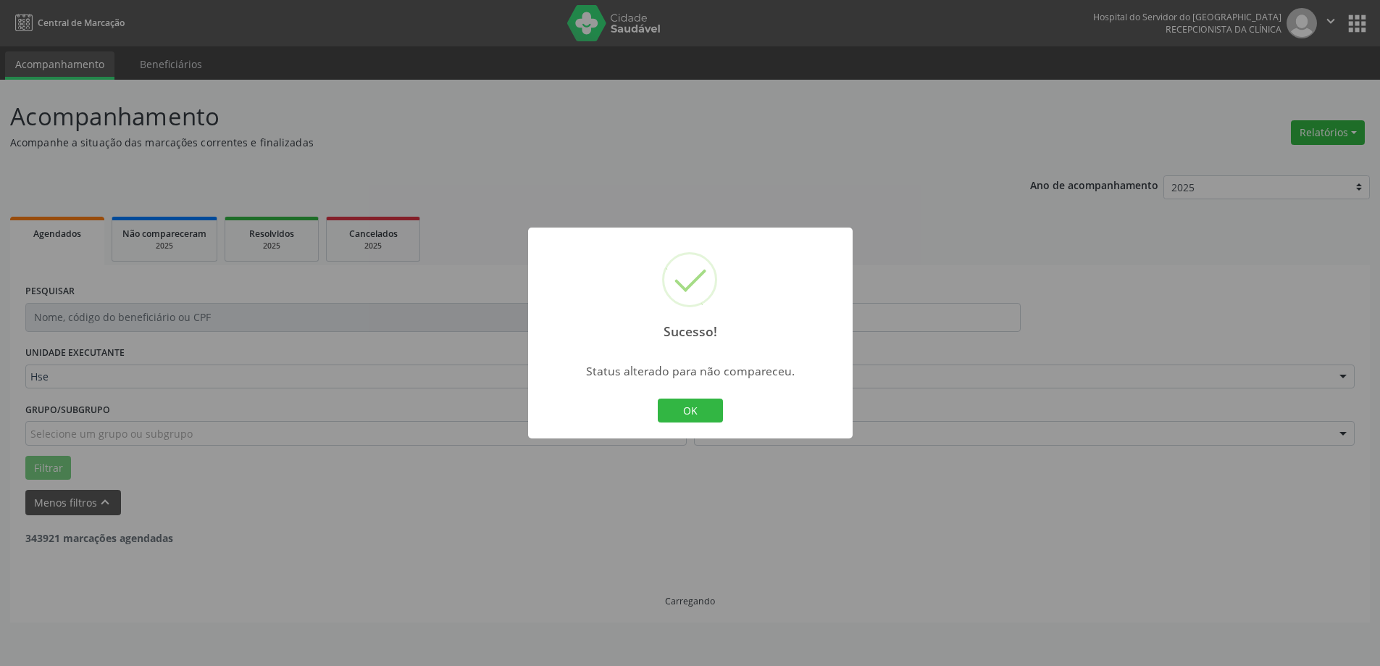
scroll to position [0, 0]
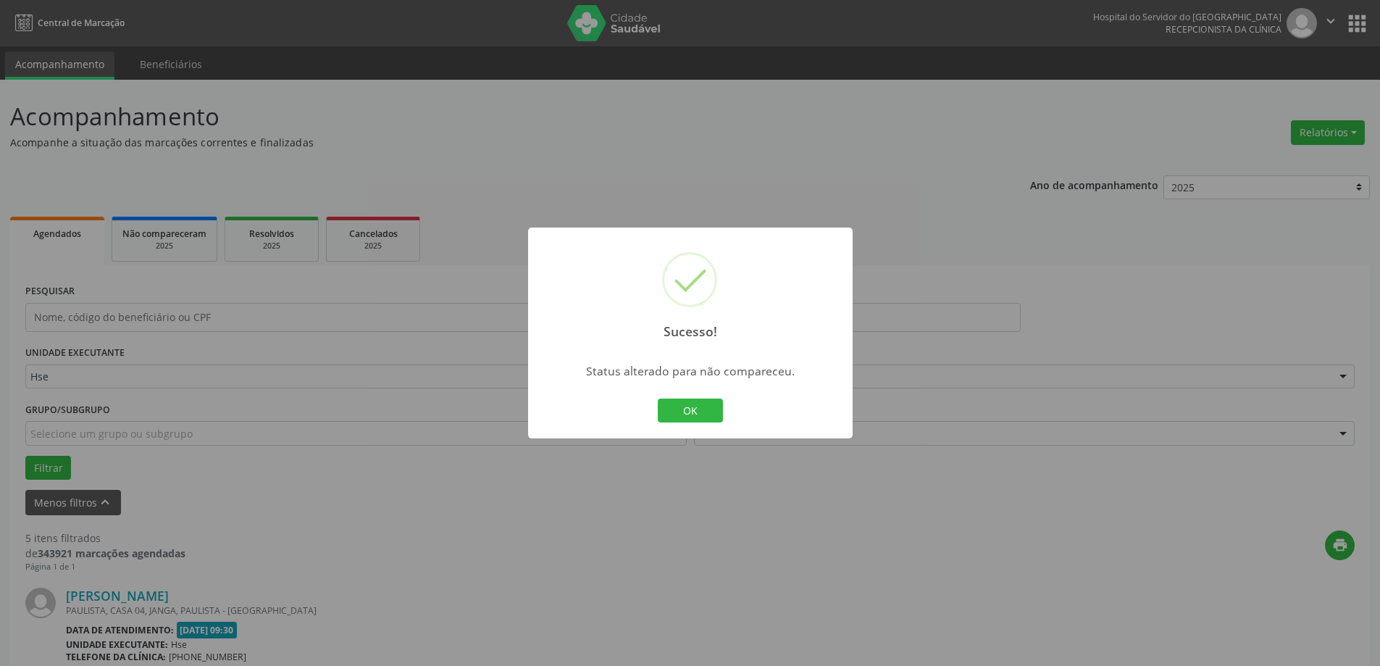
click at [717, 422] on button "OK" at bounding box center [690, 410] width 65 height 25
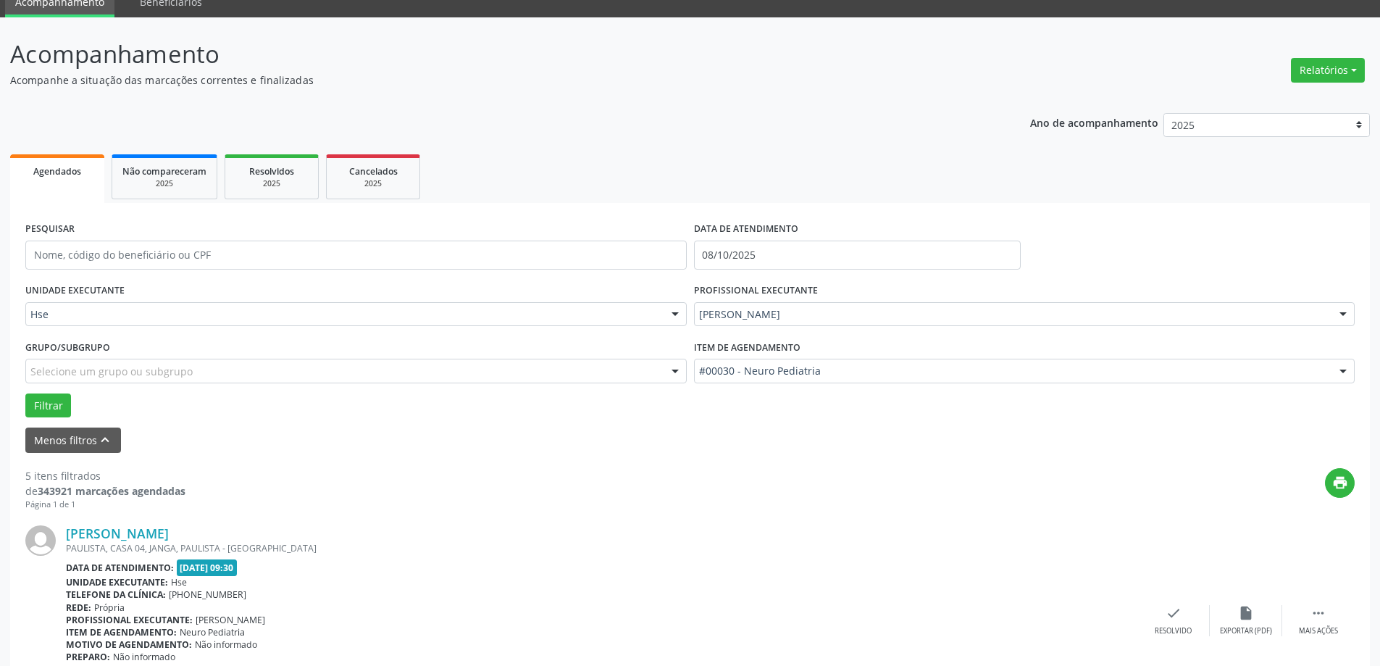
scroll to position [145, 0]
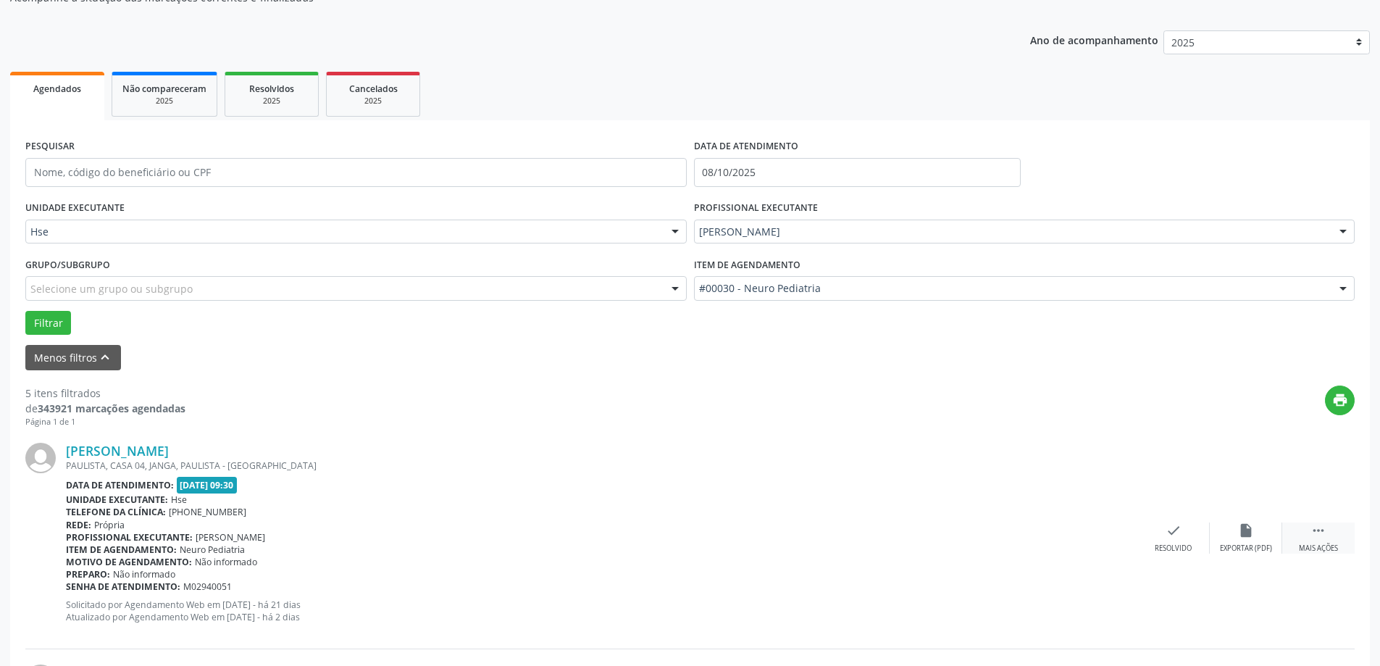
click at [1307, 527] on div " Mais ações" at bounding box center [1318, 537] width 72 height 31
click at [1248, 525] on icon "alarm_off" at bounding box center [1246, 530] width 16 height 16
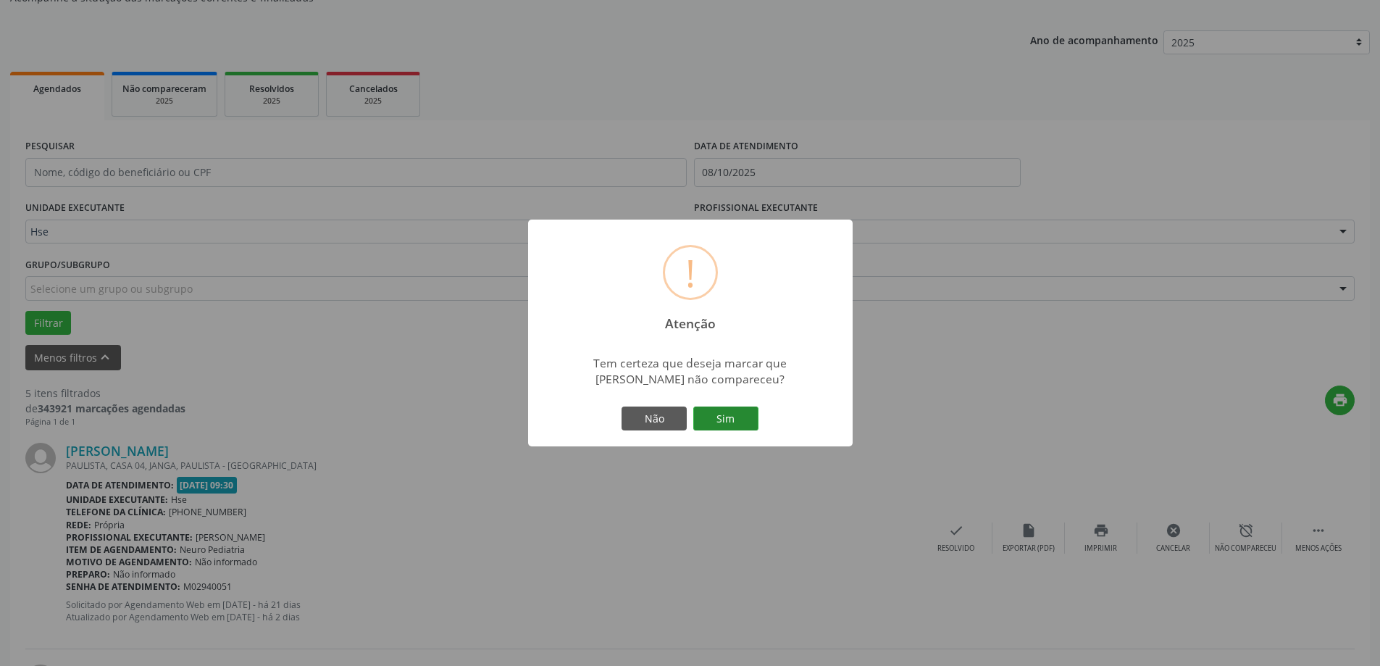
click at [716, 419] on button "Sim" at bounding box center [725, 418] width 65 height 25
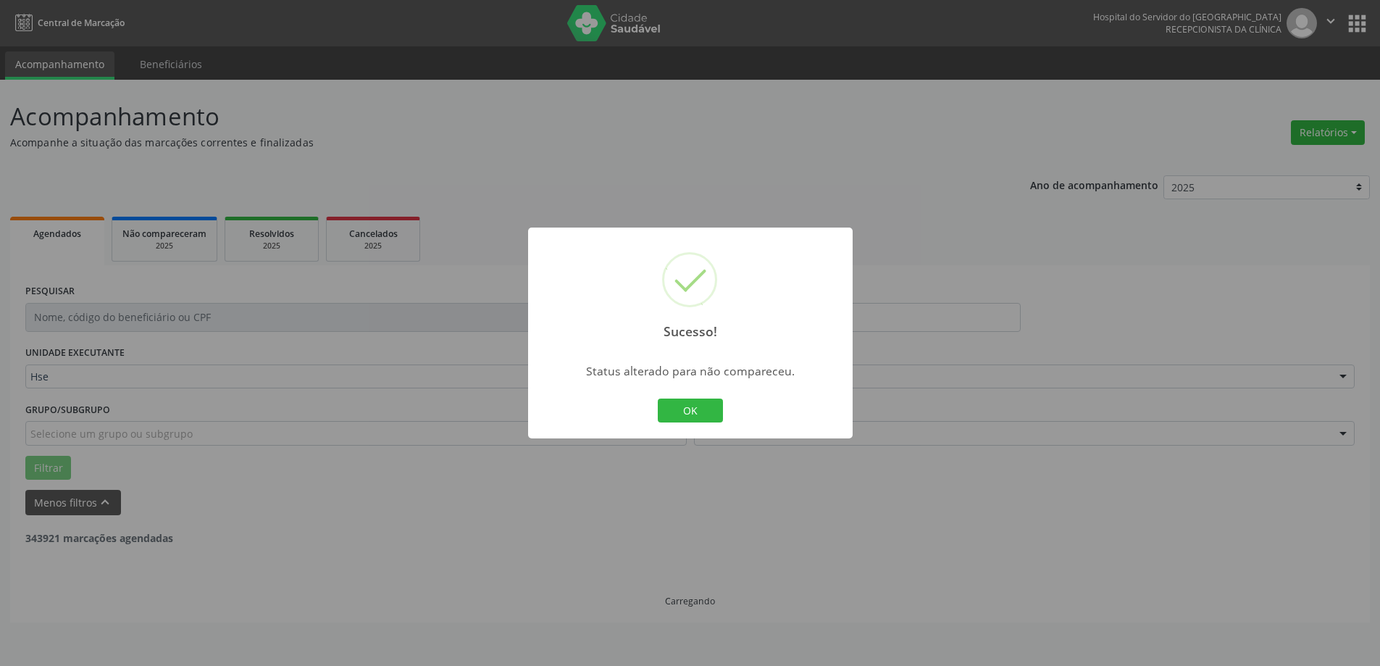
scroll to position [0, 0]
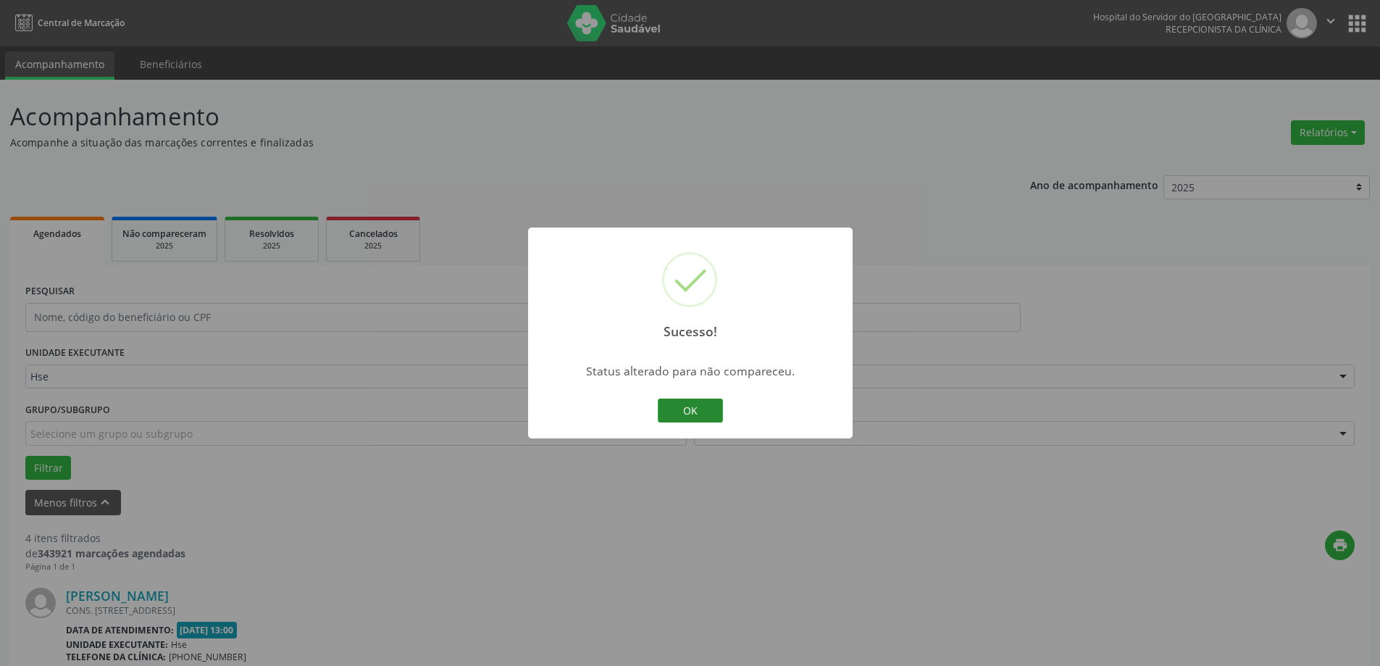
click at [703, 411] on button "OK" at bounding box center [690, 410] width 65 height 25
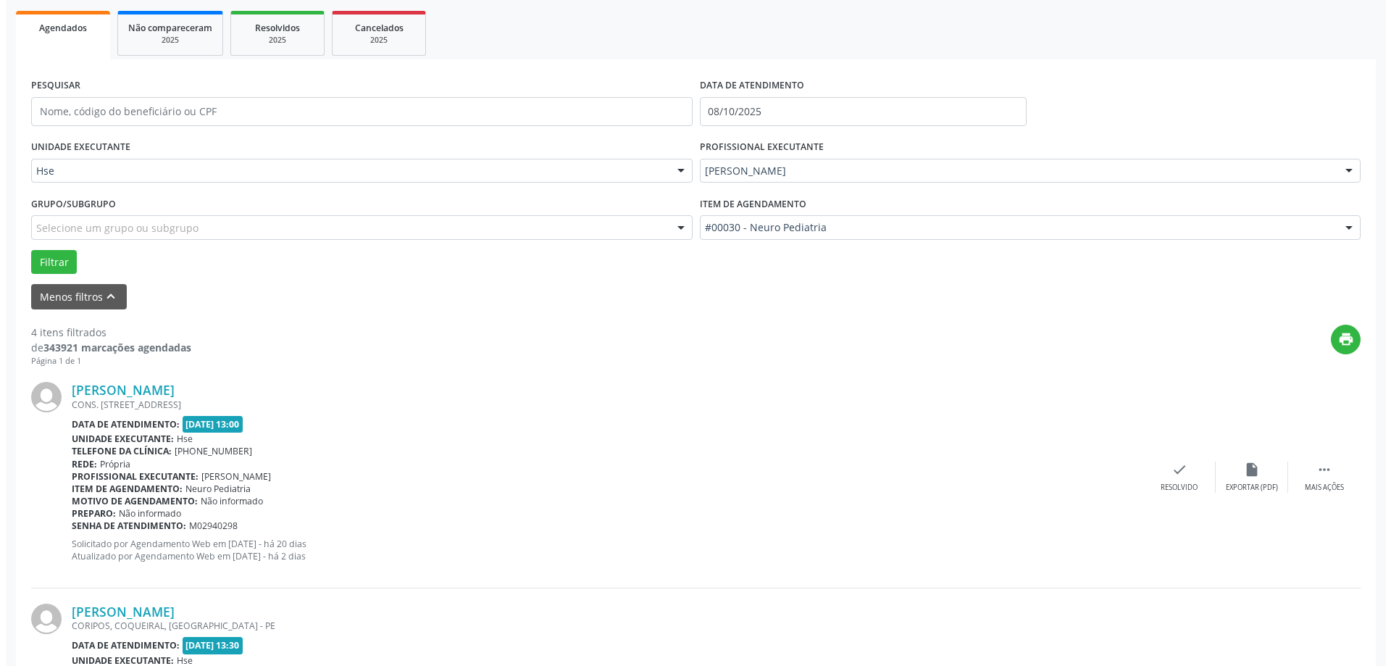
scroll to position [290, 0]
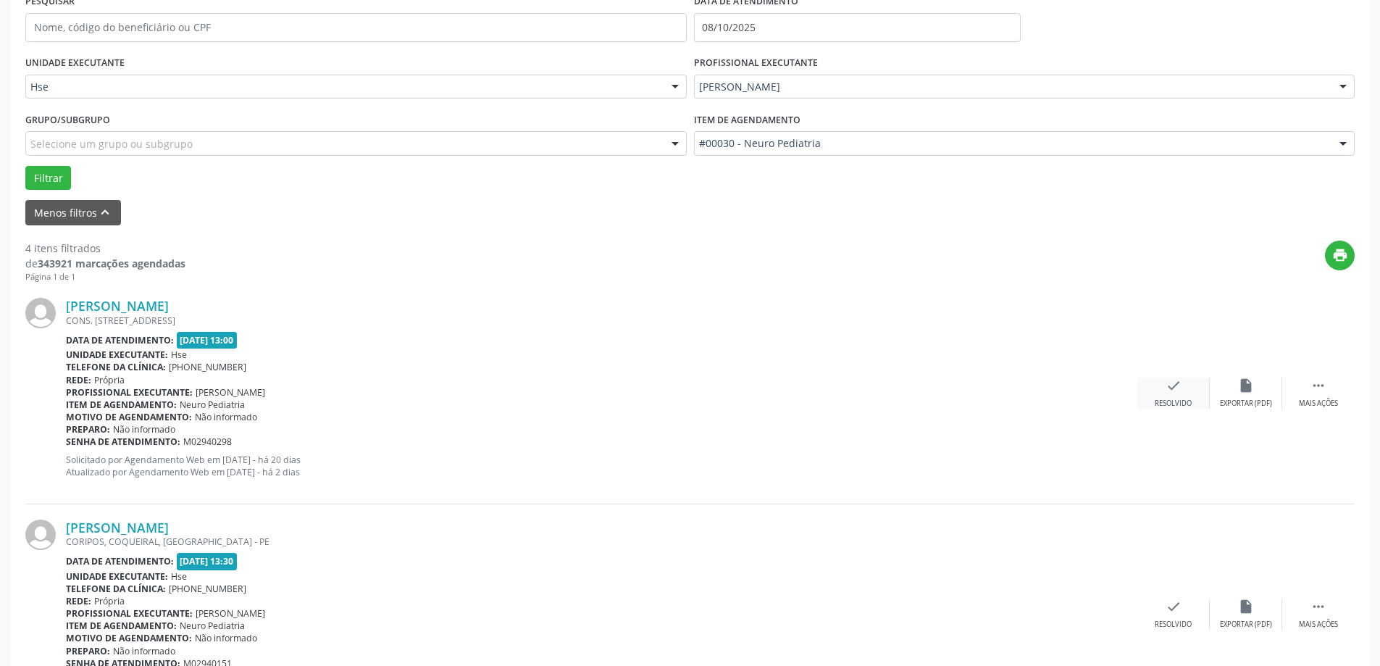
click at [1156, 388] on div "check Resolvido" at bounding box center [1173, 392] width 72 height 31
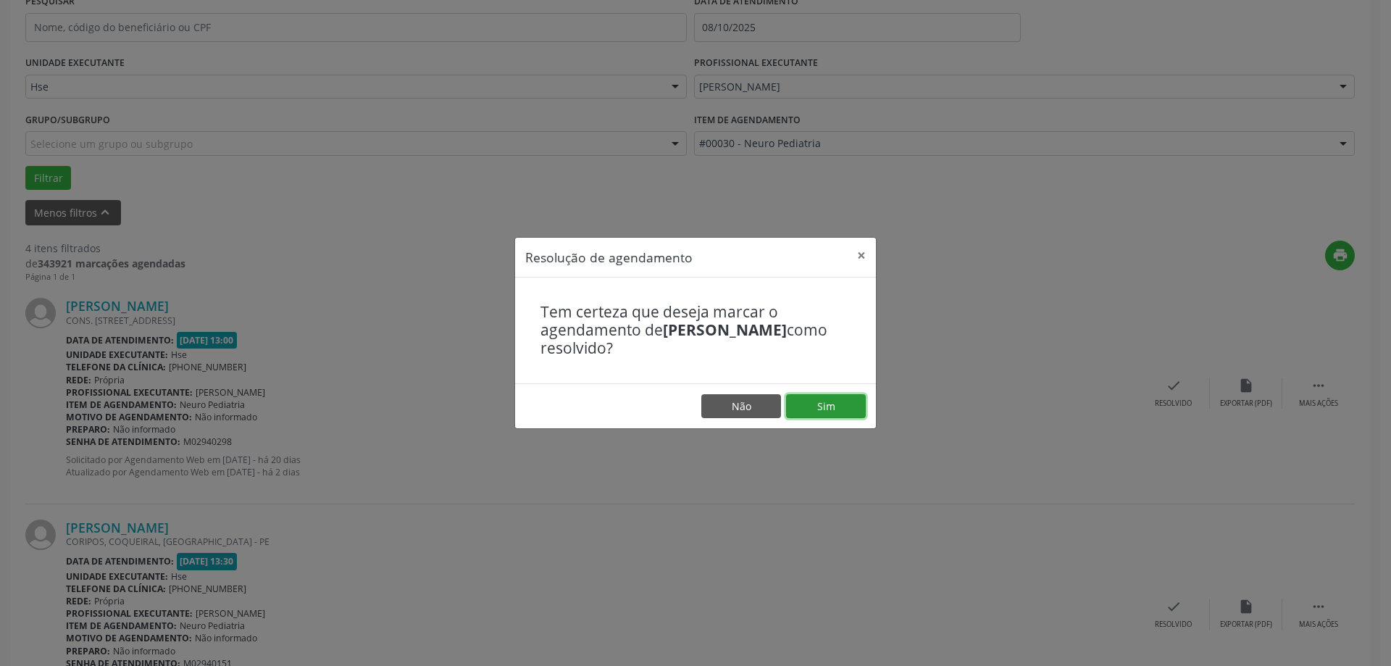
click at [825, 414] on button "Sim" at bounding box center [826, 406] width 80 height 25
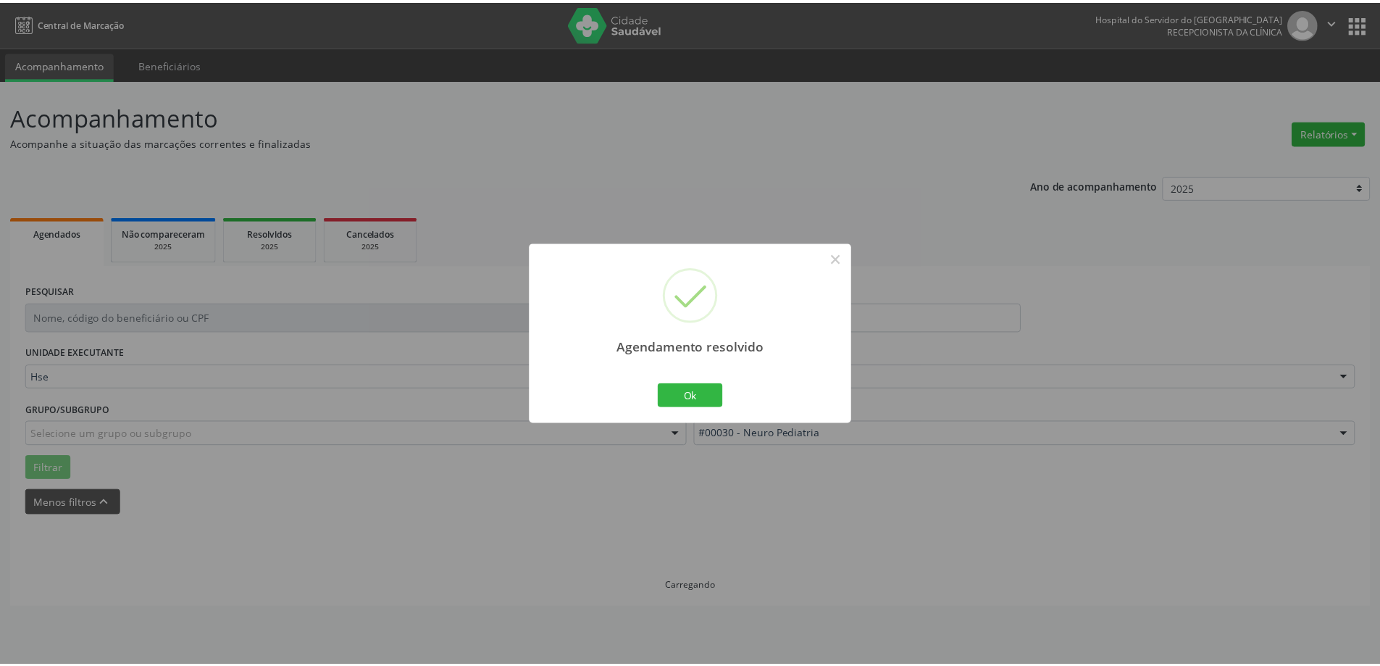
scroll to position [0, 0]
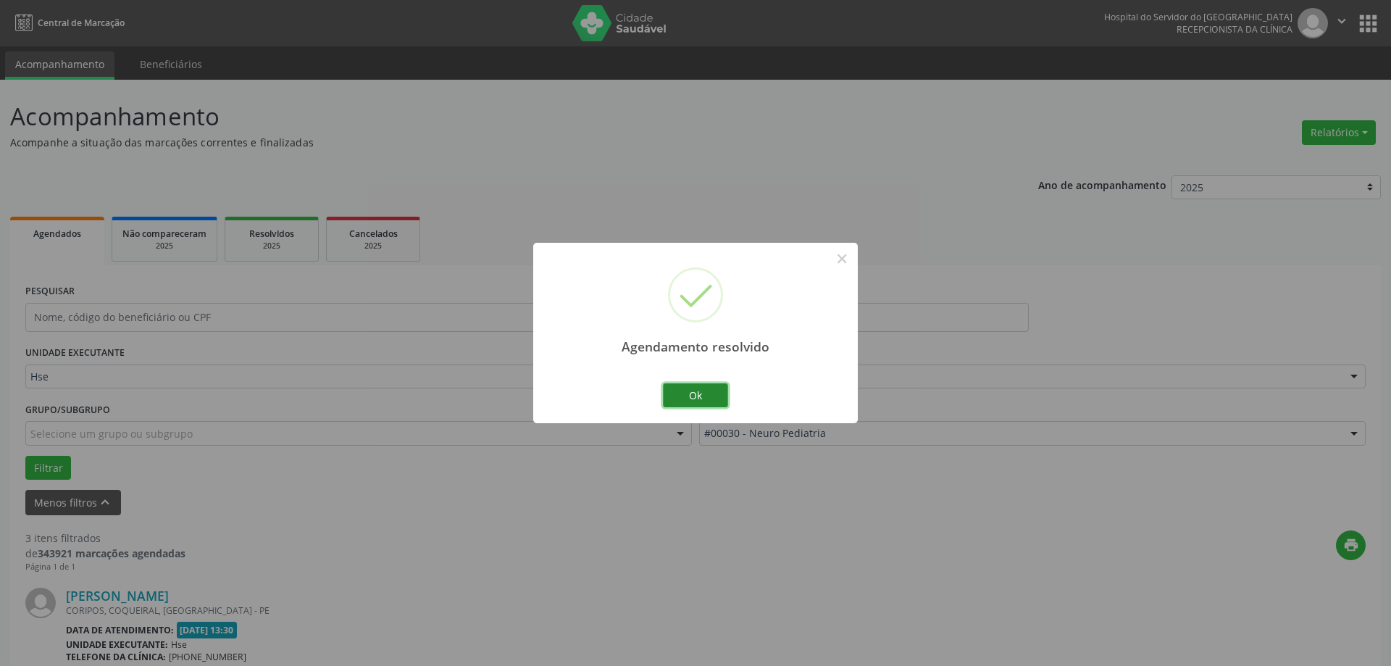
click at [685, 396] on button "Ok" at bounding box center [695, 395] width 65 height 25
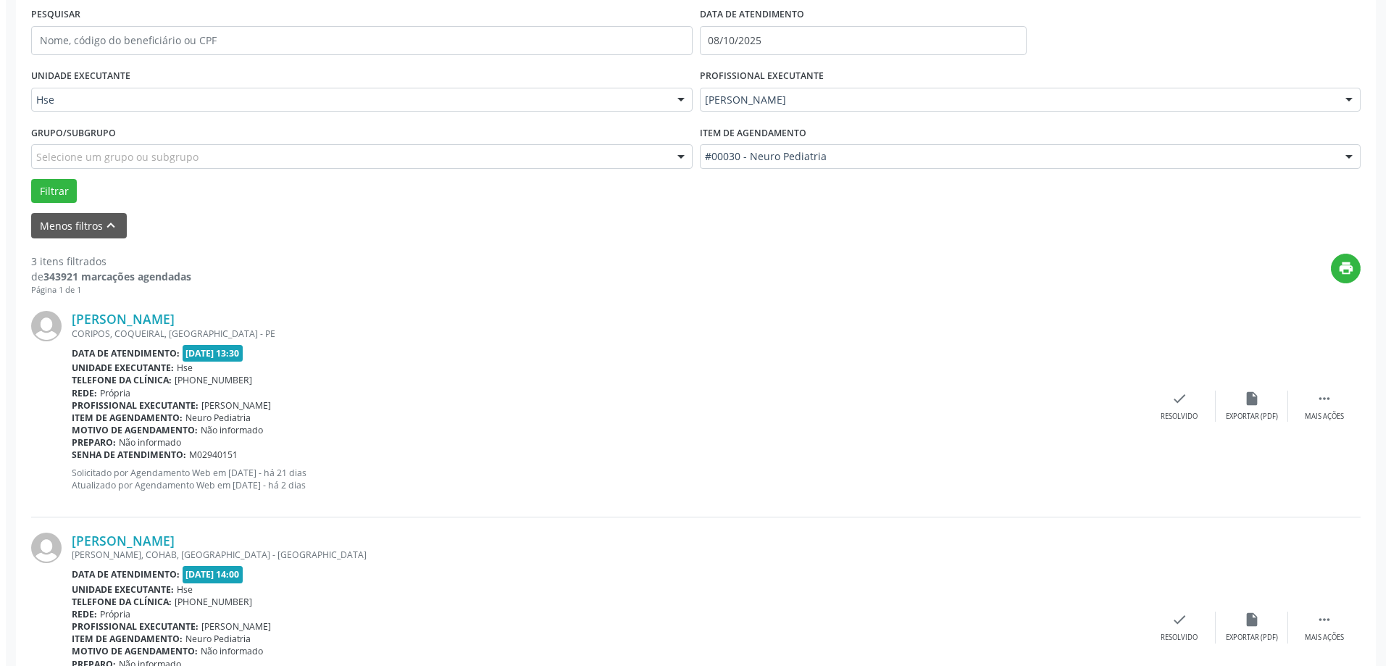
scroll to position [290, 0]
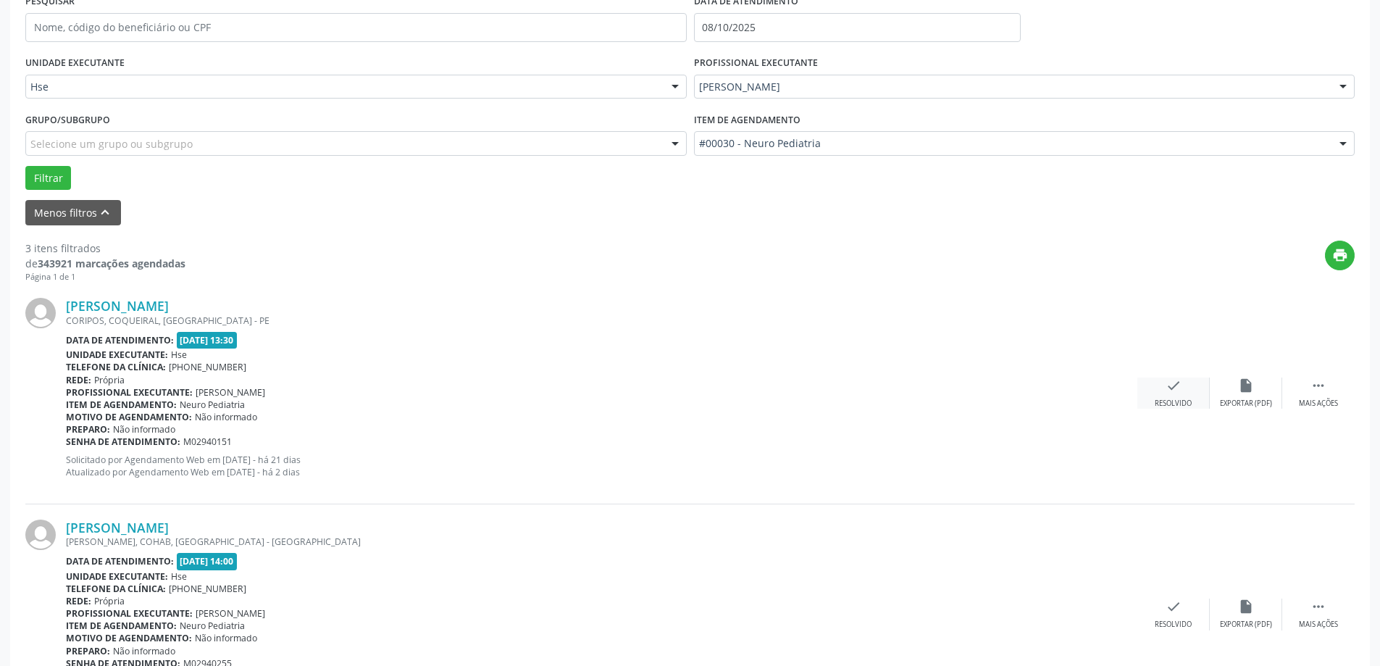
click at [1178, 389] on icon "check" at bounding box center [1174, 385] width 16 height 16
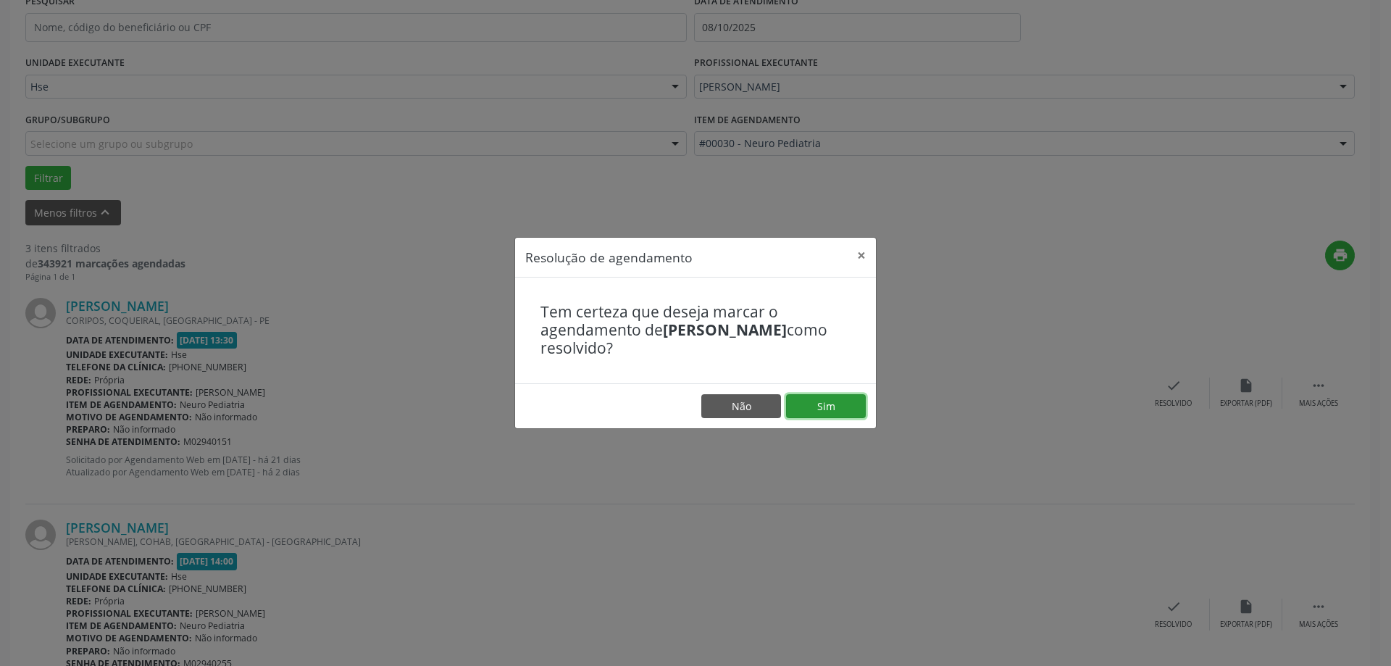
click at [819, 395] on button "Sim" at bounding box center [826, 406] width 80 height 25
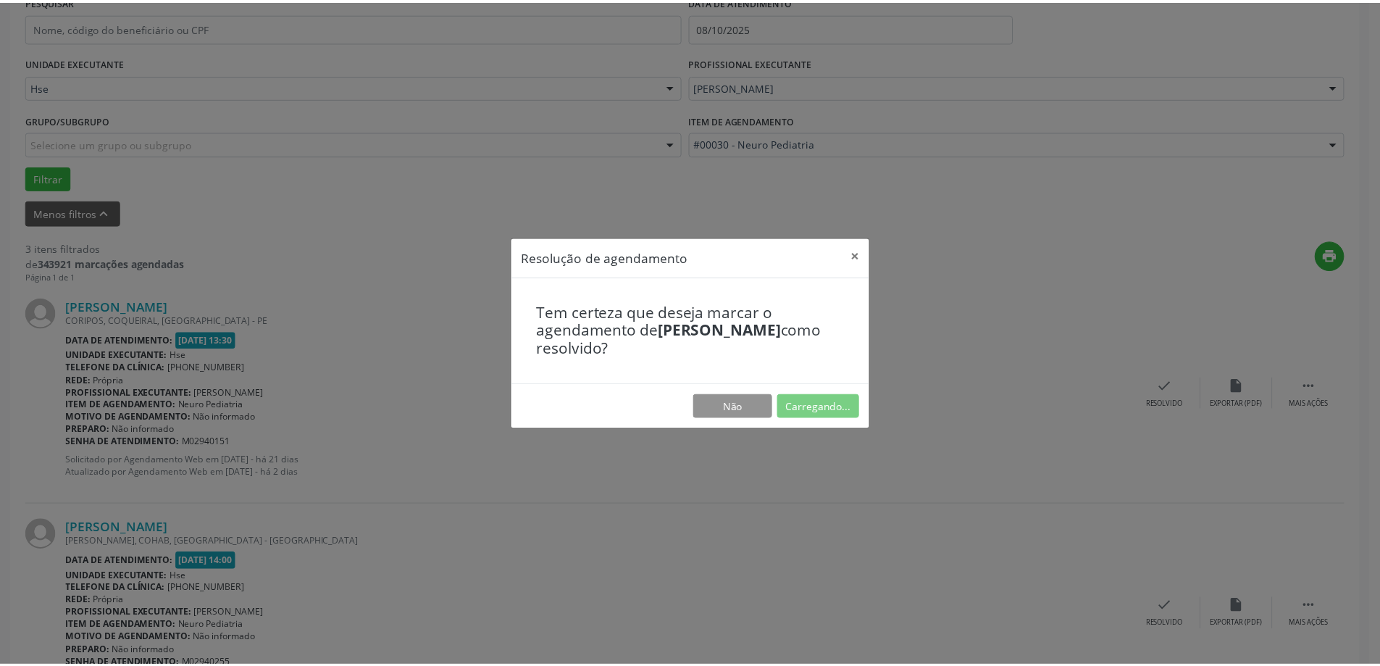
scroll to position [0, 0]
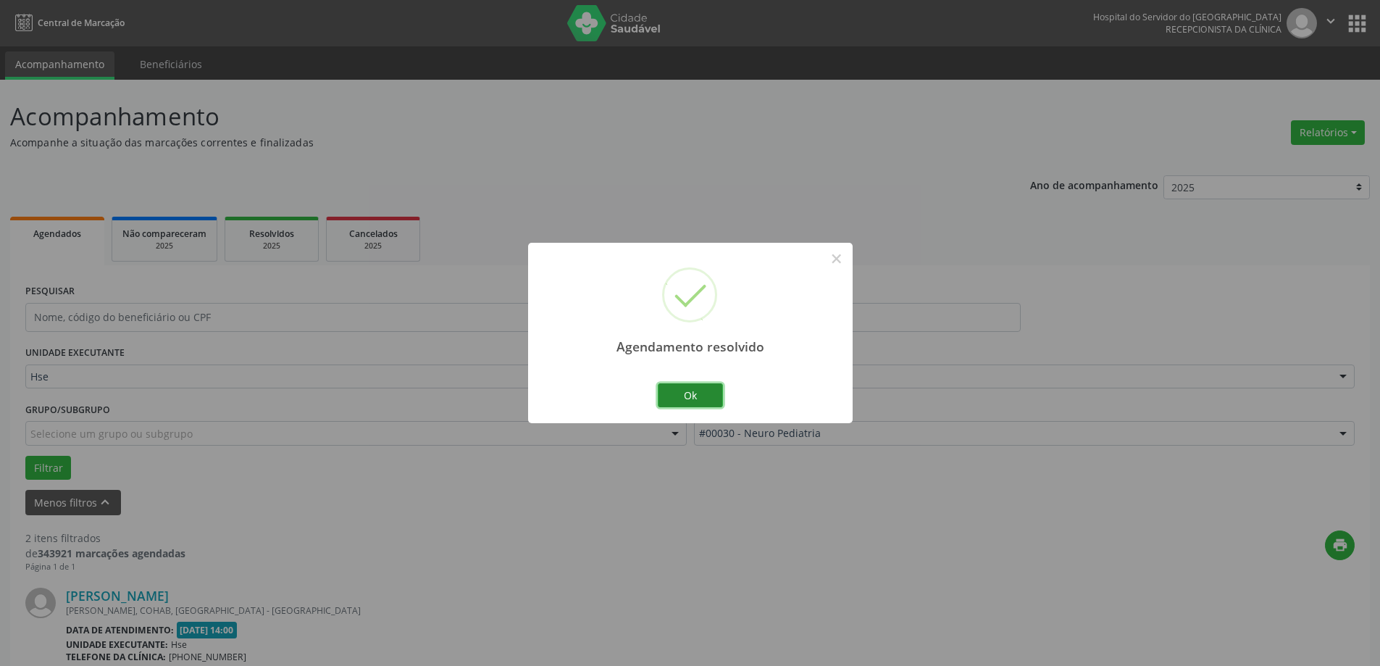
click at [711, 390] on button "Ok" at bounding box center [690, 395] width 65 height 25
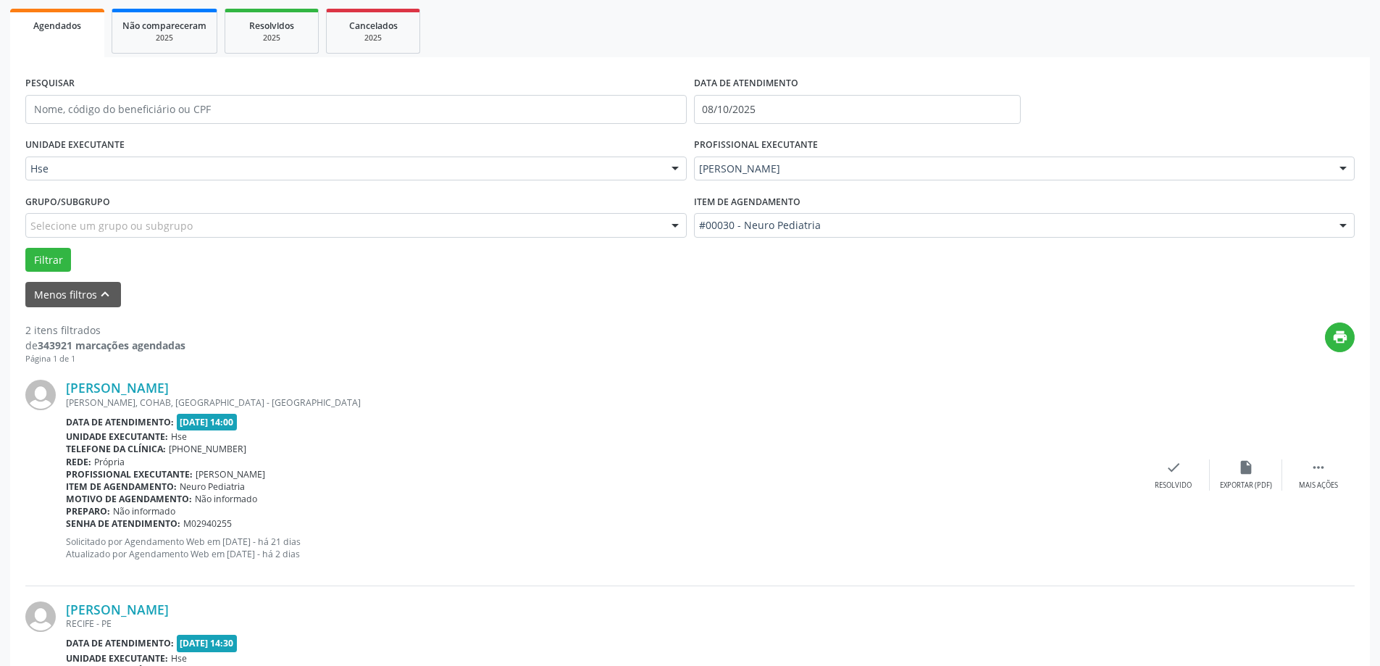
scroll to position [217, 0]
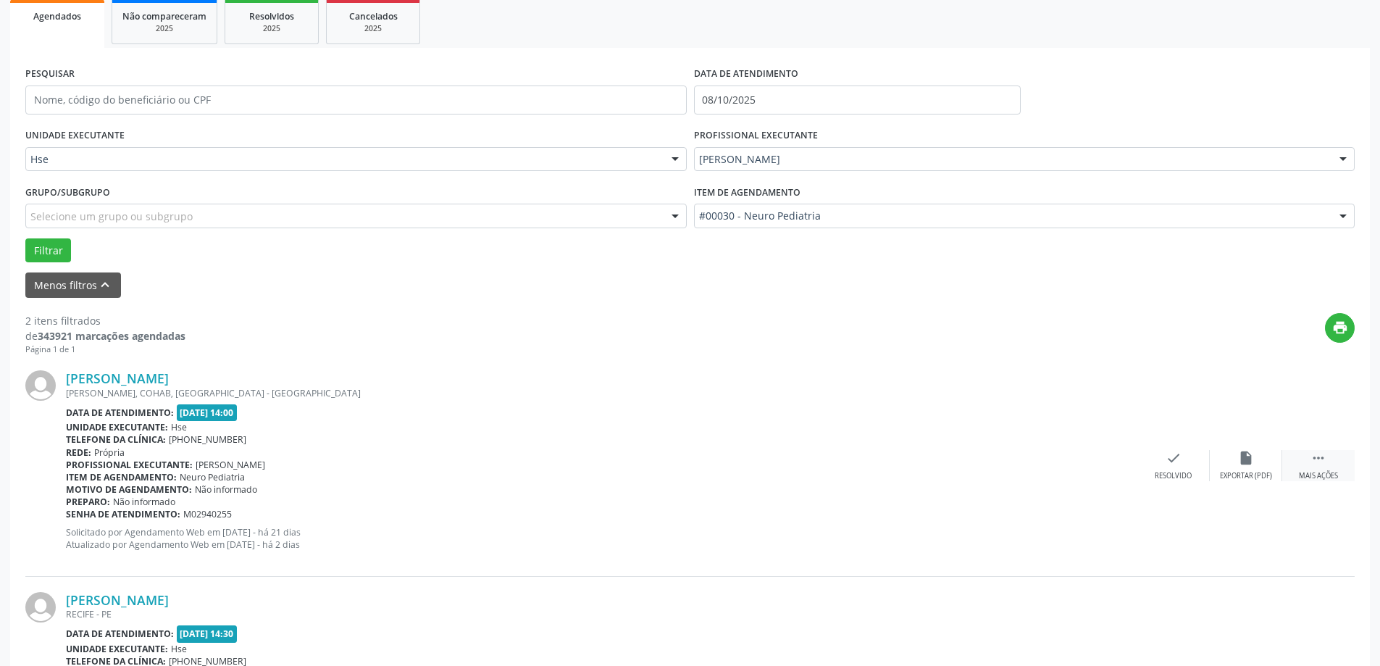
click at [1336, 463] on div " Mais ações" at bounding box center [1318, 465] width 72 height 31
click at [1257, 462] on div "alarm_off Não compareceu" at bounding box center [1246, 465] width 72 height 31
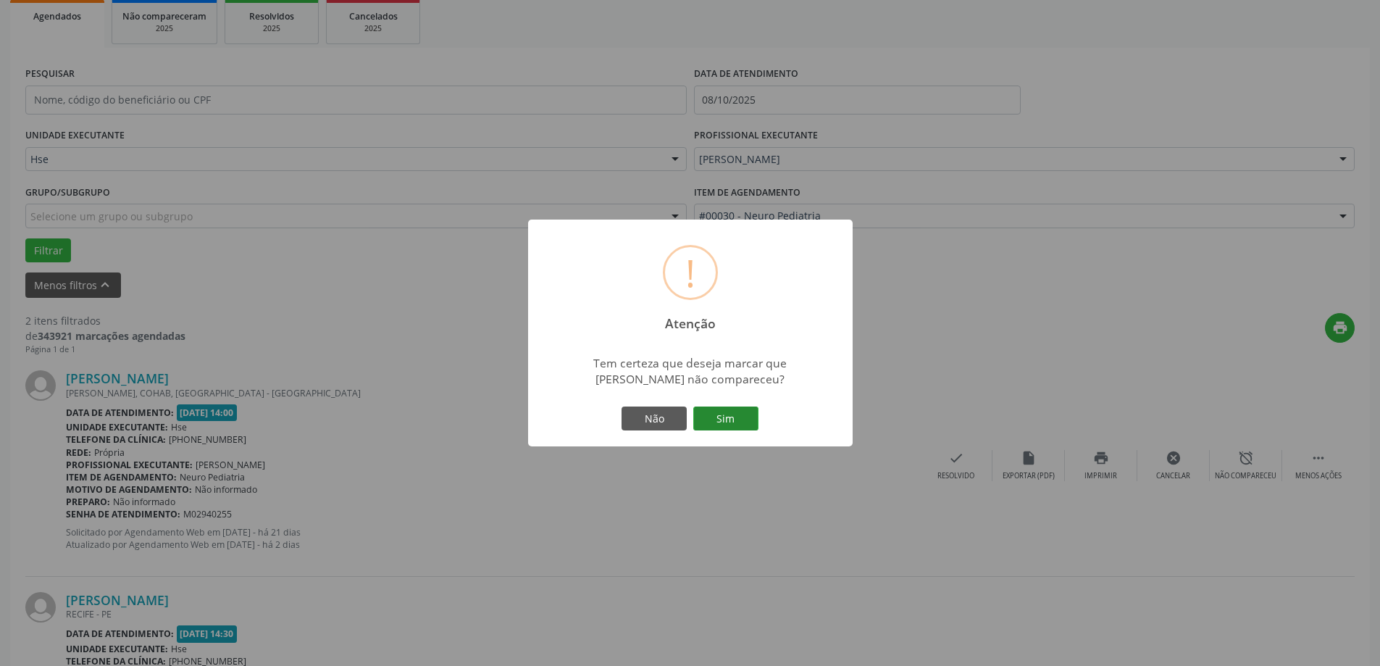
click at [748, 418] on button "Sim" at bounding box center [725, 418] width 65 height 25
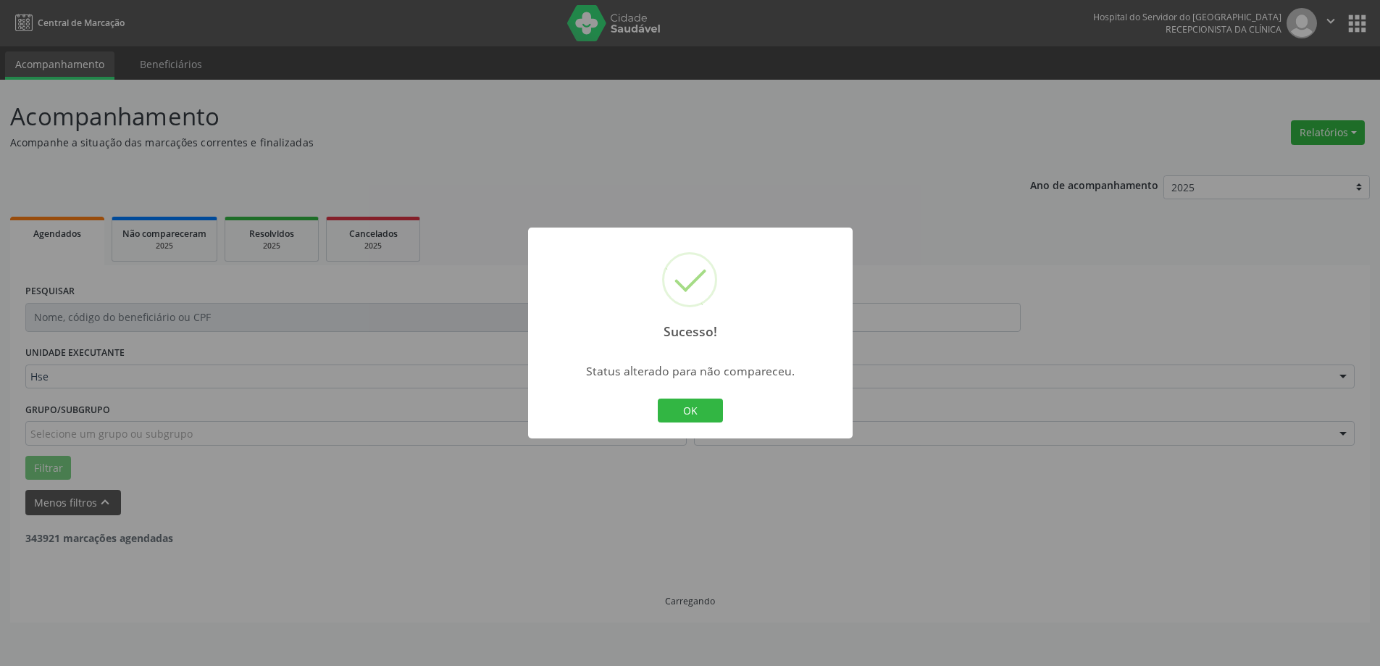
scroll to position [0, 0]
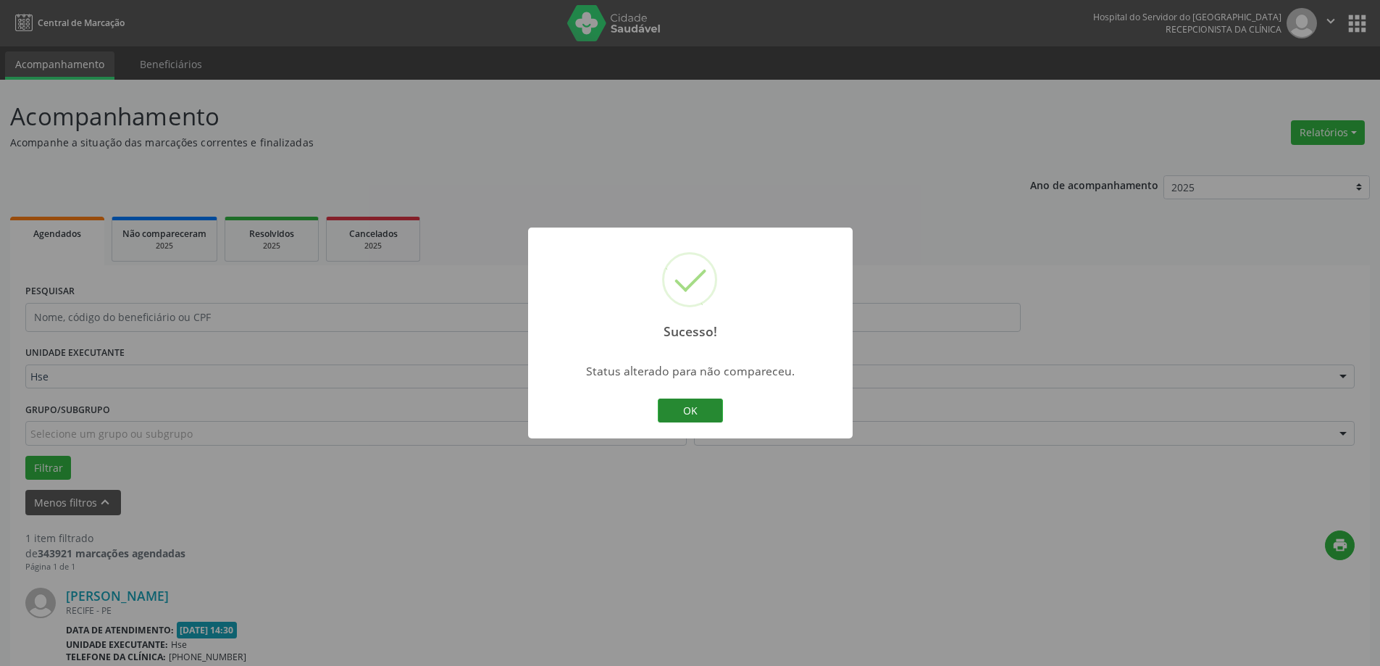
click at [696, 416] on button "OK" at bounding box center [690, 410] width 65 height 25
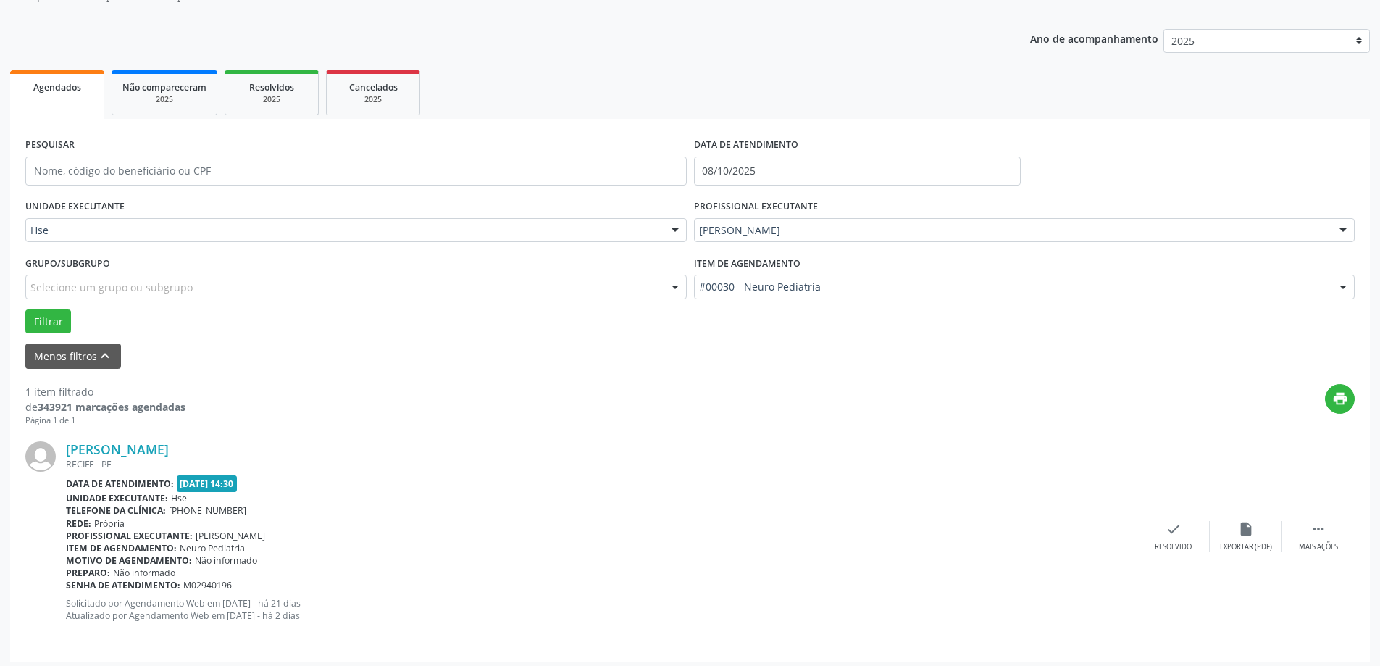
scroll to position [153, 0]
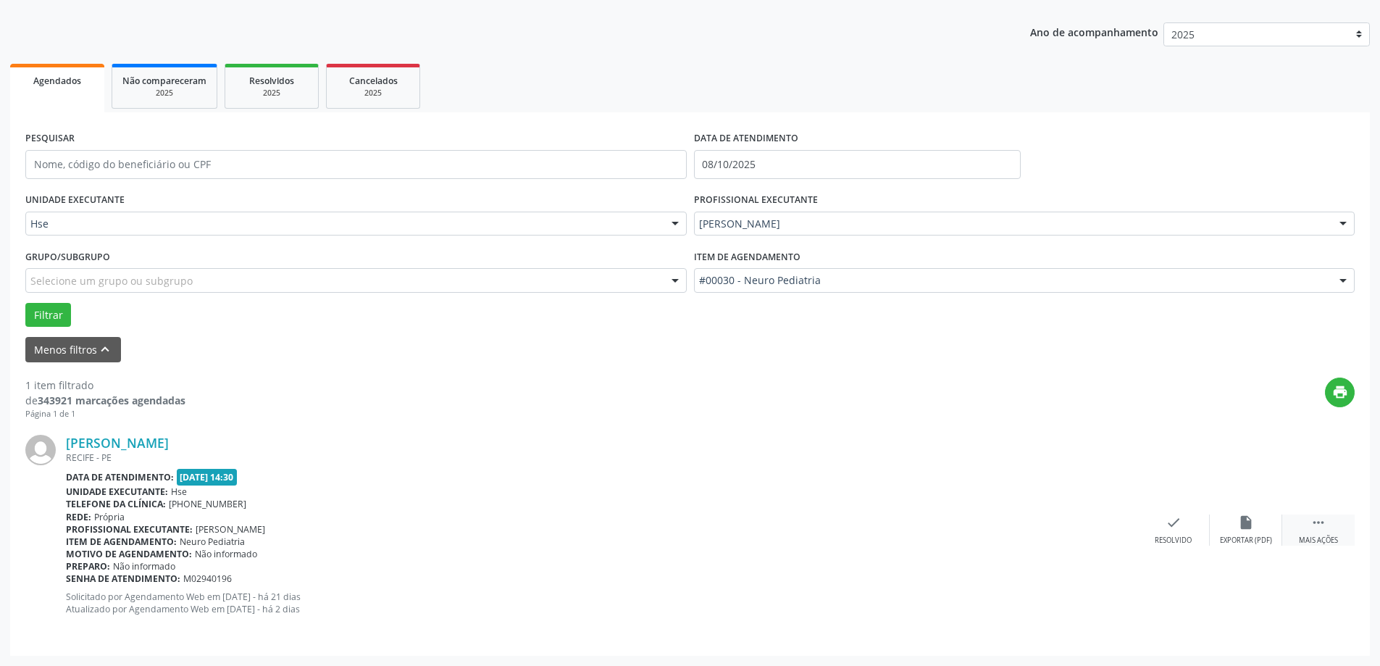
click at [1316, 523] on icon "" at bounding box center [1319, 522] width 16 height 16
click at [1233, 523] on div "alarm_off Não compareceu" at bounding box center [1246, 529] width 72 height 31
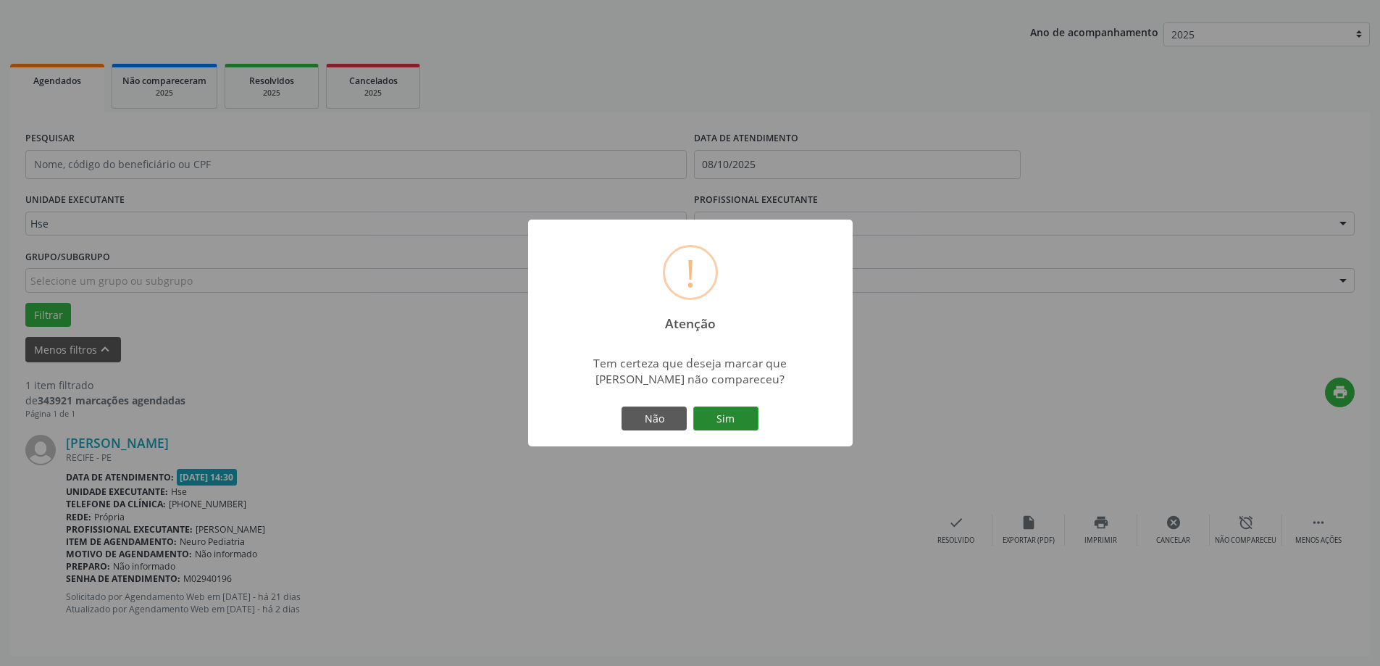
click at [740, 422] on button "Sim" at bounding box center [725, 418] width 65 height 25
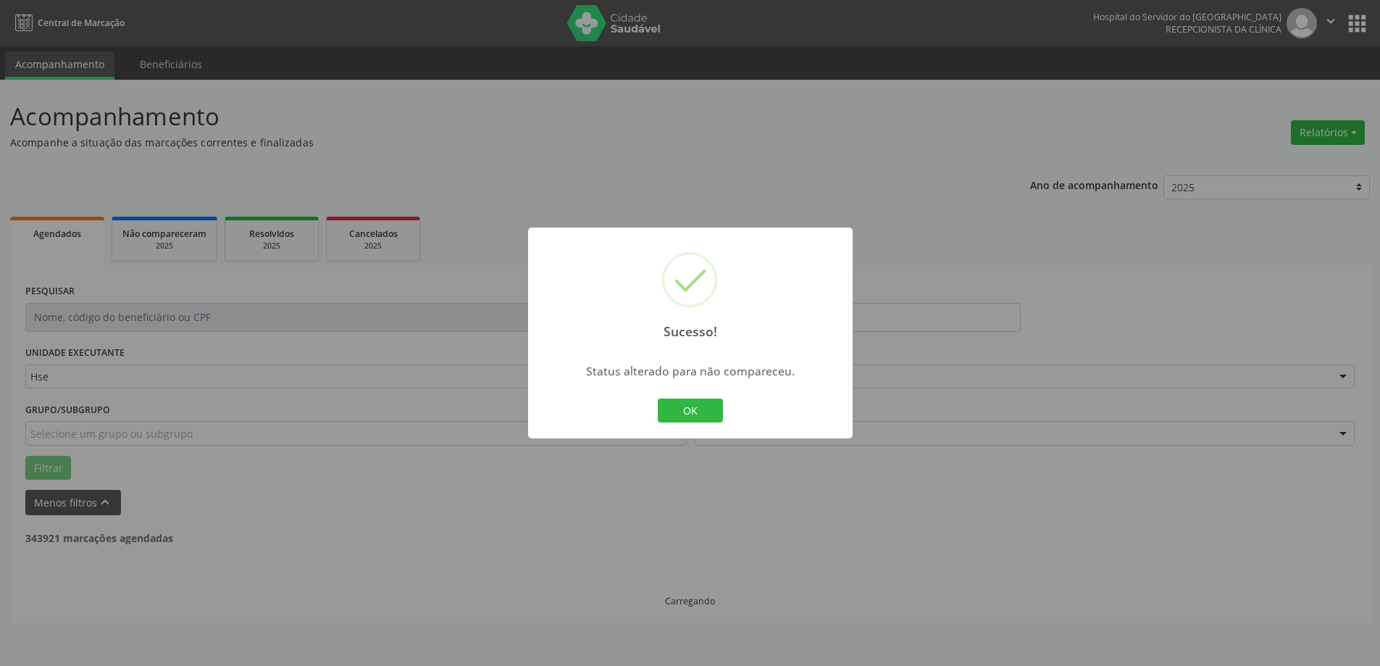
scroll to position [0, 0]
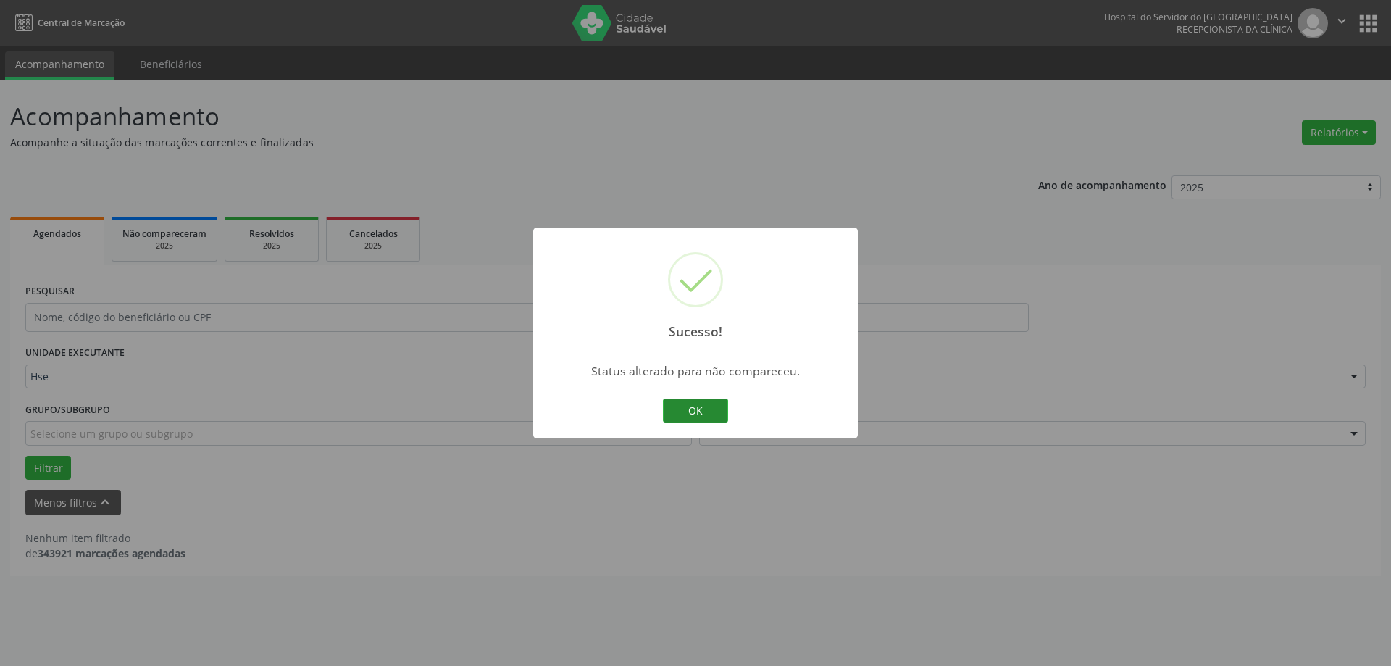
click at [675, 403] on button "OK" at bounding box center [695, 410] width 65 height 25
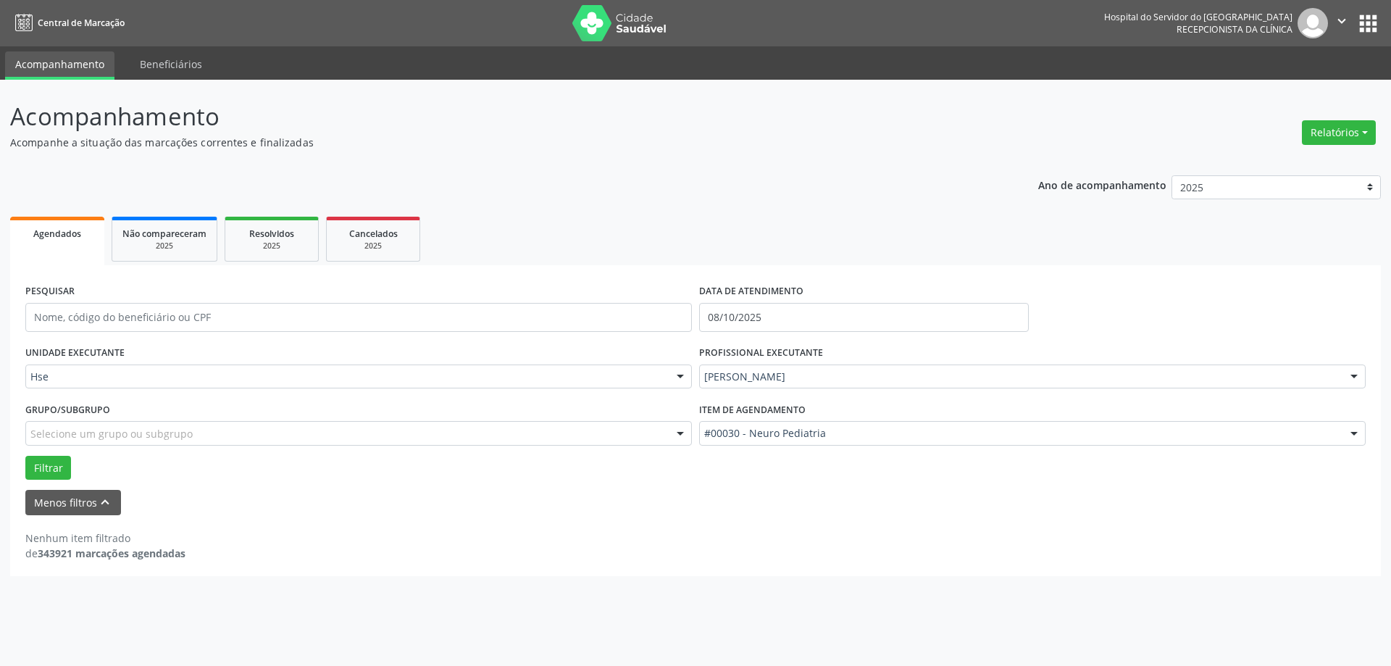
click at [691, 411] on div "Sucesso! × Status alterado para não compareceu. OK Cancel" at bounding box center [695, 333] width 1391 height 666
click at [799, 303] on input "08/10/2025" at bounding box center [864, 317] width 330 height 29
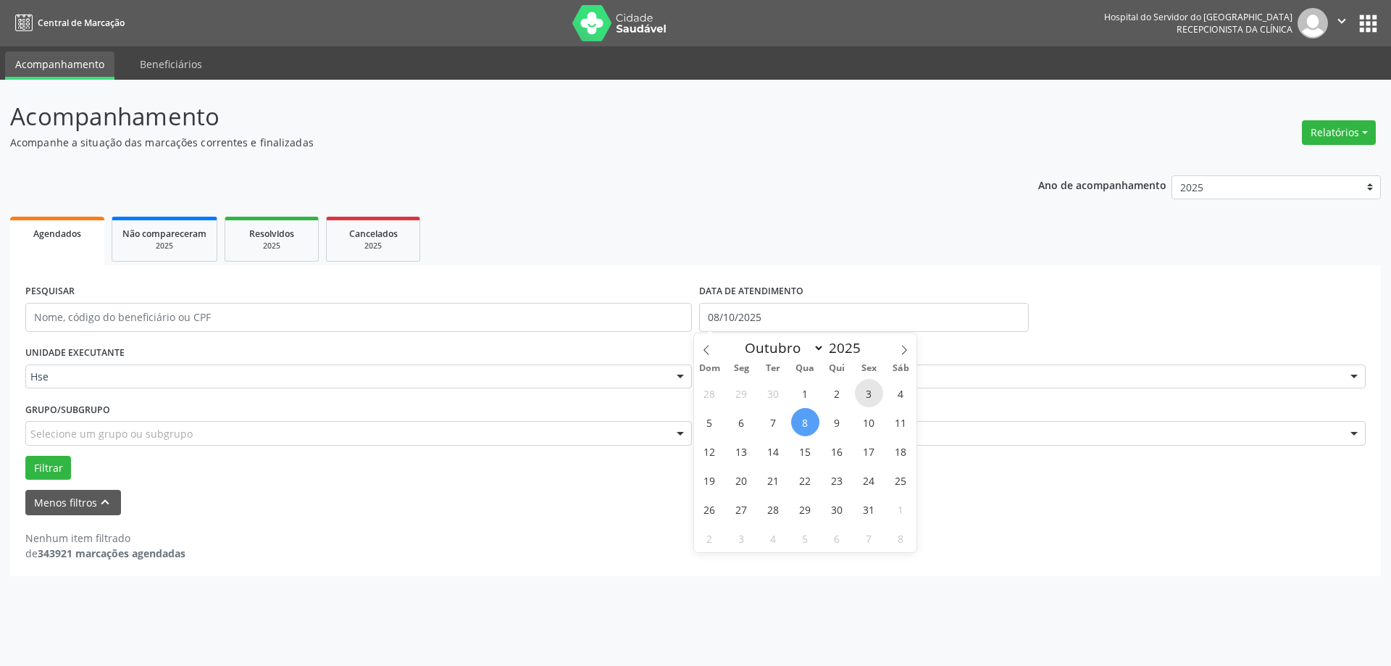
click at [871, 397] on span "3" at bounding box center [869, 393] width 28 height 28
type input "[DATE]"
click at [871, 397] on span "3" at bounding box center [869, 393] width 28 height 28
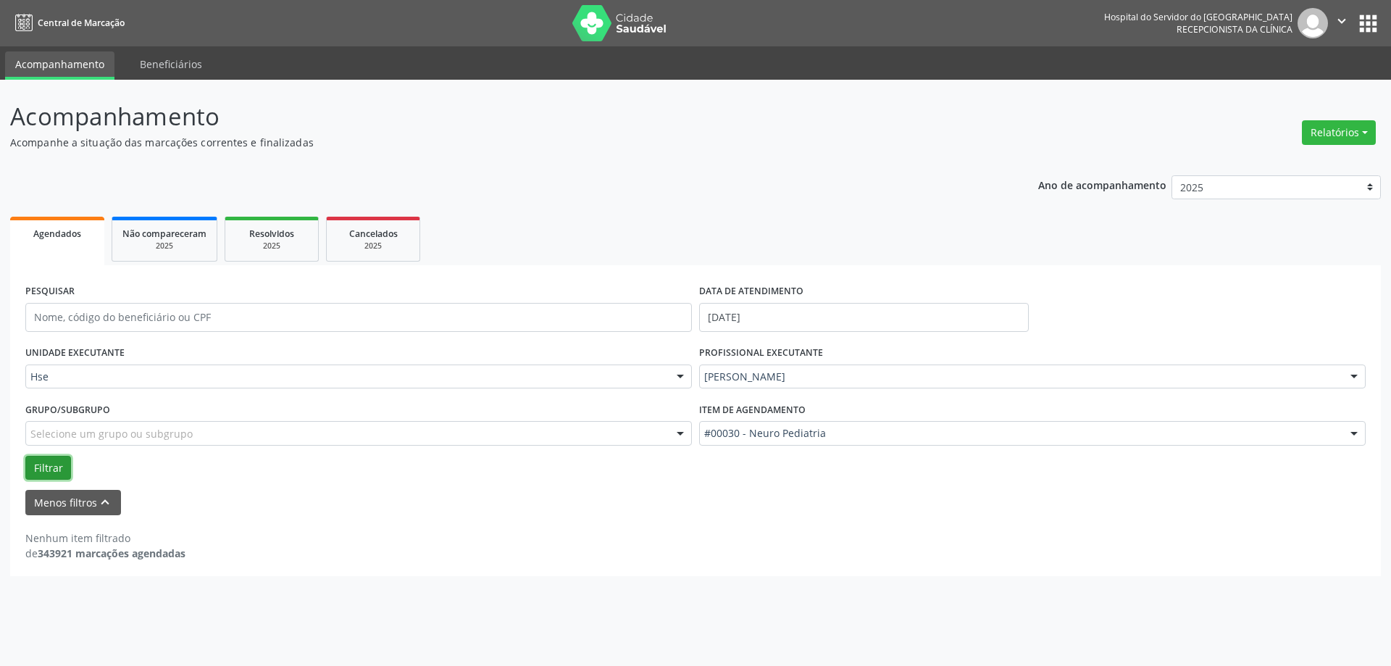
click at [44, 469] on button "Filtrar" at bounding box center [48, 468] width 46 height 25
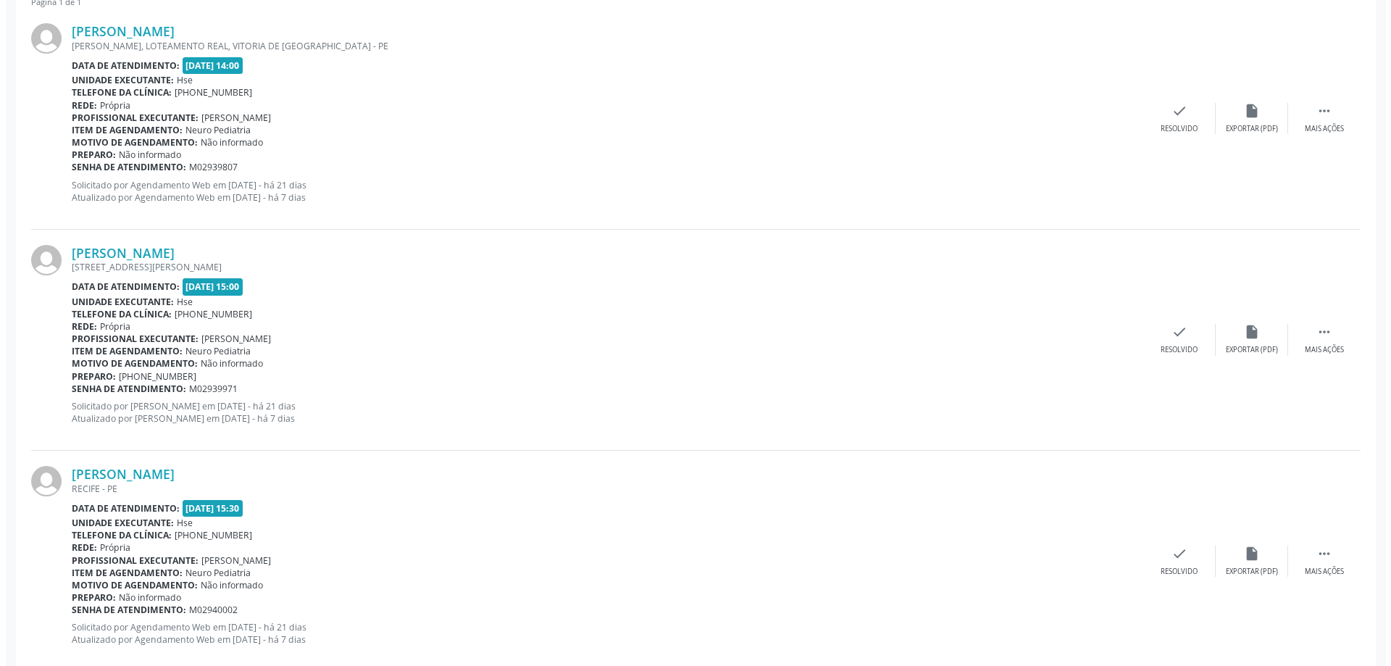
scroll to position [725, 0]
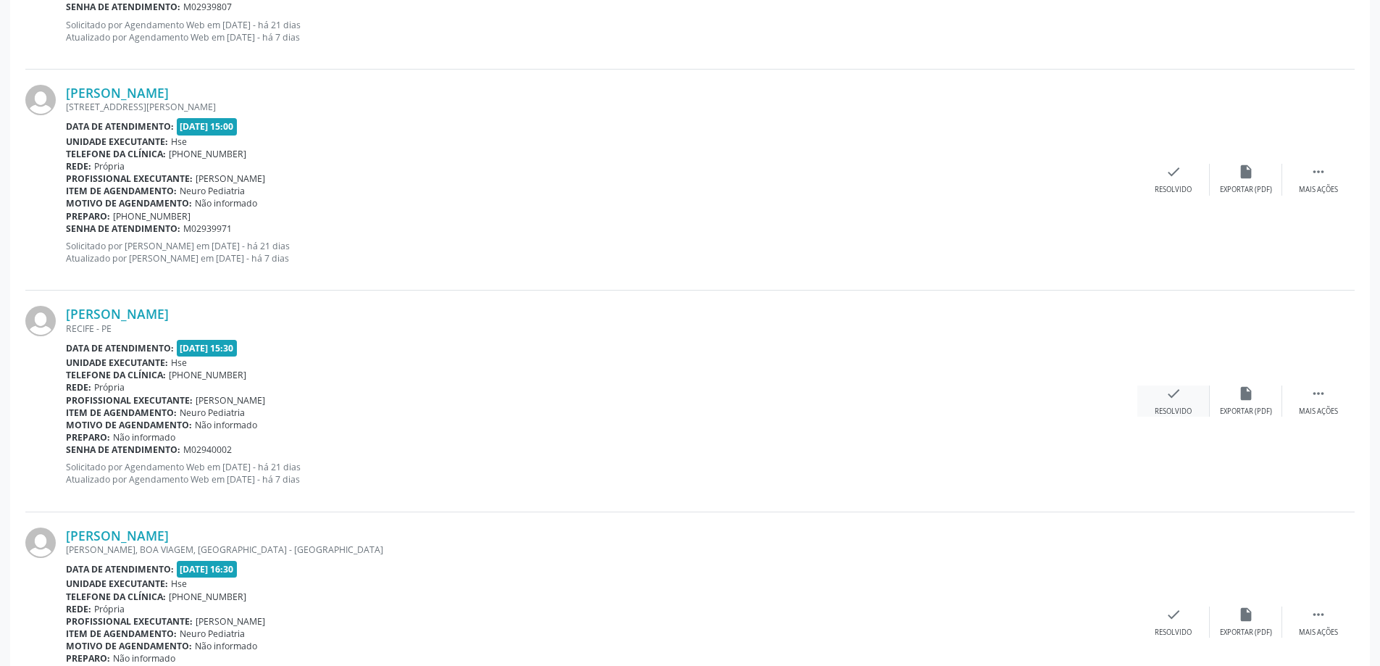
click at [1185, 412] on div "Resolvido" at bounding box center [1173, 411] width 37 height 10
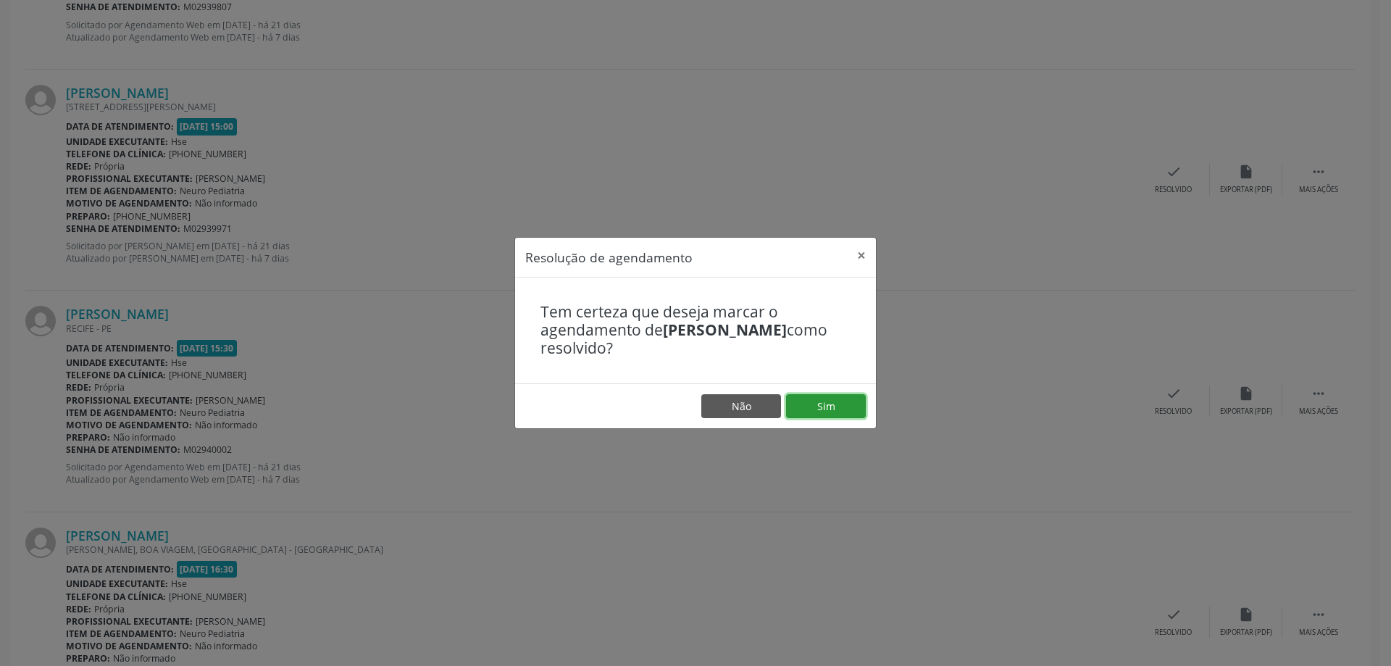
click at [821, 397] on button "Sim" at bounding box center [826, 406] width 80 height 25
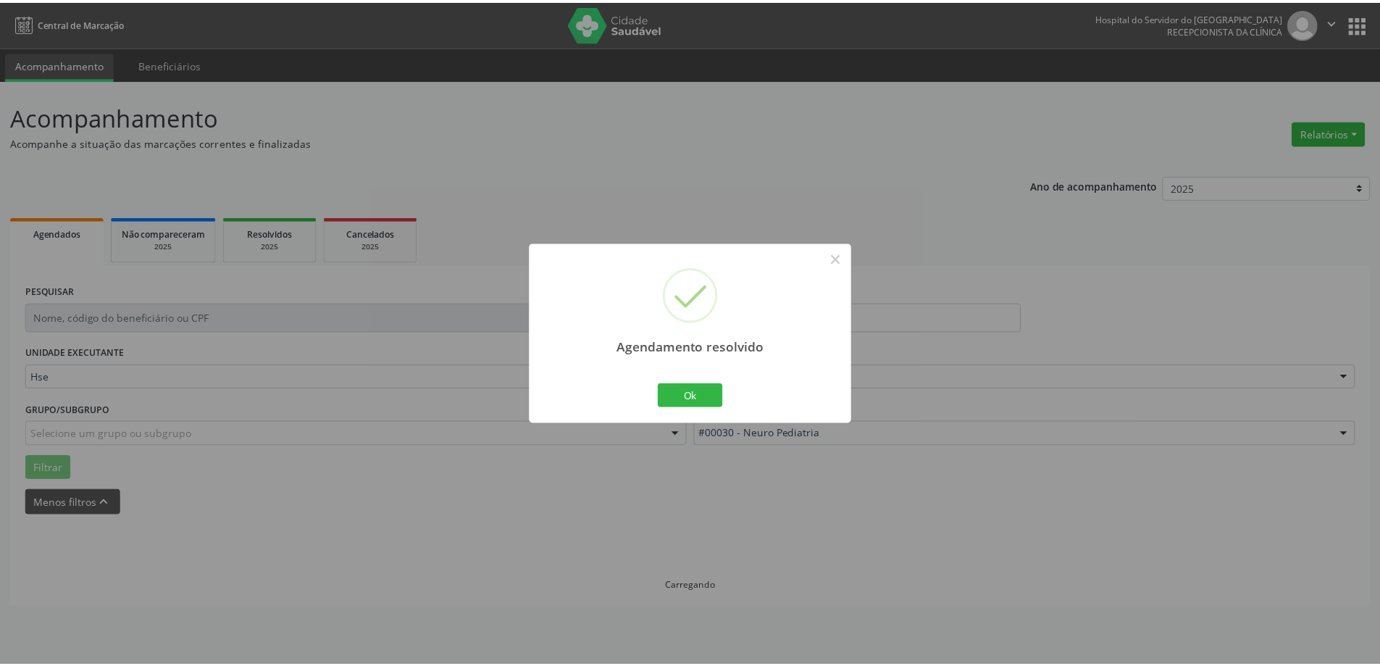
scroll to position [0, 0]
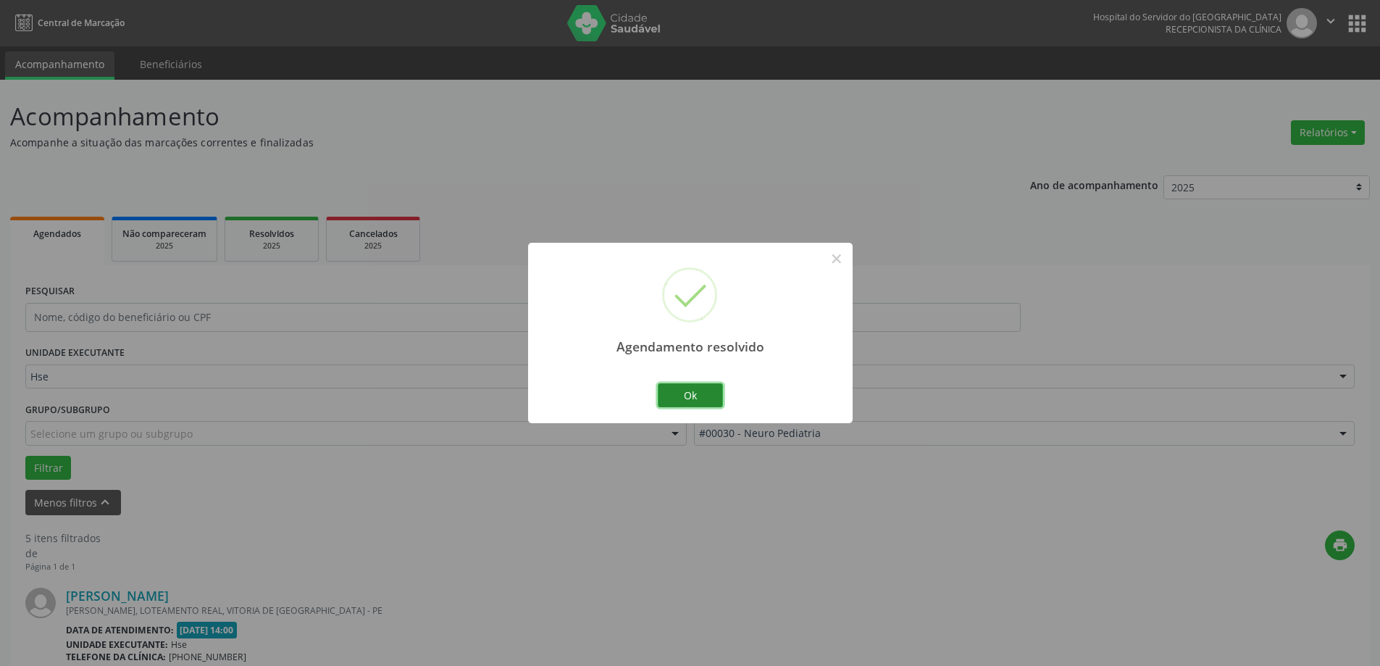
click at [686, 390] on button "Ok" at bounding box center [690, 395] width 65 height 25
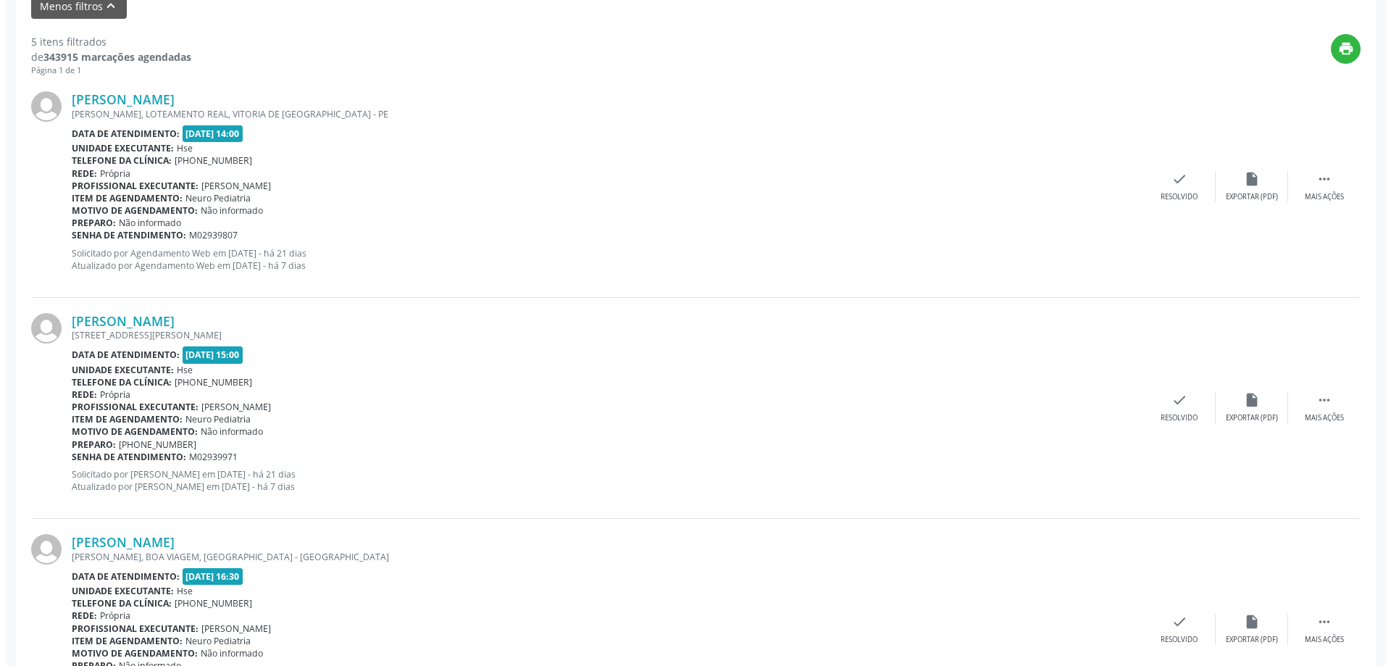
scroll to position [580, 0]
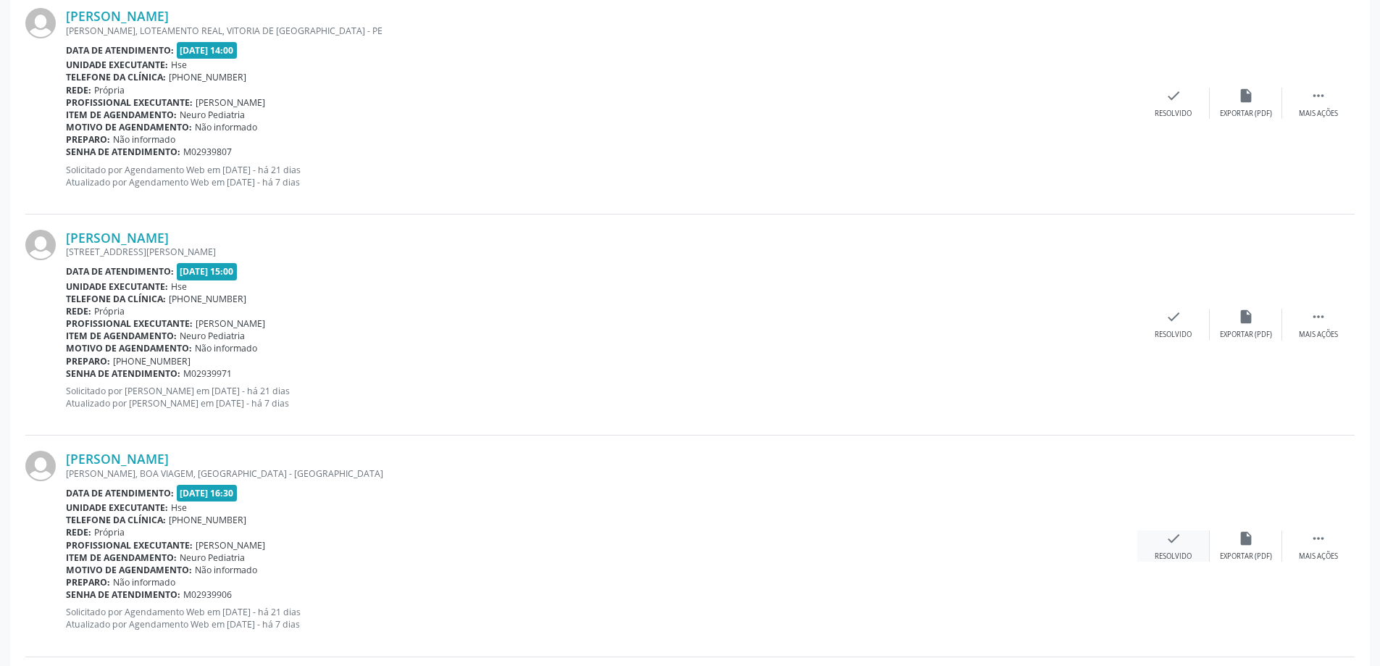
click at [1166, 542] on icon "check" at bounding box center [1174, 538] width 16 height 16
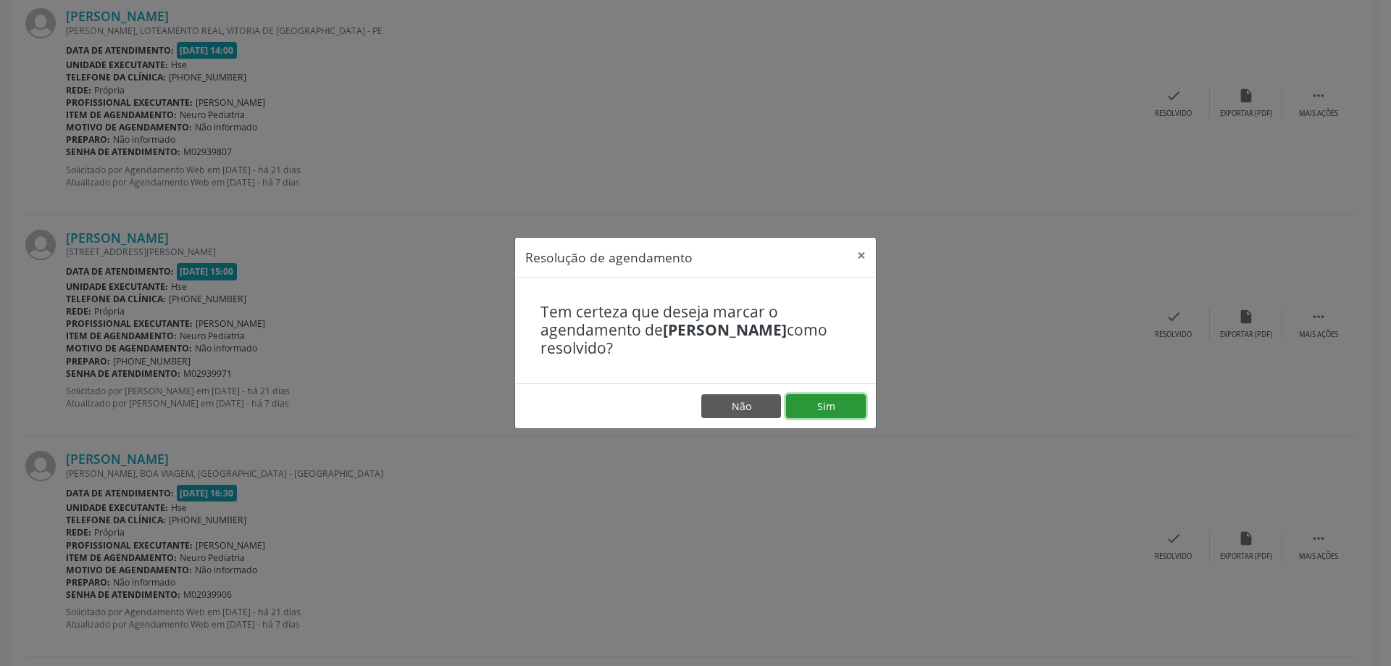
click at [818, 414] on button "Sim" at bounding box center [826, 406] width 80 height 25
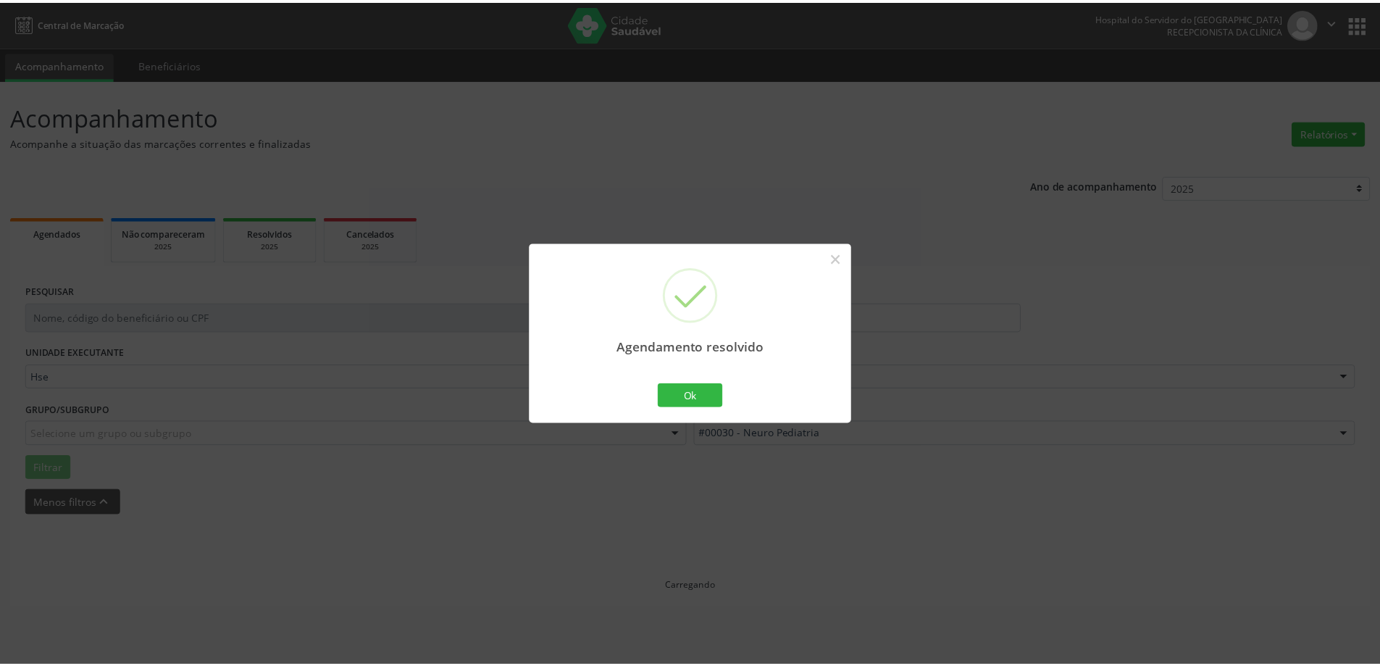
scroll to position [0, 0]
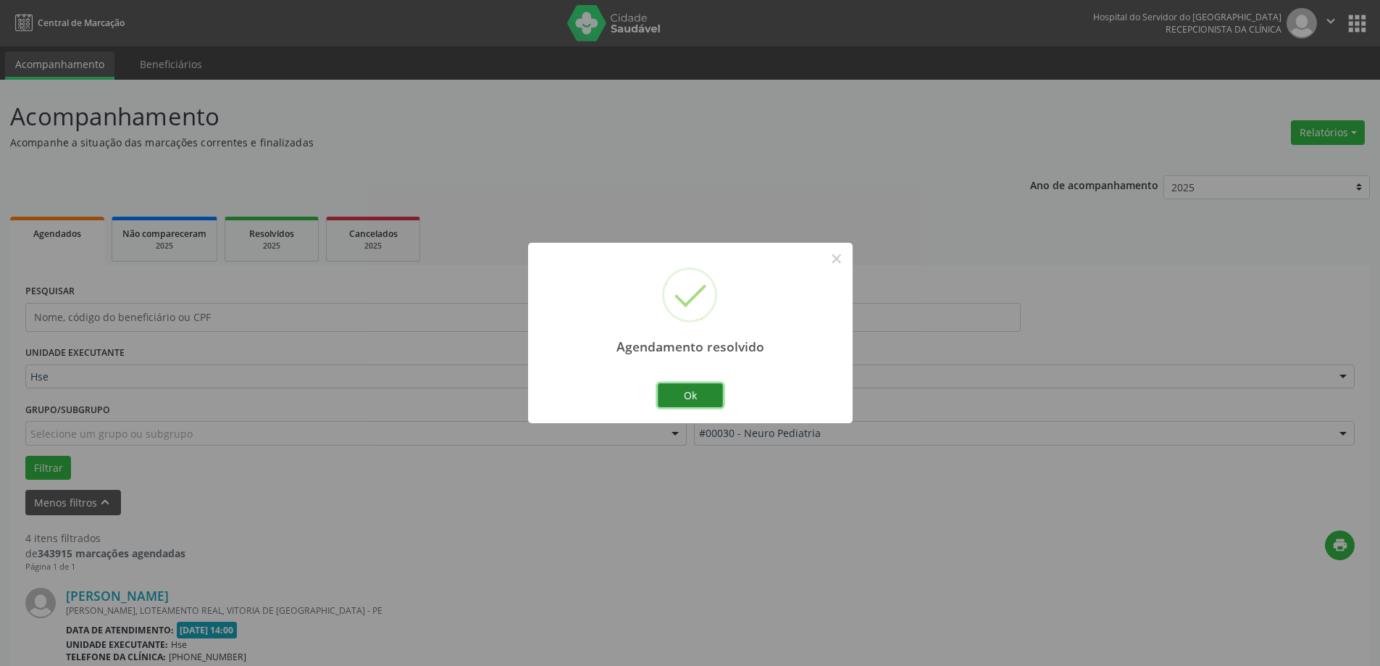
click at [712, 396] on button "Ok" at bounding box center [690, 395] width 65 height 25
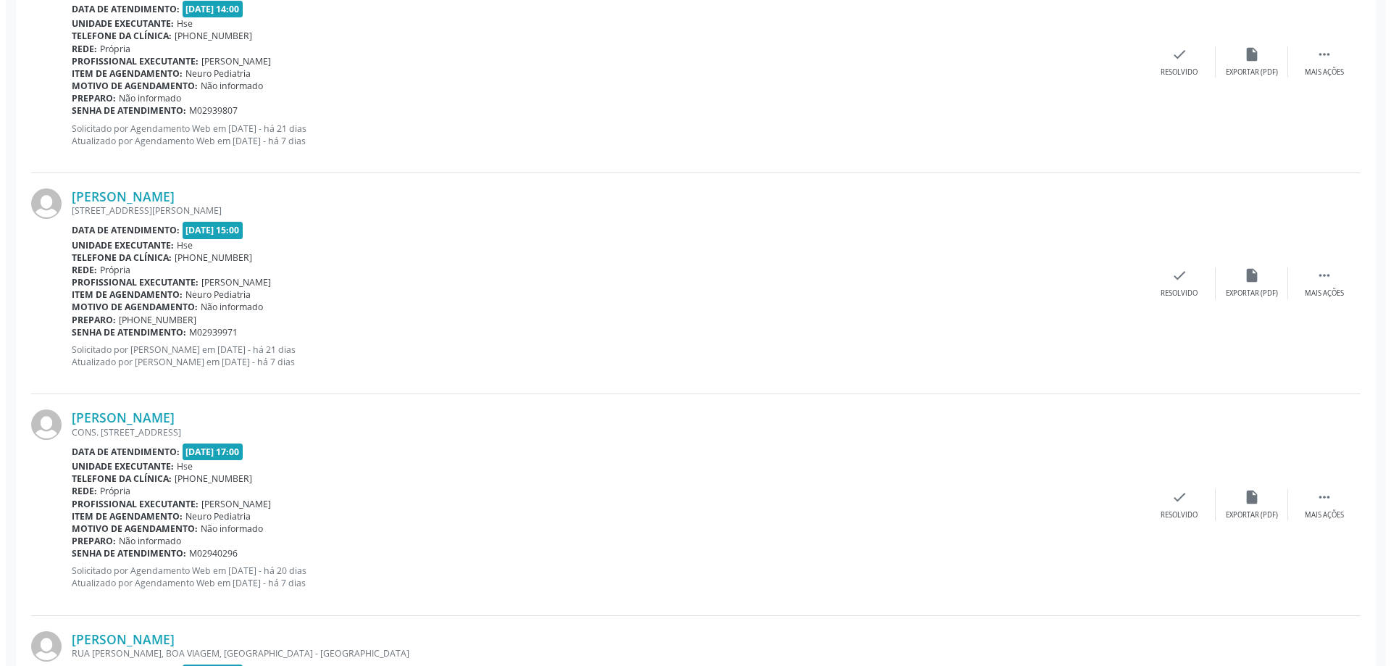
scroll to position [652, 0]
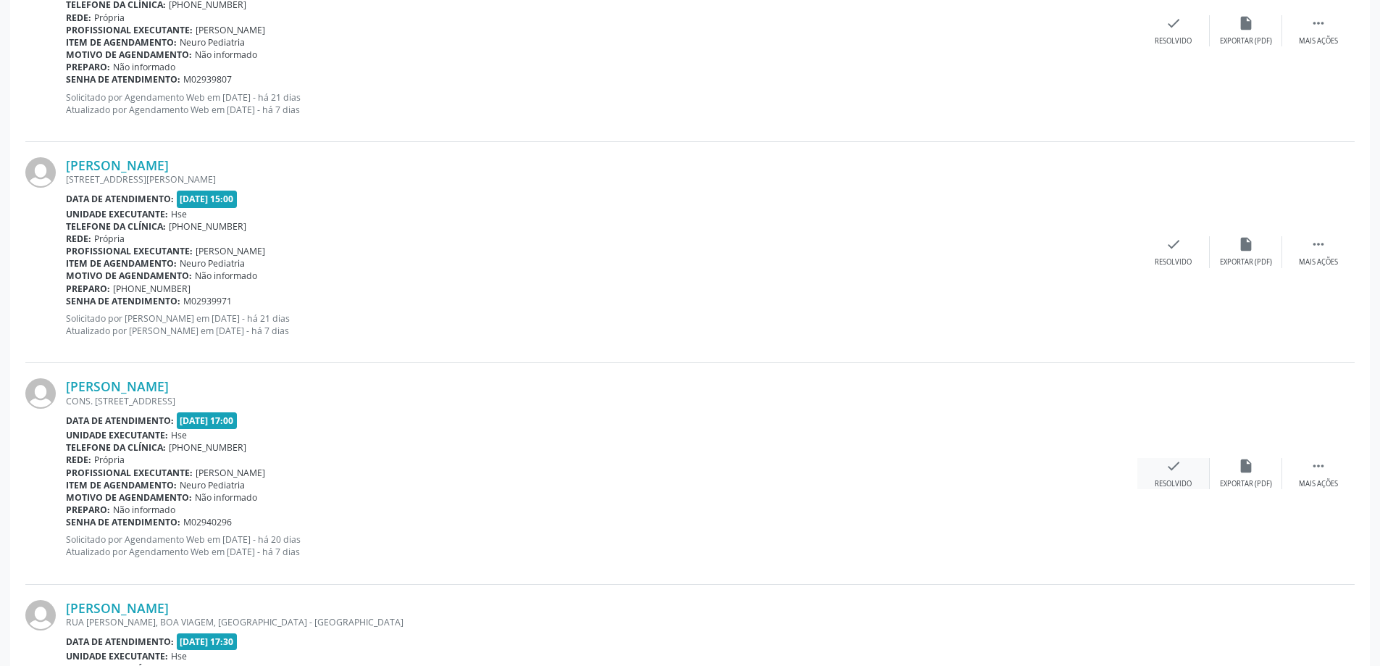
click at [1163, 475] on div "check Resolvido" at bounding box center [1173, 473] width 72 height 31
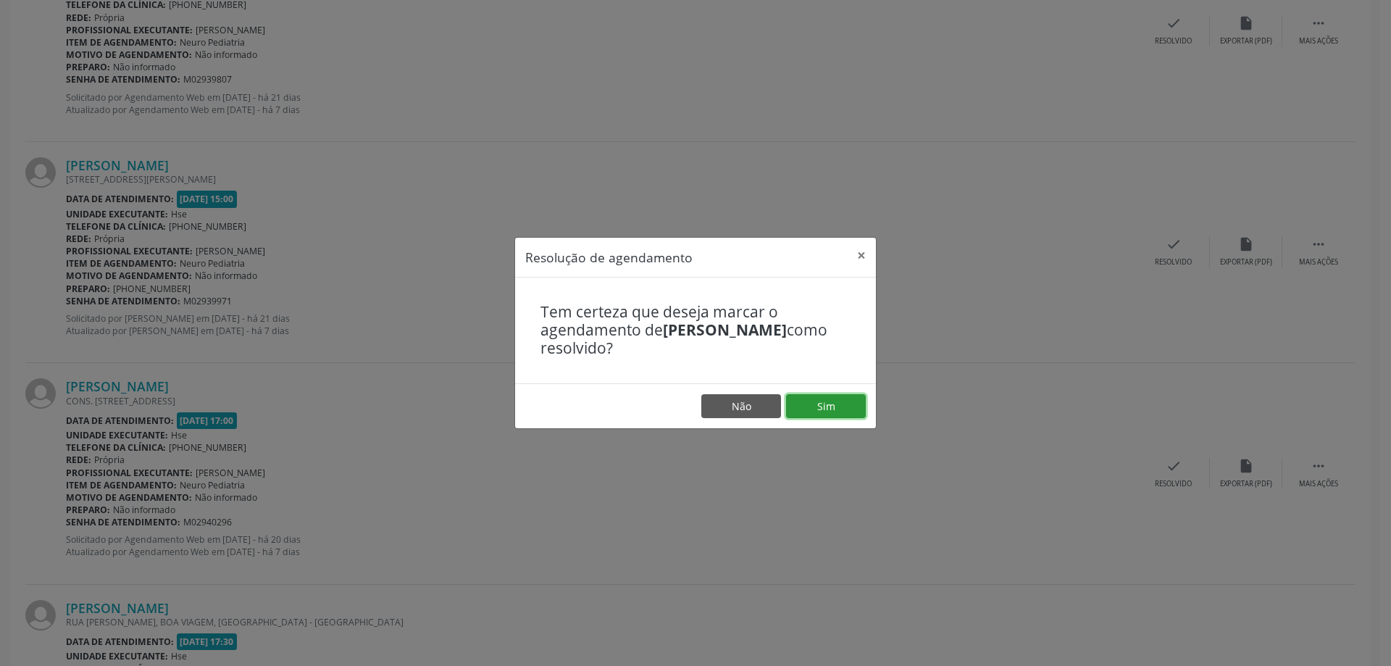
click at [820, 409] on button "Sim" at bounding box center [826, 406] width 80 height 25
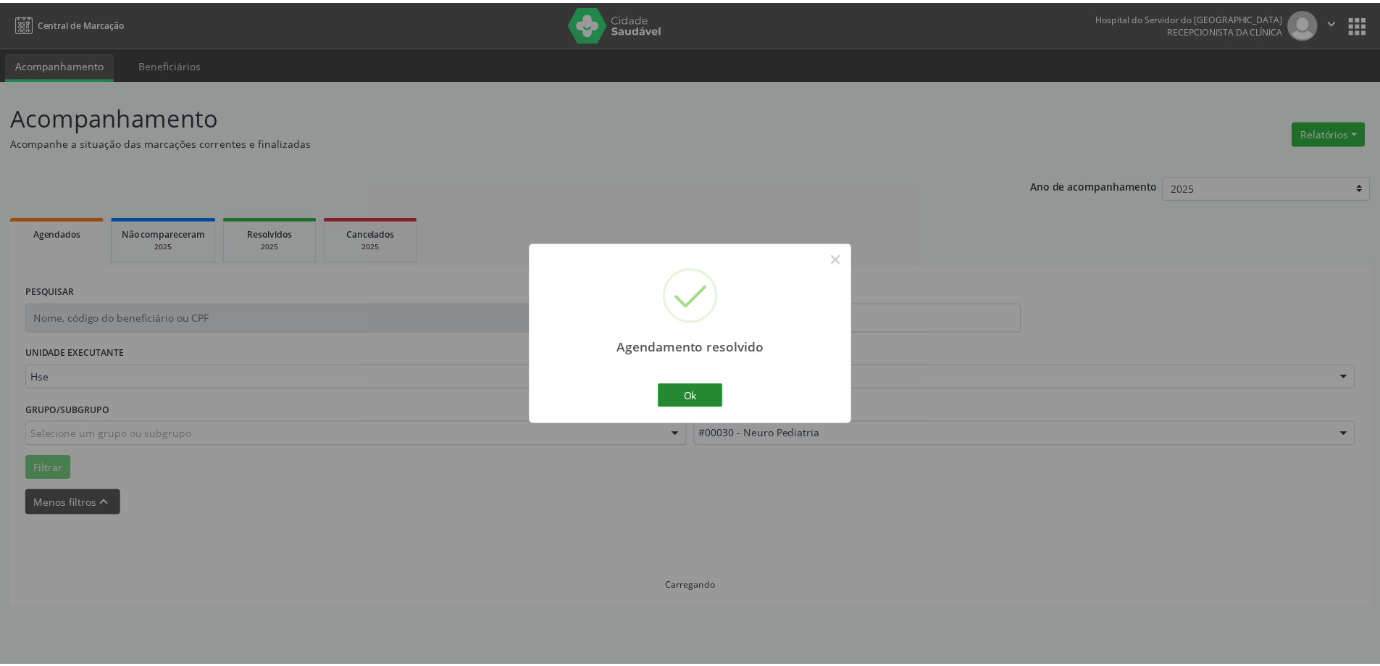
scroll to position [0, 0]
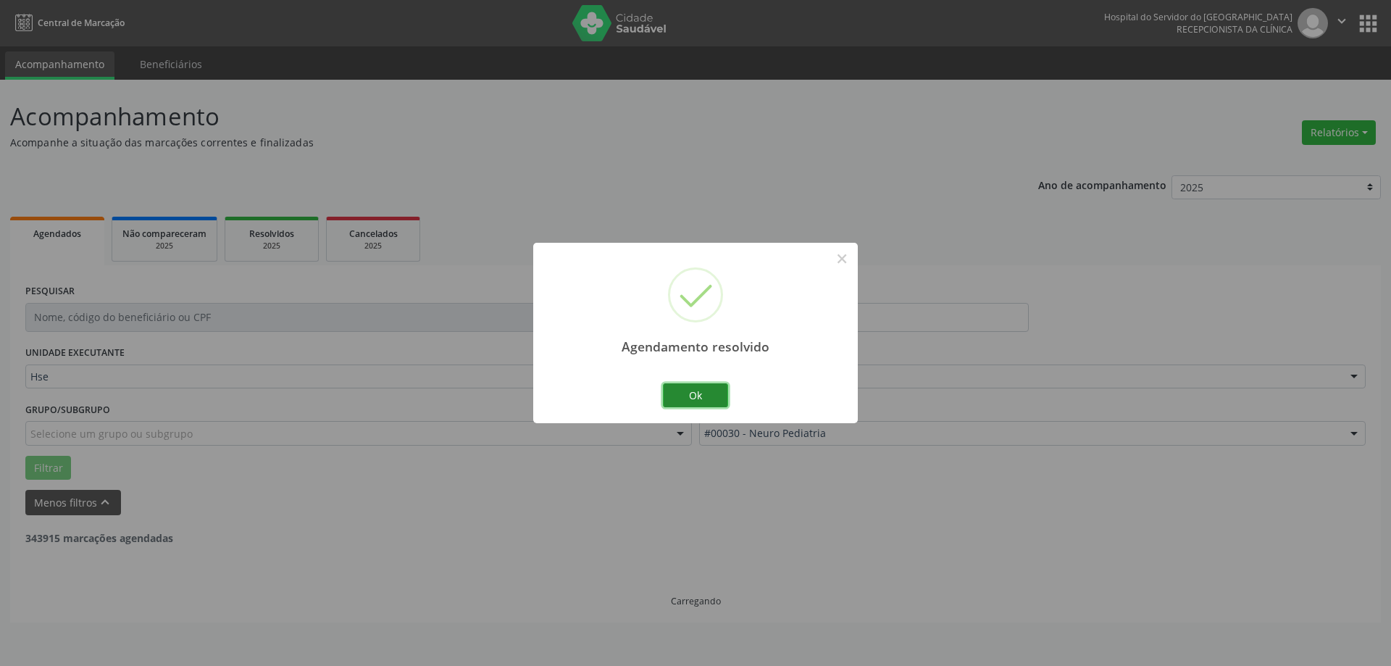
click at [691, 394] on button "Ok" at bounding box center [695, 395] width 65 height 25
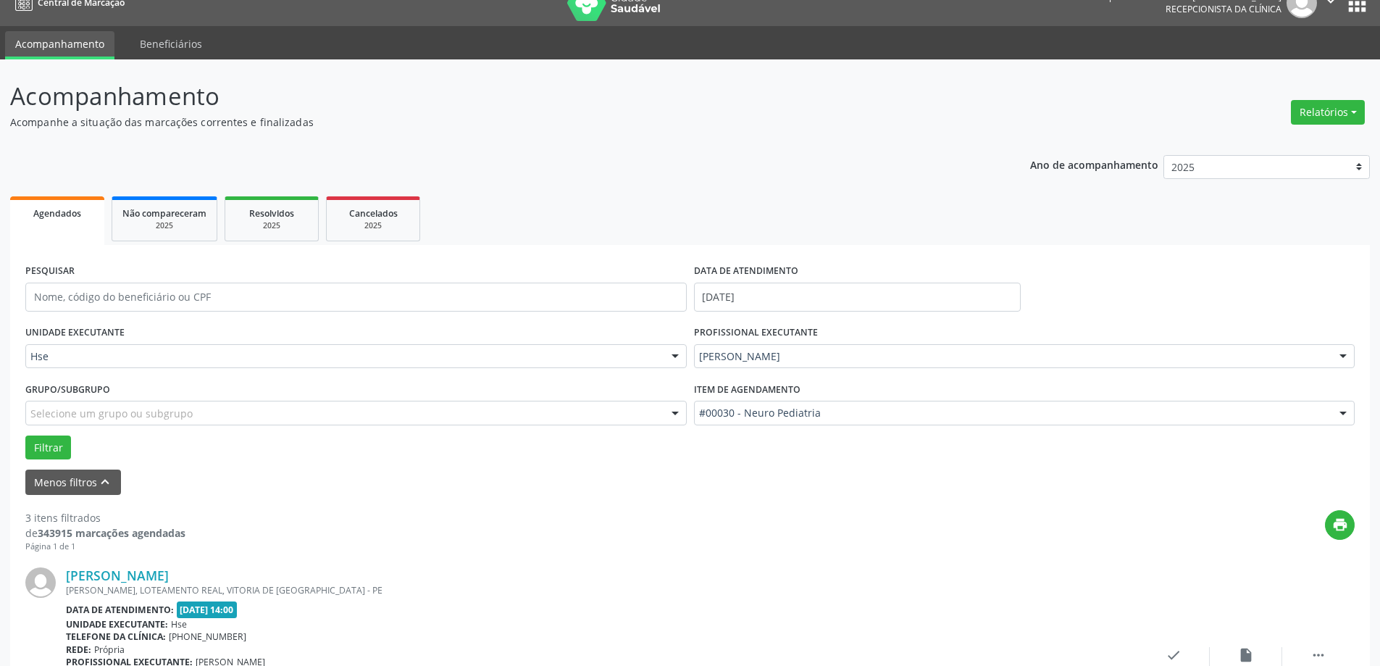
scroll to position [16, 0]
